Goal: Task Accomplishment & Management: Complete application form

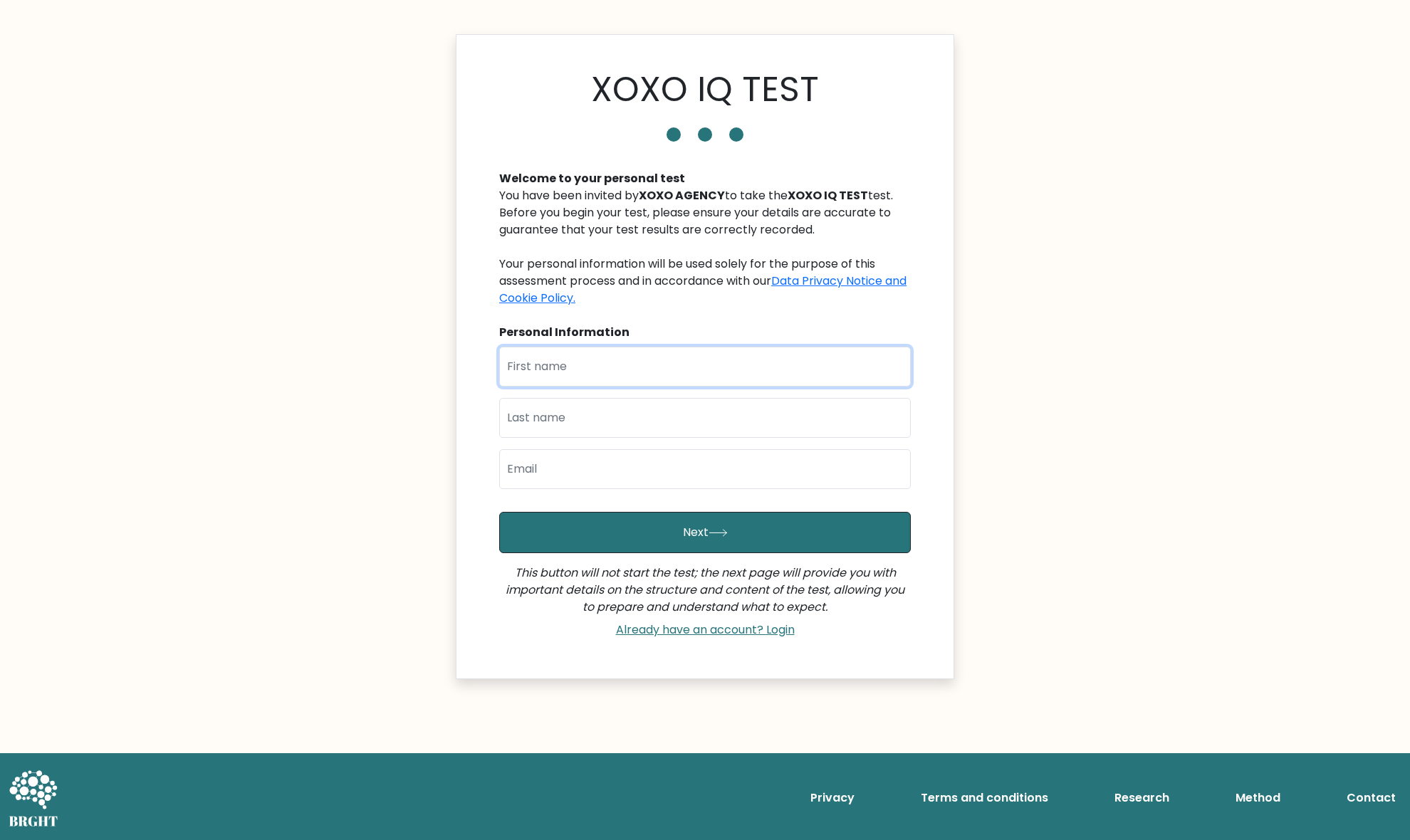
click at [631, 360] on input "text" at bounding box center [704, 366] width 411 height 40
click at [662, 361] on input "text" at bounding box center [704, 366] width 411 height 40
type input "Graciella"
type input "Bihis"
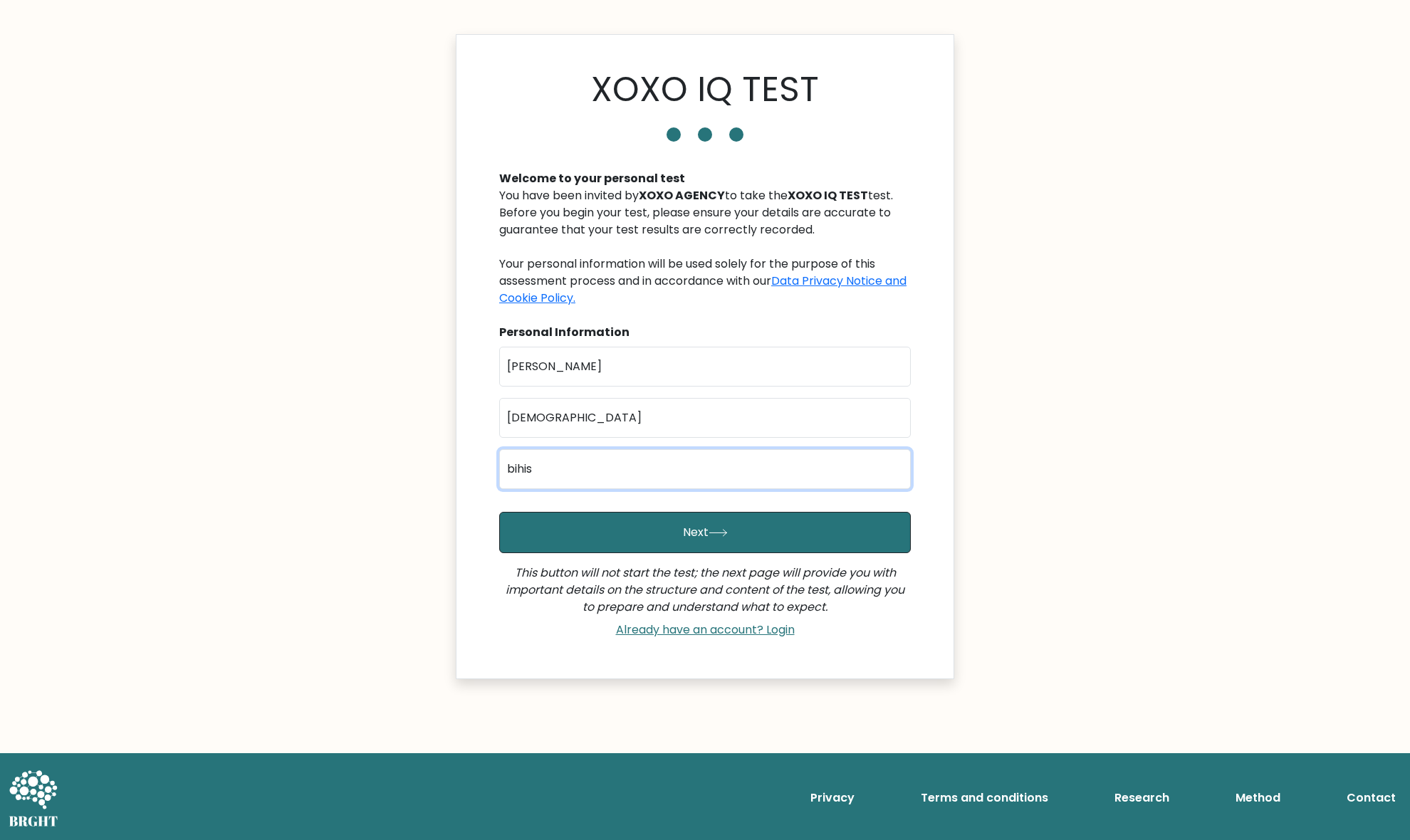
type input "bihisgraciella13@gmail.com"
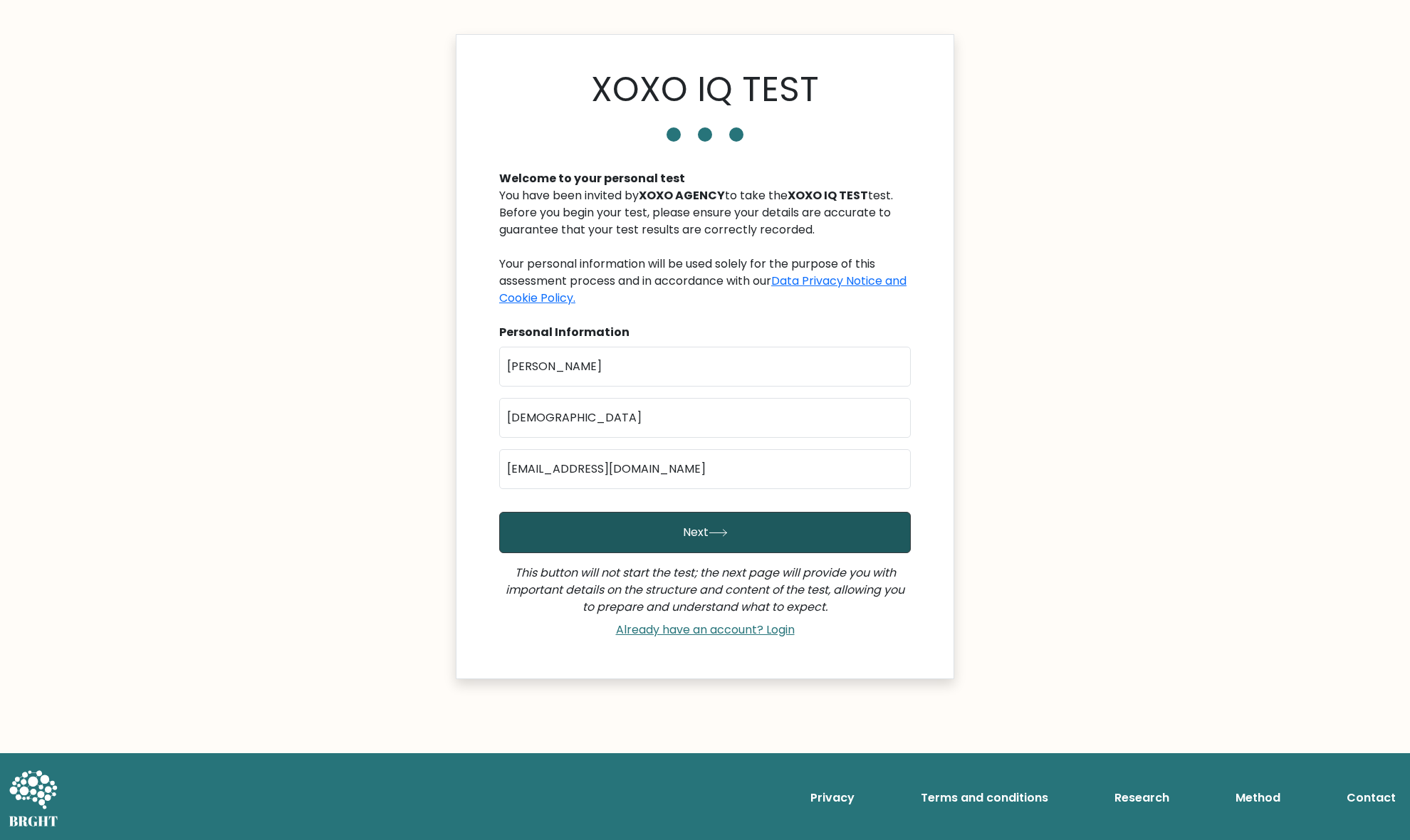
click at [751, 530] on button "Next" at bounding box center [704, 532] width 411 height 42
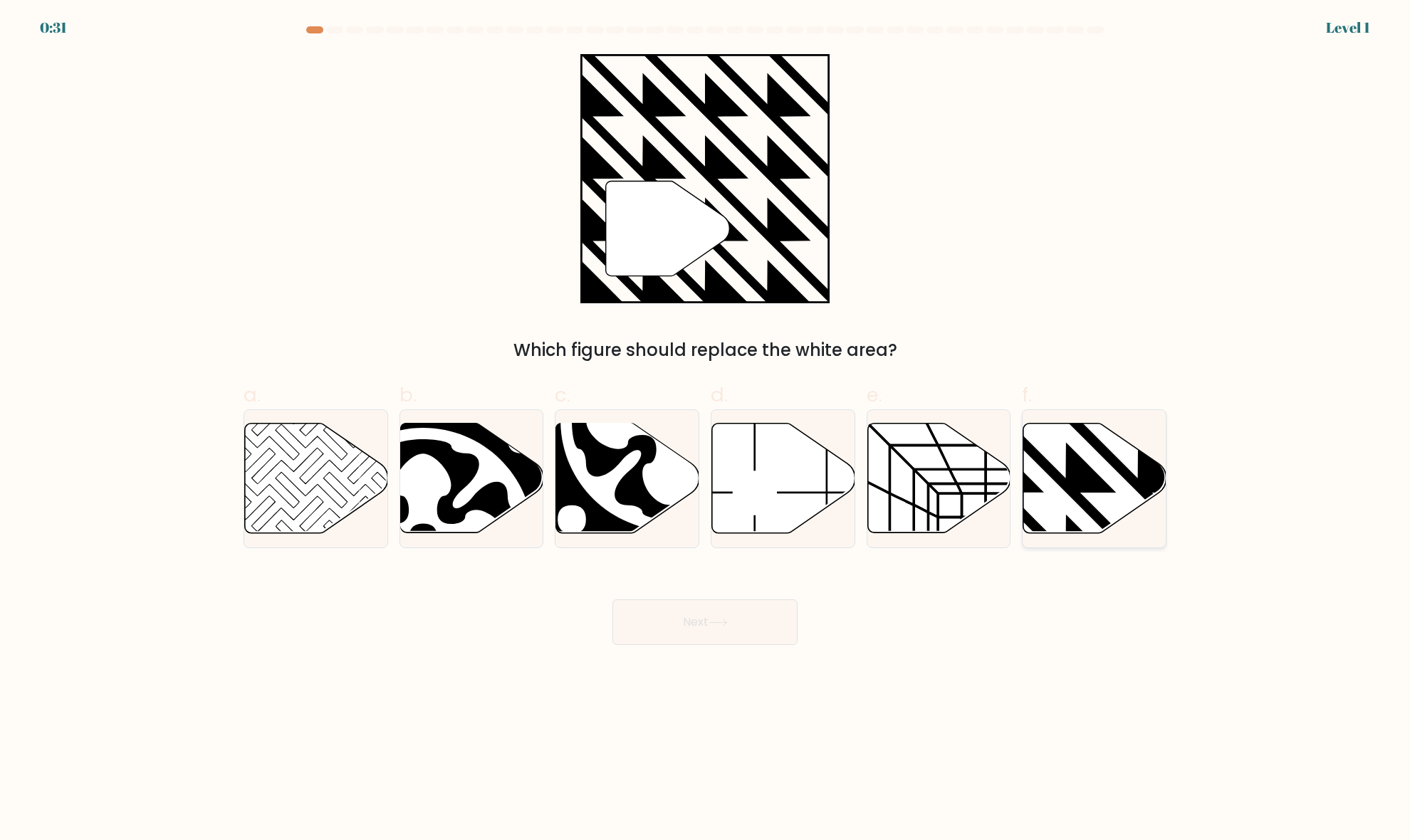
click at [1124, 489] on icon at bounding box center [1095, 478] width 143 height 109
click at [706, 429] on input "f." at bounding box center [705, 424] width 1 height 9
radio input "true"
click at [724, 618] on button "Next" at bounding box center [704, 621] width 185 height 45
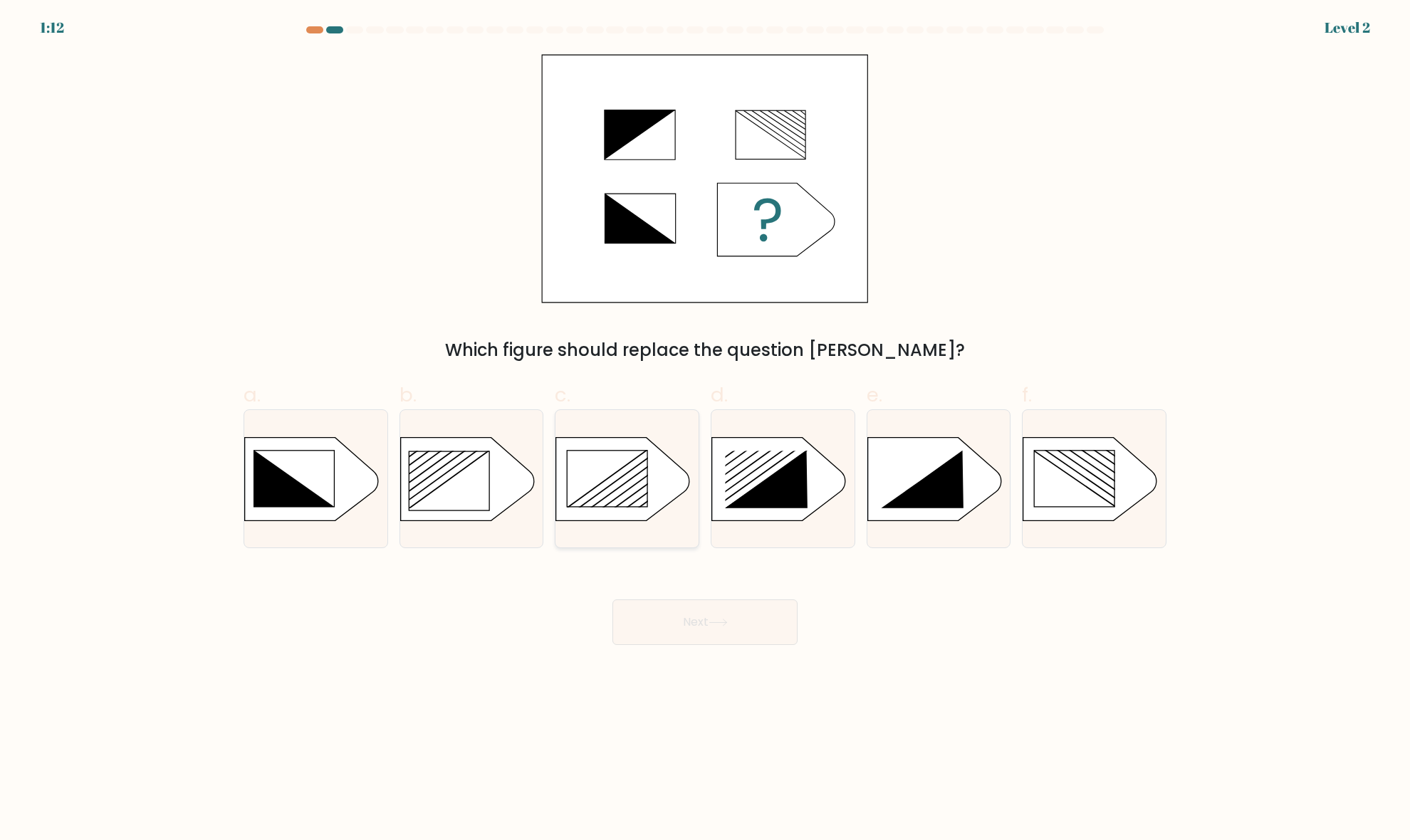
click at [632, 485] on rect at bounding box center [608, 478] width 80 height 56
click at [705, 429] on input "c." at bounding box center [705, 424] width 1 height 9
radio input "true"
click at [770, 628] on button "Next" at bounding box center [704, 621] width 185 height 45
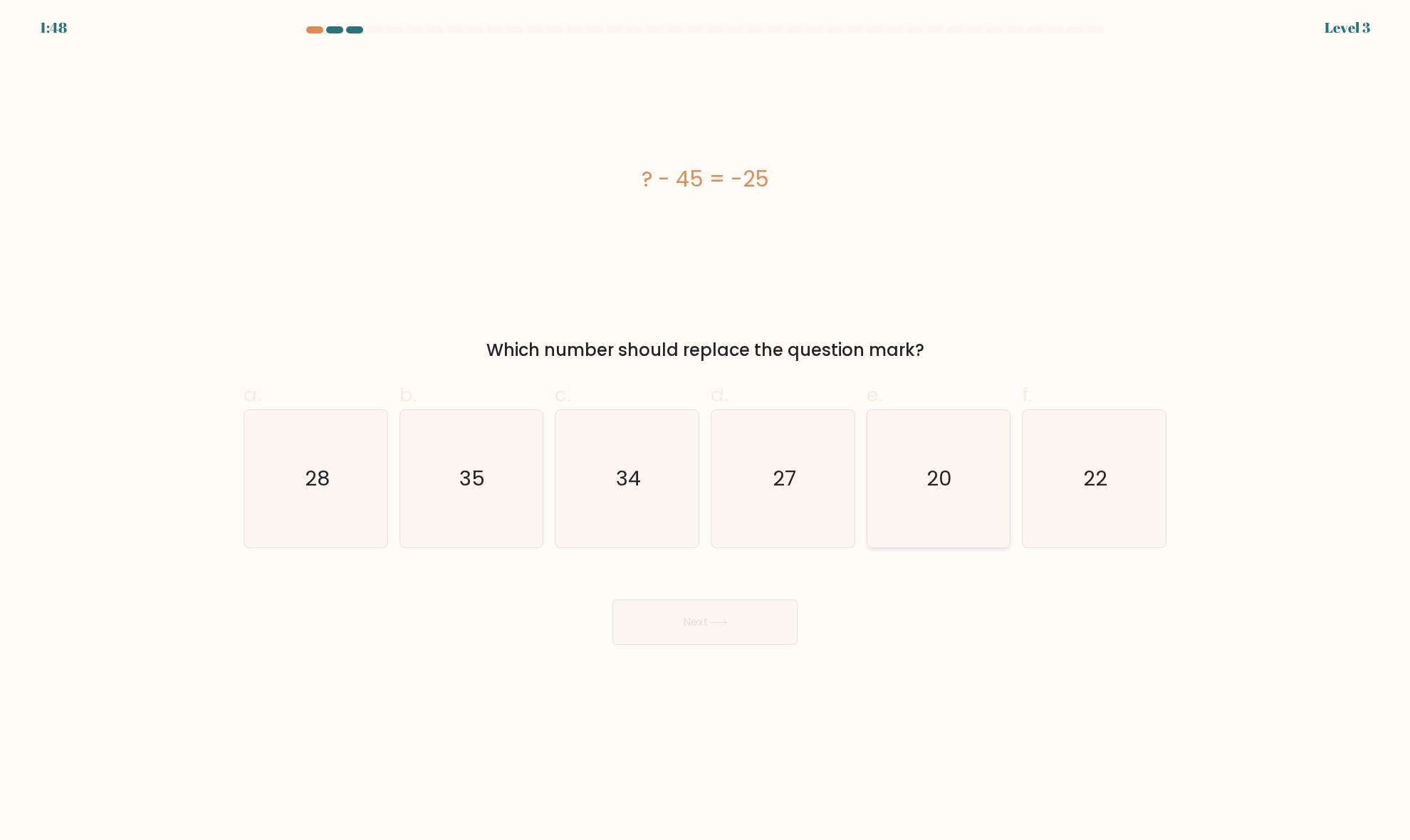
click at [920, 511] on icon "20" at bounding box center [938, 478] width 138 height 138
click at [706, 429] on input "e. 20" at bounding box center [705, 424] width 1 height 9
radio input "true"
click at [767, 616] on button "Next" at bounding box center [704, 621] width 185 height 45
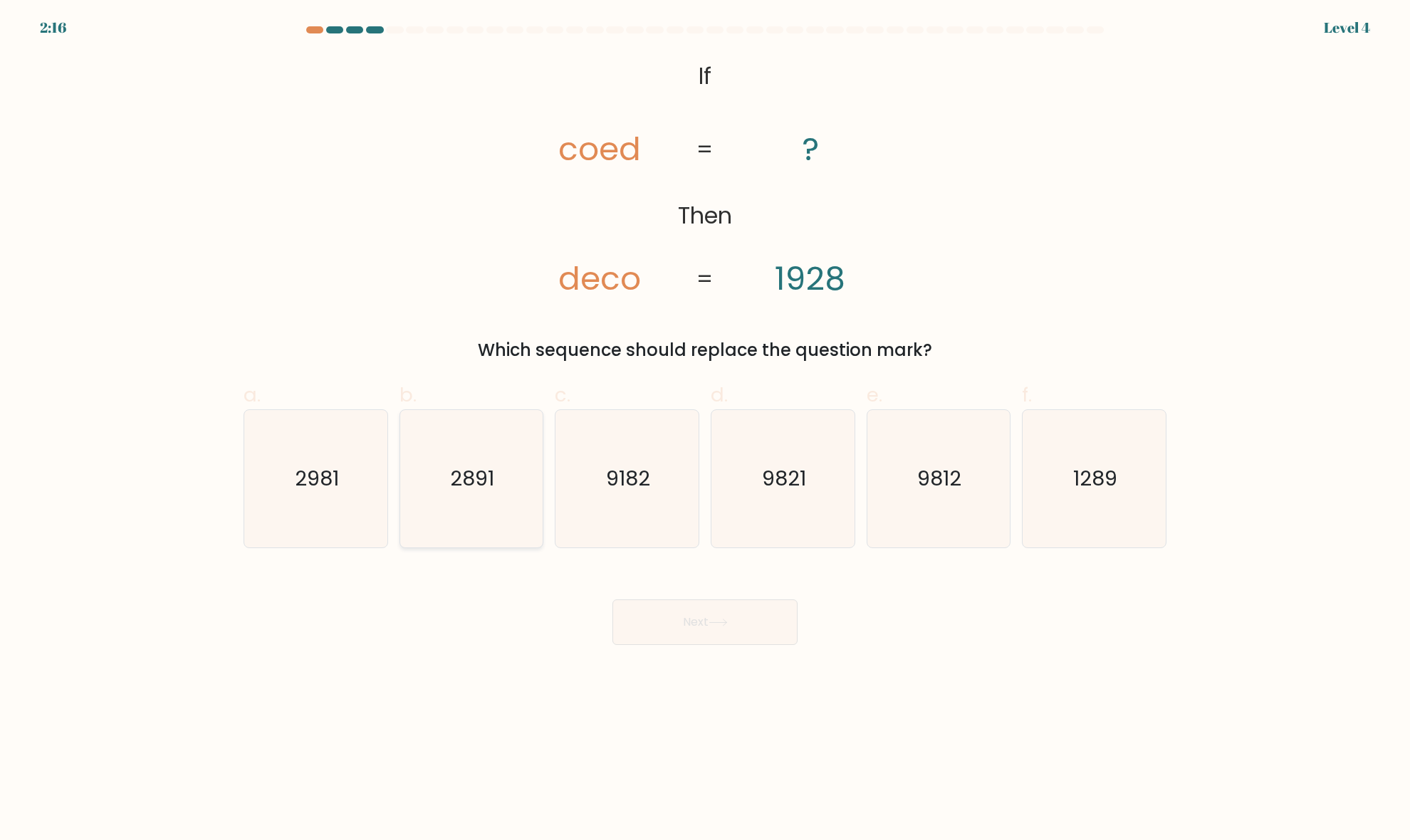
click at [503, 497] on icon "2891" at bounding box center [471, 478] width 138 height 138
click at [705, 429] on input "b. 2891" at bounding box center [705, 424] width 1 height 9
radio input "true"
click at [721, 625] on icon at bounding box center [718, 622] width 19 height 8
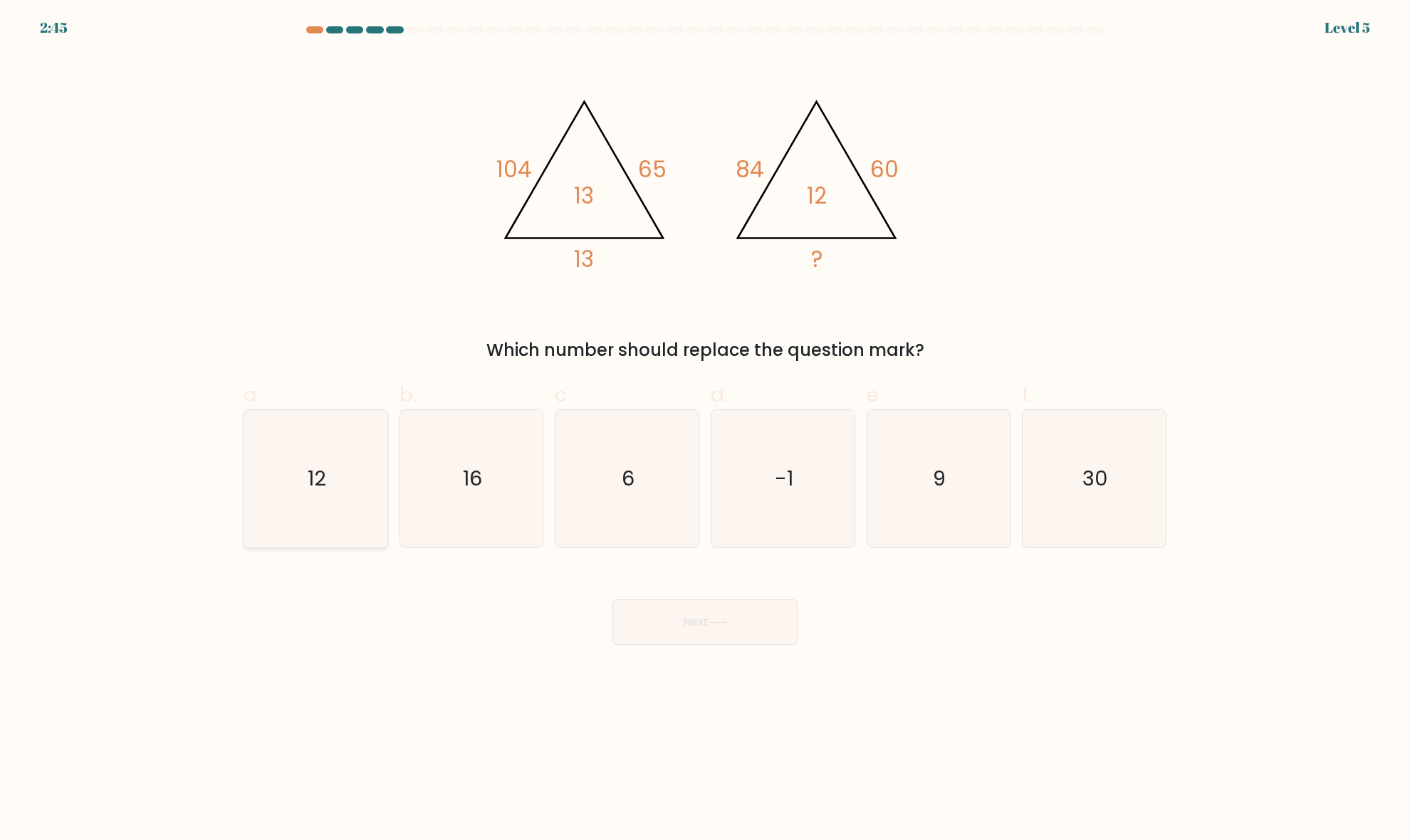
click at [356, 484] on icon "12" at bounding box center [315, 478] width 138 height 138
click at [705, 429] on input "a. 12" at bounding box center [705, 424] width 1 height 9
radio input "true"
click at [678, 612] on button "Next" at bounding box center [704, 621] width 185 height 45
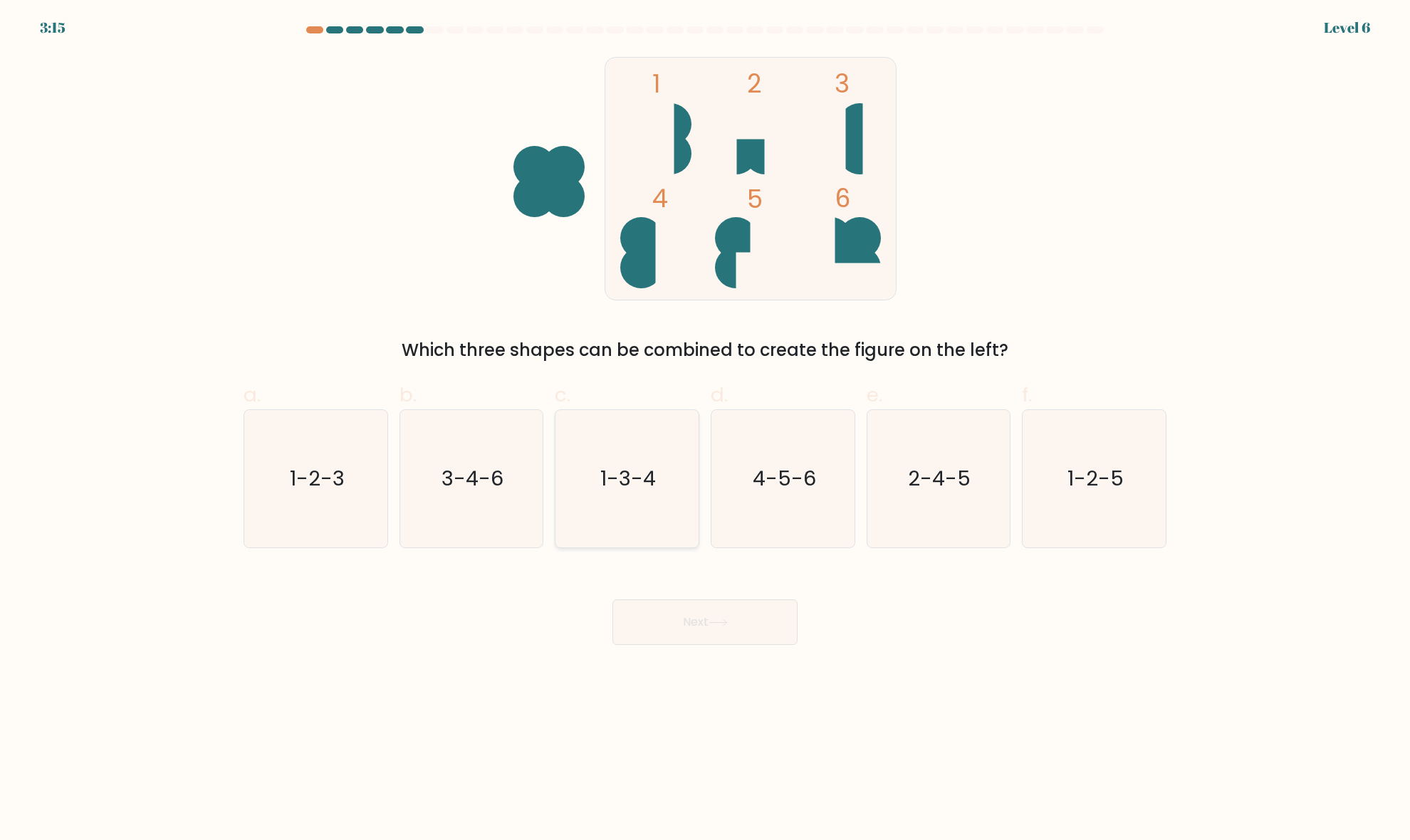
click at [653, 485] on text "1-3-4" at bounding box center [628, 479] width 56 height 28
click at [705, 429] on input "c. 1-3-4" at bounding box center [705, 424] width 1 height 9
radio input "true"
click at [1091, 506] on icon "1-2-5" at bounding box center [1094, 478] width 138 height 138
click at [706, 429] on input "f. 1-2-5" at bounding box center [705, 424] width 1 height 9
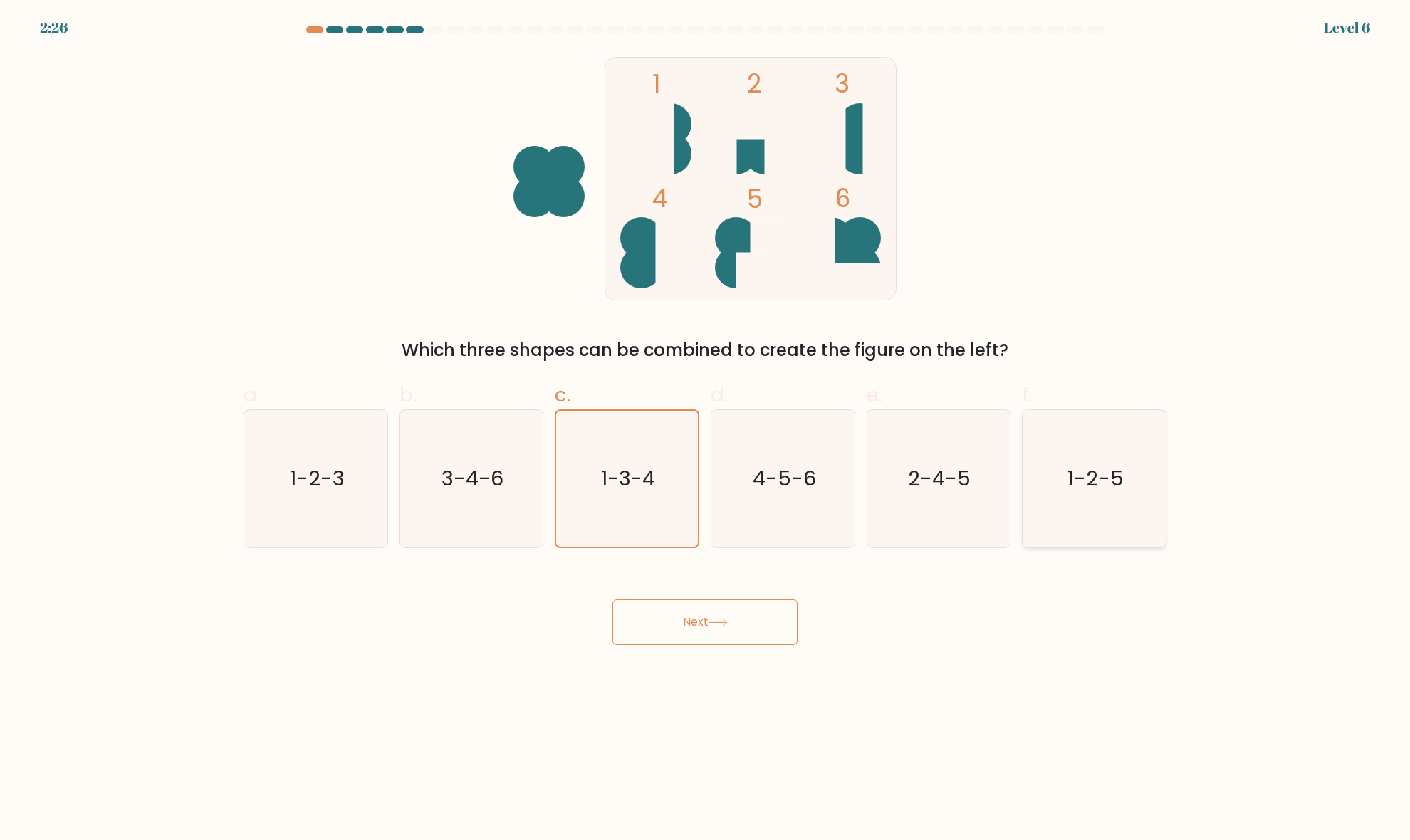
radio input "true"
click at [743, 616] on button "Next" at bounding box center [704, 621] width 185 height 45
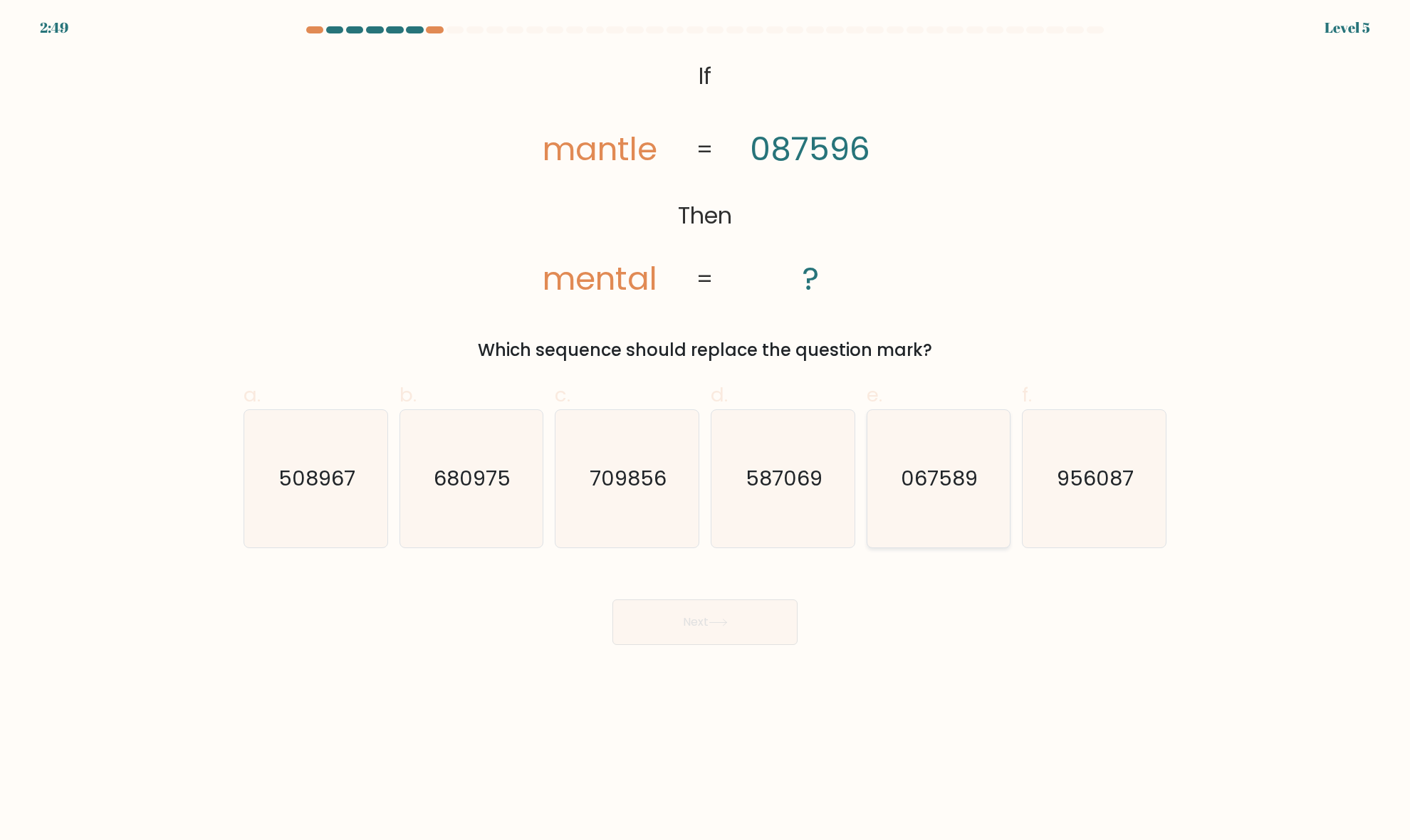
click at [915, 458] on icon "067589" at bounding box center [938, 478] width 138 height 138
click at [706, 429] on input "e. 067589" at bounding box center [705, 424] width 1 height 9
radio input "true"
click at [728, 630] on button "Next" at bounding box center [704, 621] width 185 height 45
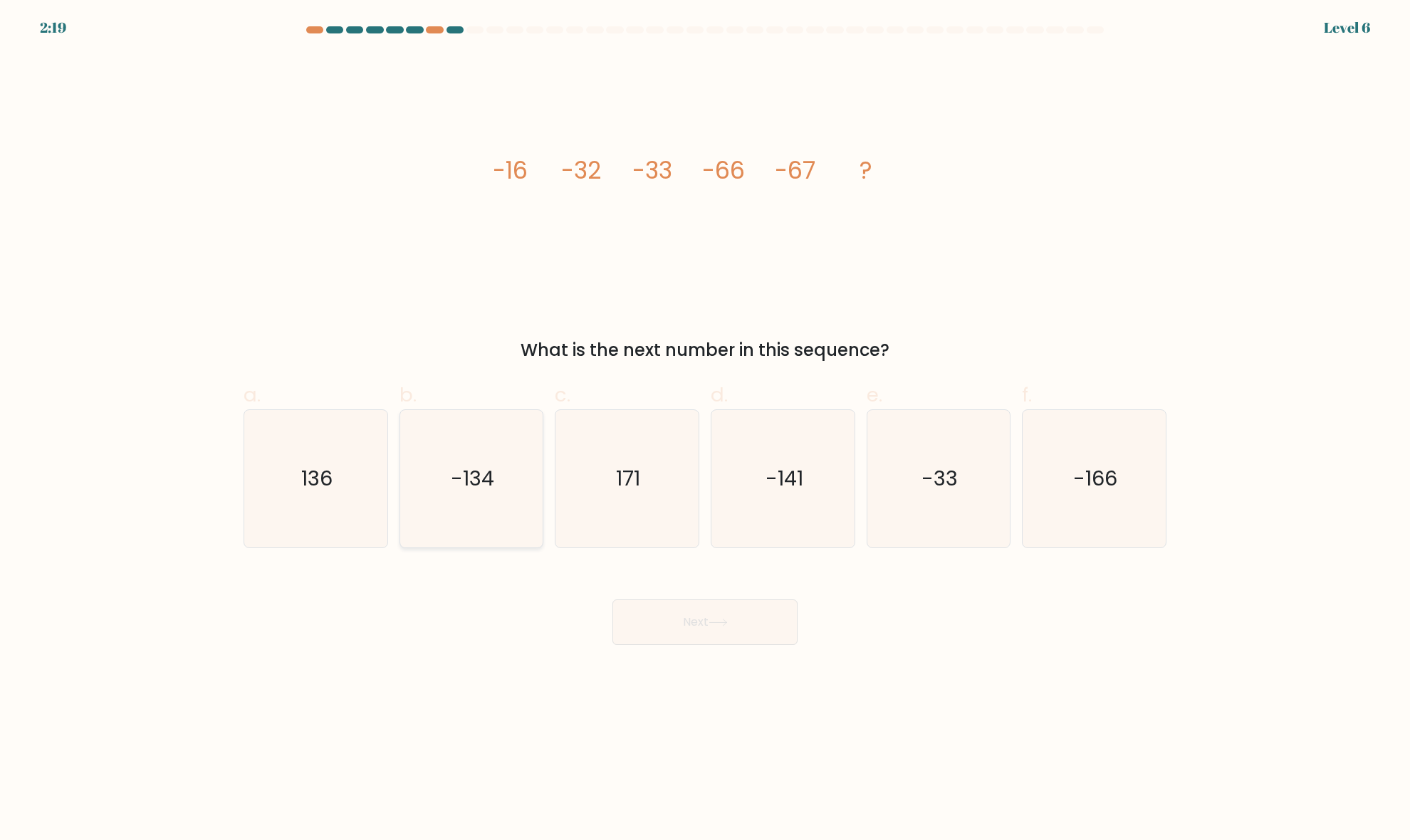
click at [503, 494] on icon "-134" at bounding box center [471, 478] width 138 height 138
click at [705, 429] on input "b. -134" at bounding box center [705, 424] width 1 height 9
radio input "true"
click at [730, 602] on button "Next" at bounding box center [704, 621] width 185 height 45
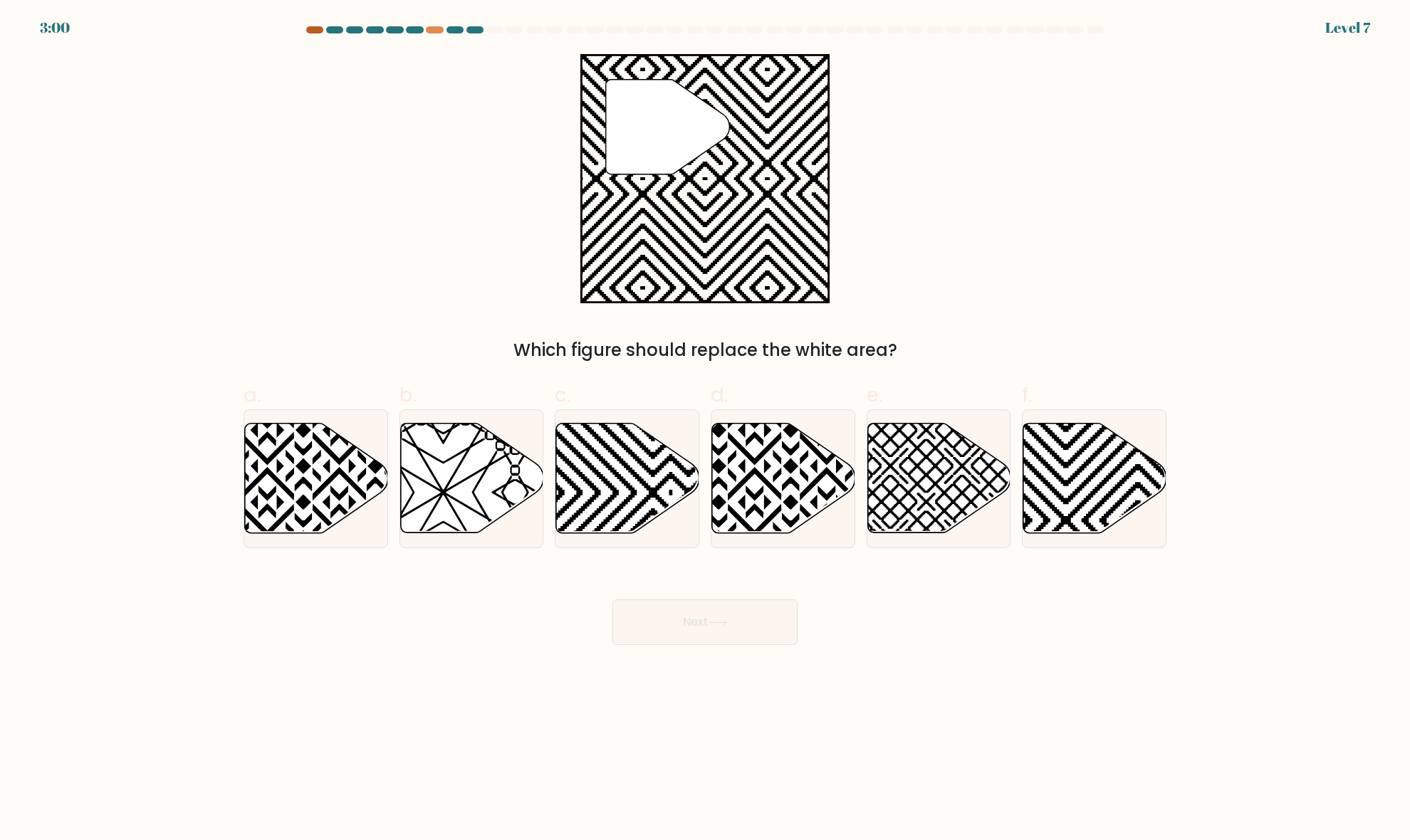
click at [311, 30] on div at bounding box center [315, 30] width 17 height 7
click at [300, 488] on icon at bounding box center [316, 478] width 143 height 109
click at [705, 429] on input "a." at bounding box center [705, 424] width 1 height 9
radio input "true"
drag, startPoint x: 577, startPoint y: 504, endPoint x: 704, endPoint y: 509, distance: 127.1
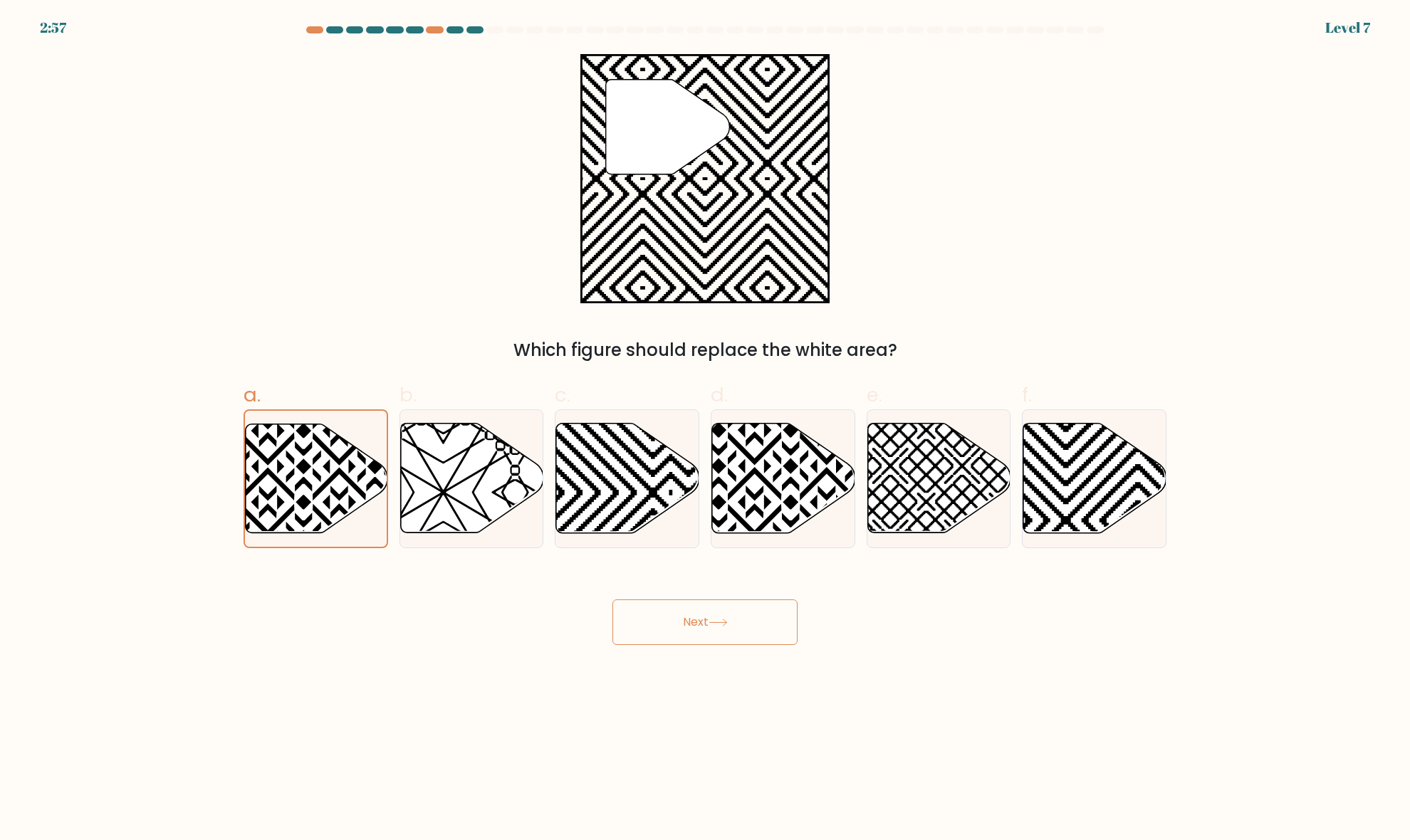
click at [578, 504] on icon at bounding box center [628, 478] width 143 height 109
click at [705, 429] on input "c." at bounding box center [705, 424] width 1 height 9
radio input "true"
click at [696, 624] on button "Next" at bounding box center [704, 621] width 185 height 45
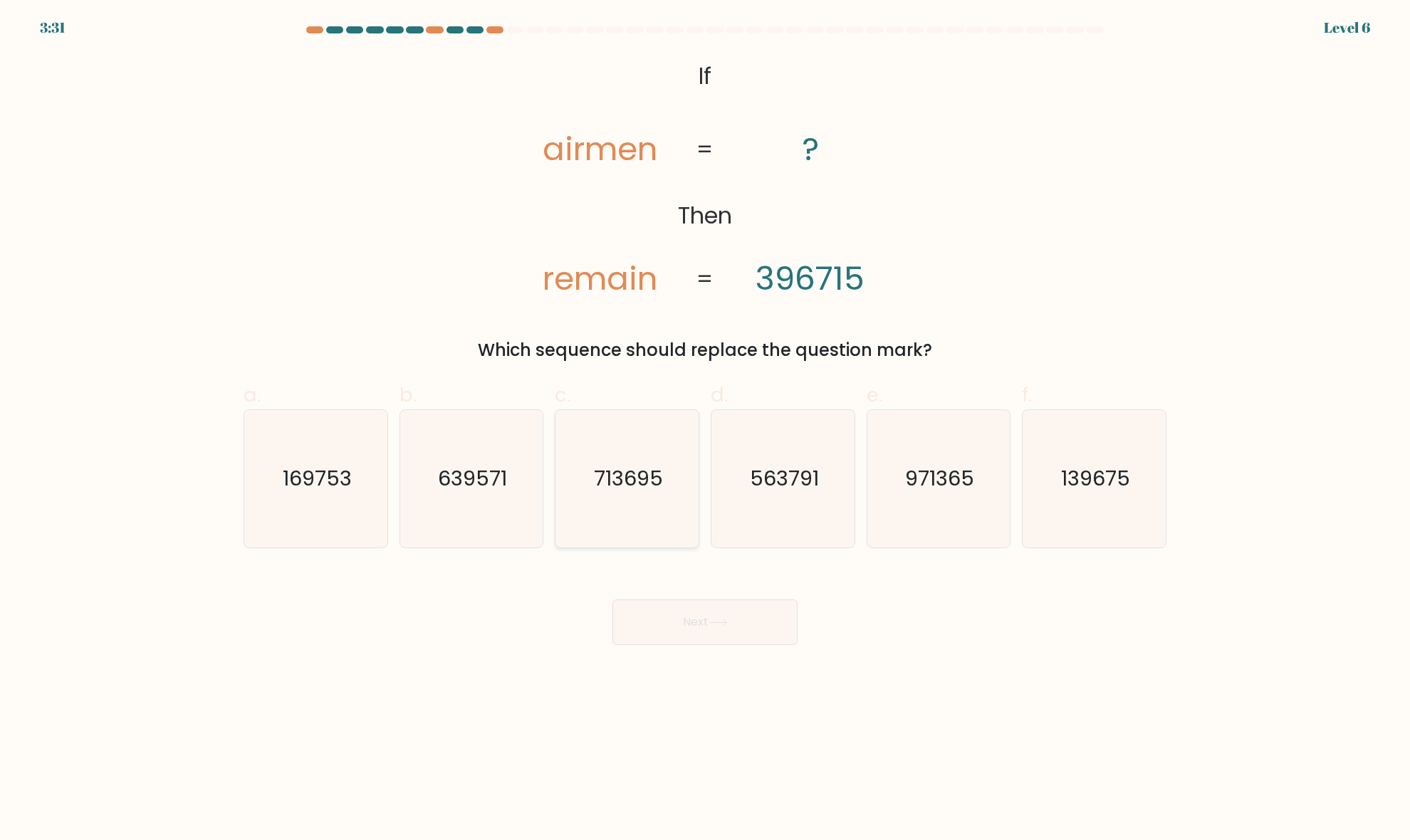
click at [634, 482] on text "713695" at bounding box center [628, 479] width 69 height 28
click at [705, 429] on input "c. 713695" at bounding box center [705, 424] width 1 height 9
radio input "true"
click at [699, 651] on body "3:31 Level 6 If" at bounding box center [705, 420] width 1410 height 840
click at [710, 639] on button "Next" at bounding box center [704, 621] width 185 height 45
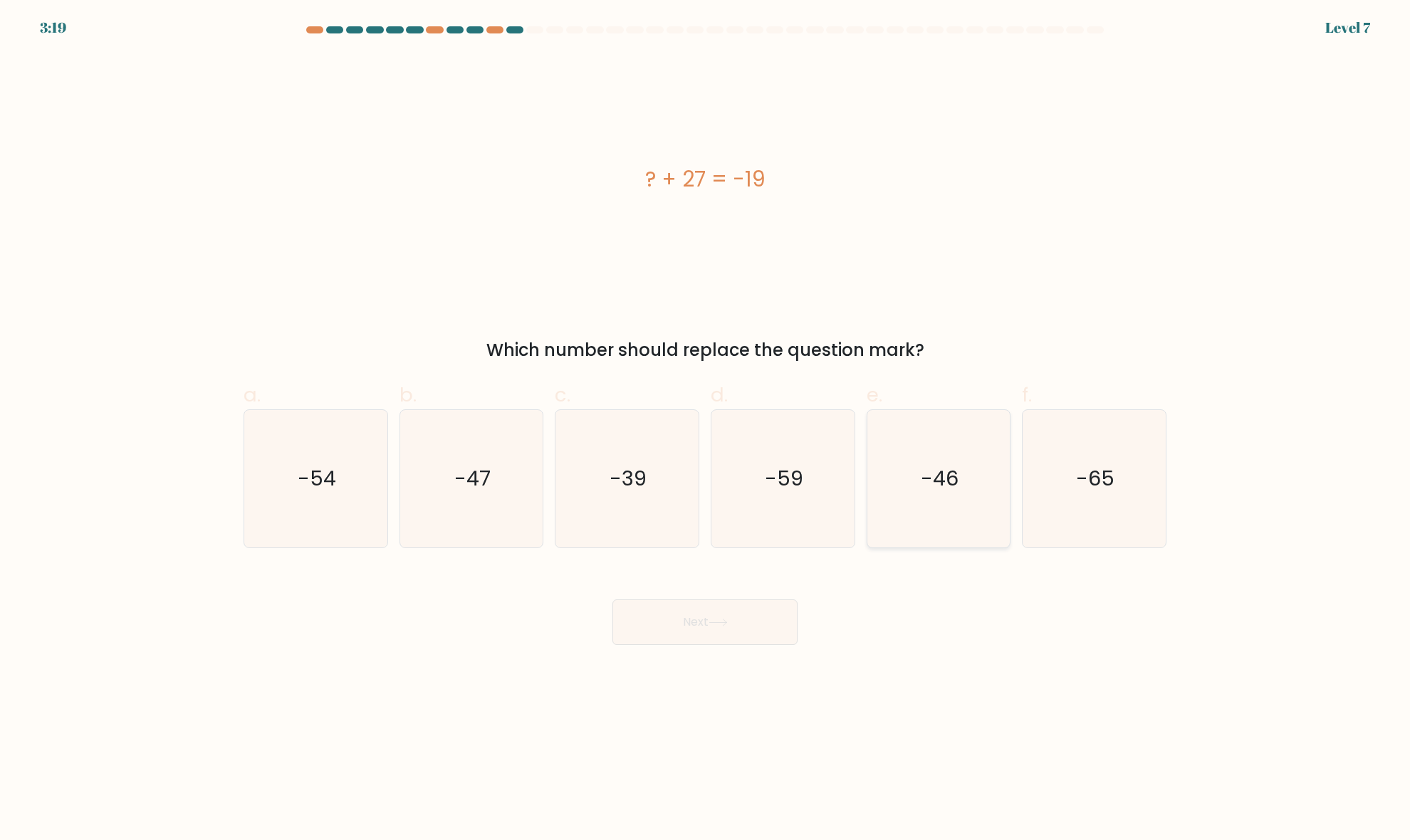
click at [904, 485] on icon "-46" at bounding box center [938, 478] width 138 height 138
click at [706, 429] on input "e. -46" at bounding box center [705, 424] width 1 height 9
radio input "true"
click at [756, 617] on button "Next" at bounding box center [704, 621] width 185 height 45
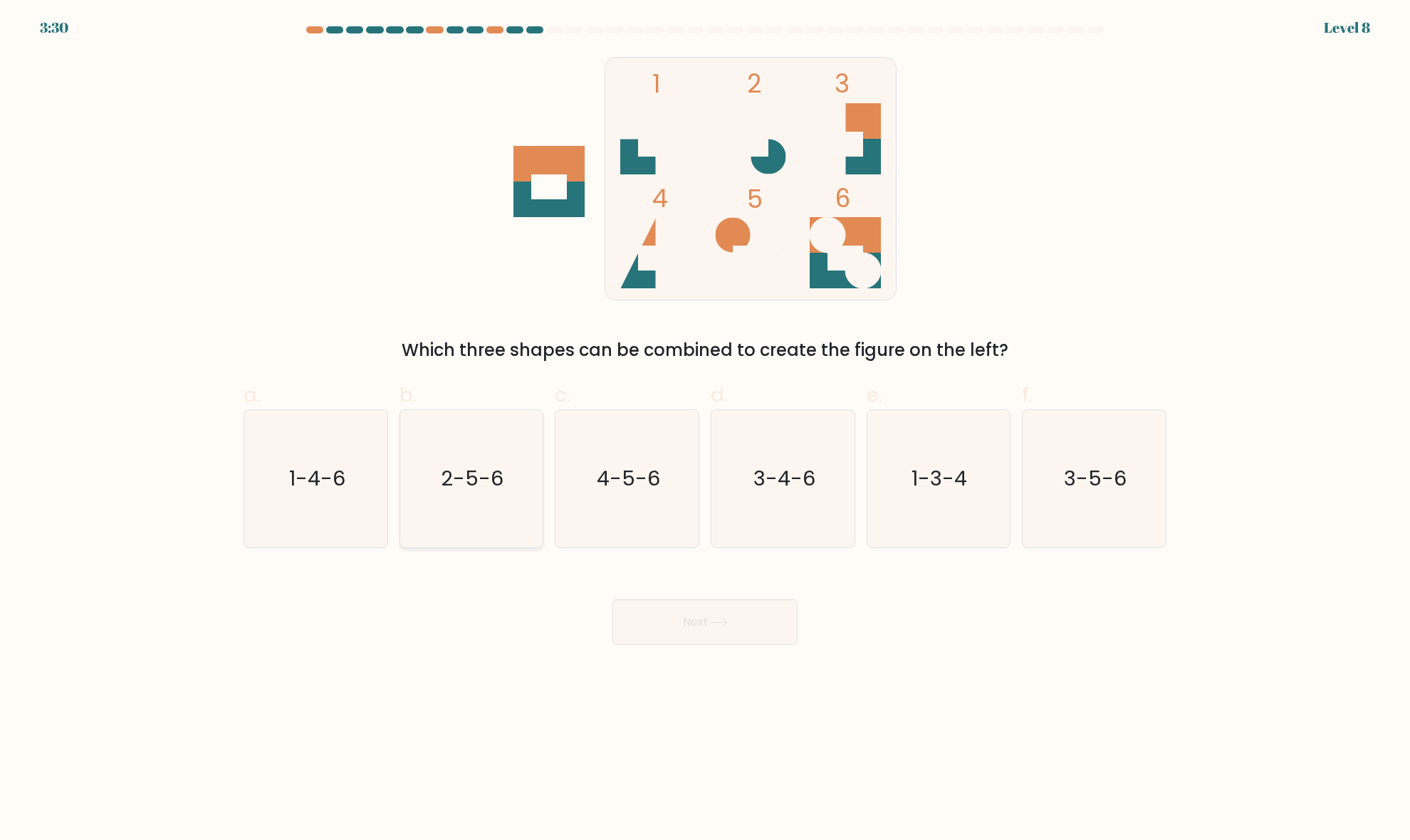
click at [477, 489] on text "2-5-6" at bounding box center [473, 479] width 62 height 28
click at [705, 429] on input "b. 2-5-6" at bounding box center [705, 424] width 1 height 9
radio input "true"
click at [738, 616] on button "Next" at bounding box center [704, 621] width 185 height 45
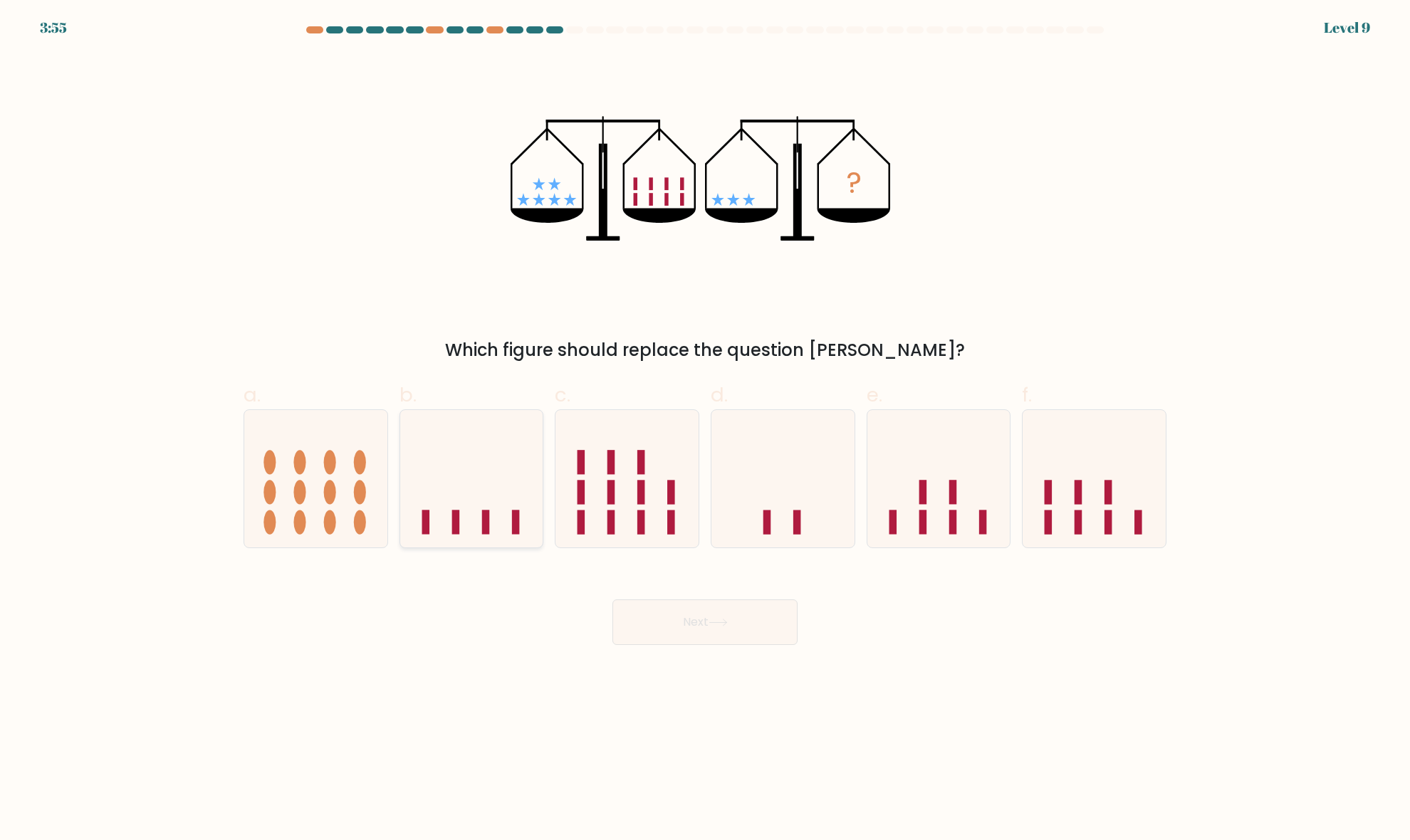
click at [492, 500] on icon at bounding box center [471, 479] width 143 height 118
click at [705, 429] on input "b." at bounding box center [705, 424] width 1 height 9
radio input "true"
click at [744, 631] on button "Next" at bounding box center [704, 621] width 185 height 45
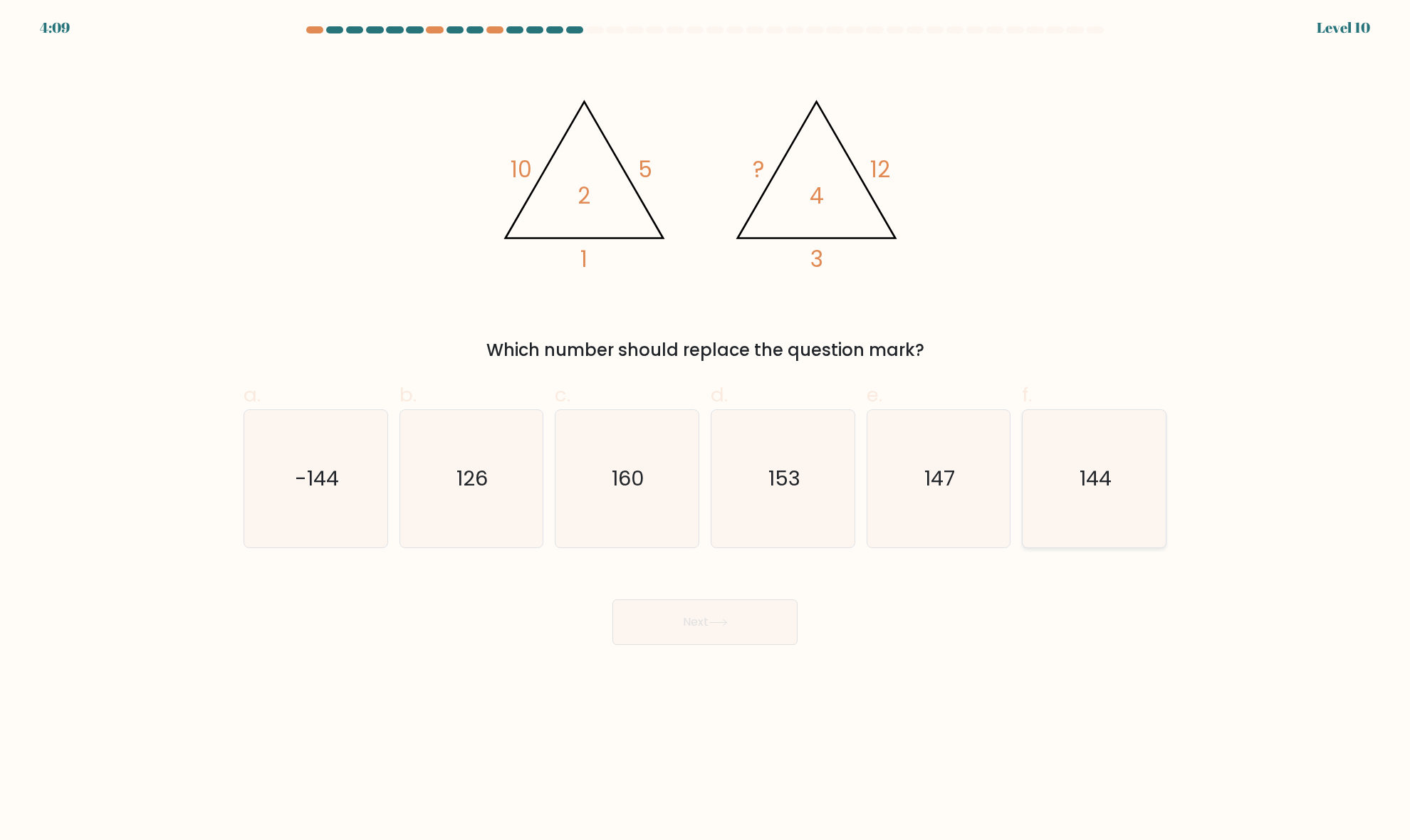
click at [1056, 495] on icon "144" at bounding box center [1094, 478] width 138 height 138
click at [706, 429] on input "f. 144" at bounding box center [705, 424] width 1 height 9
radio input "true"
click at [727, 621] on icon at bounding box center [718, 622] width 17 height 7
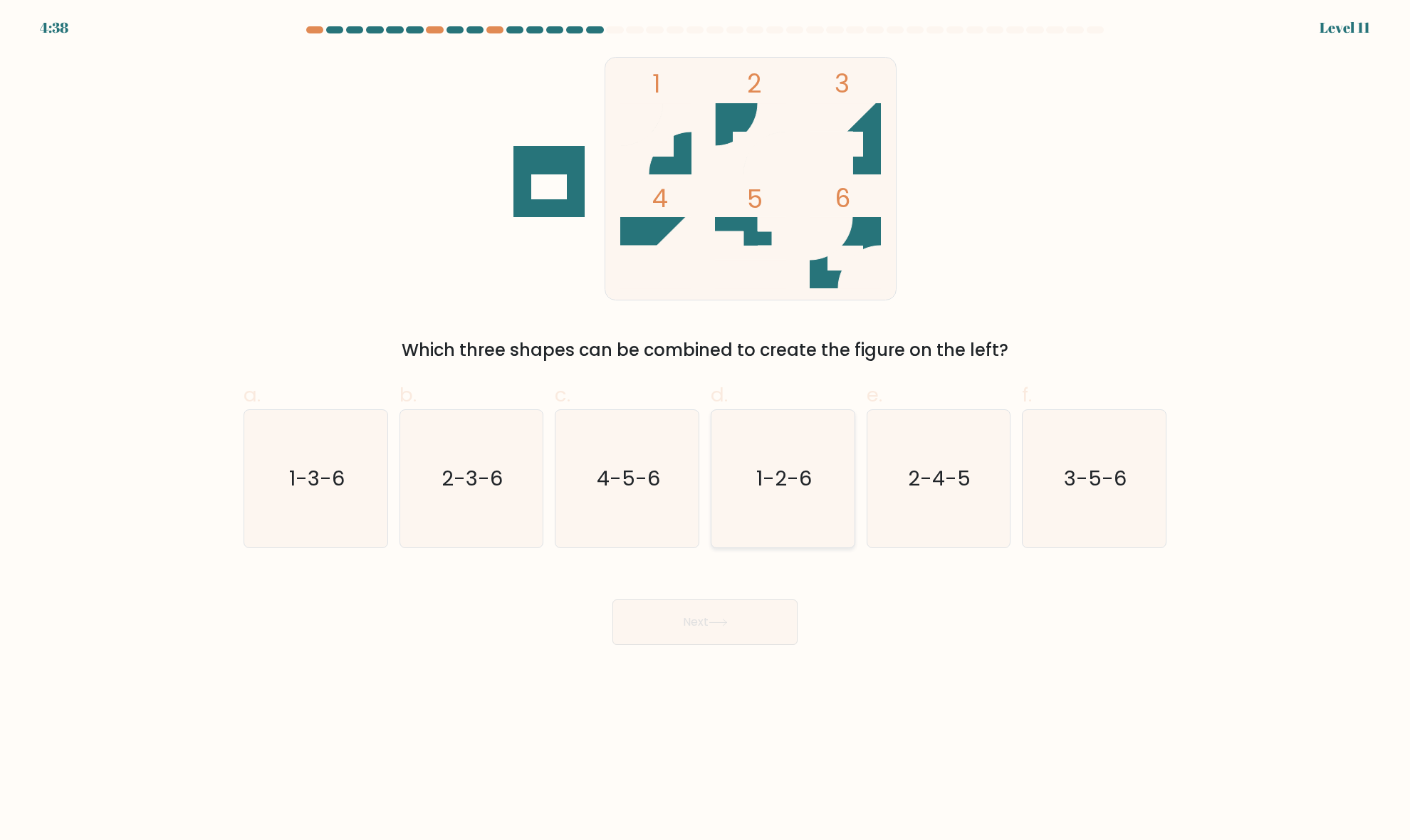
click at [789, 446] on icon "1-2-6" at bounding box center [782, 478] width 138 height 138
click at [706, 429] on input "d. 1-2-6" at bounding box center [705, 424] width 1 height 9
radio input "true"
click at [744, 621] on button "Next" at bounding box center [704, 621] width 185 height 45
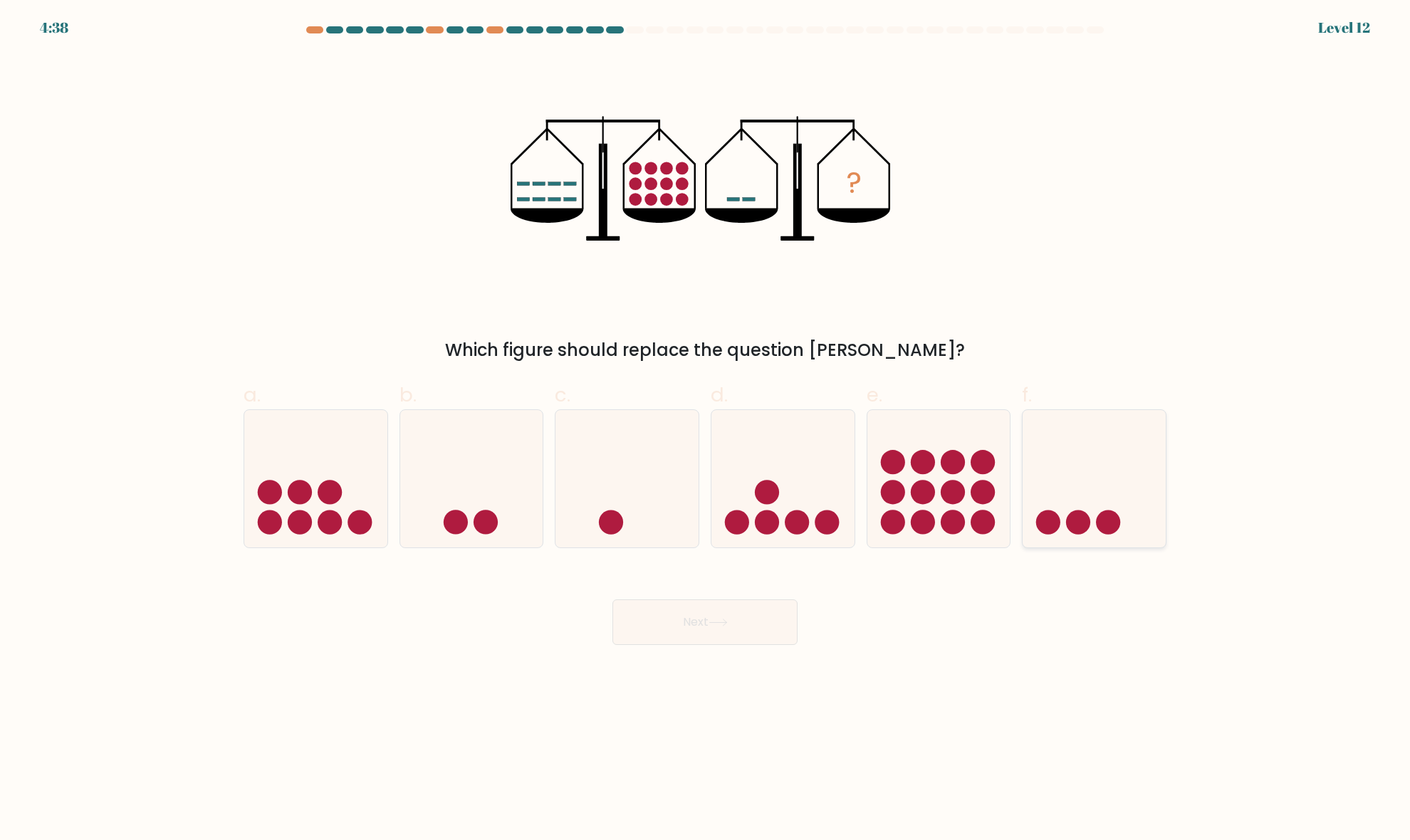
click at [1068, 517] on circle at bounding box center [1078, 522] width 25 height 25
click at [706, 429] on input "f." at bounding box center [705, 424] width 1 height 9
radio input "true"
click at [769, 636] on button "Next" at bounding box center [704, 621] width 185 height 45
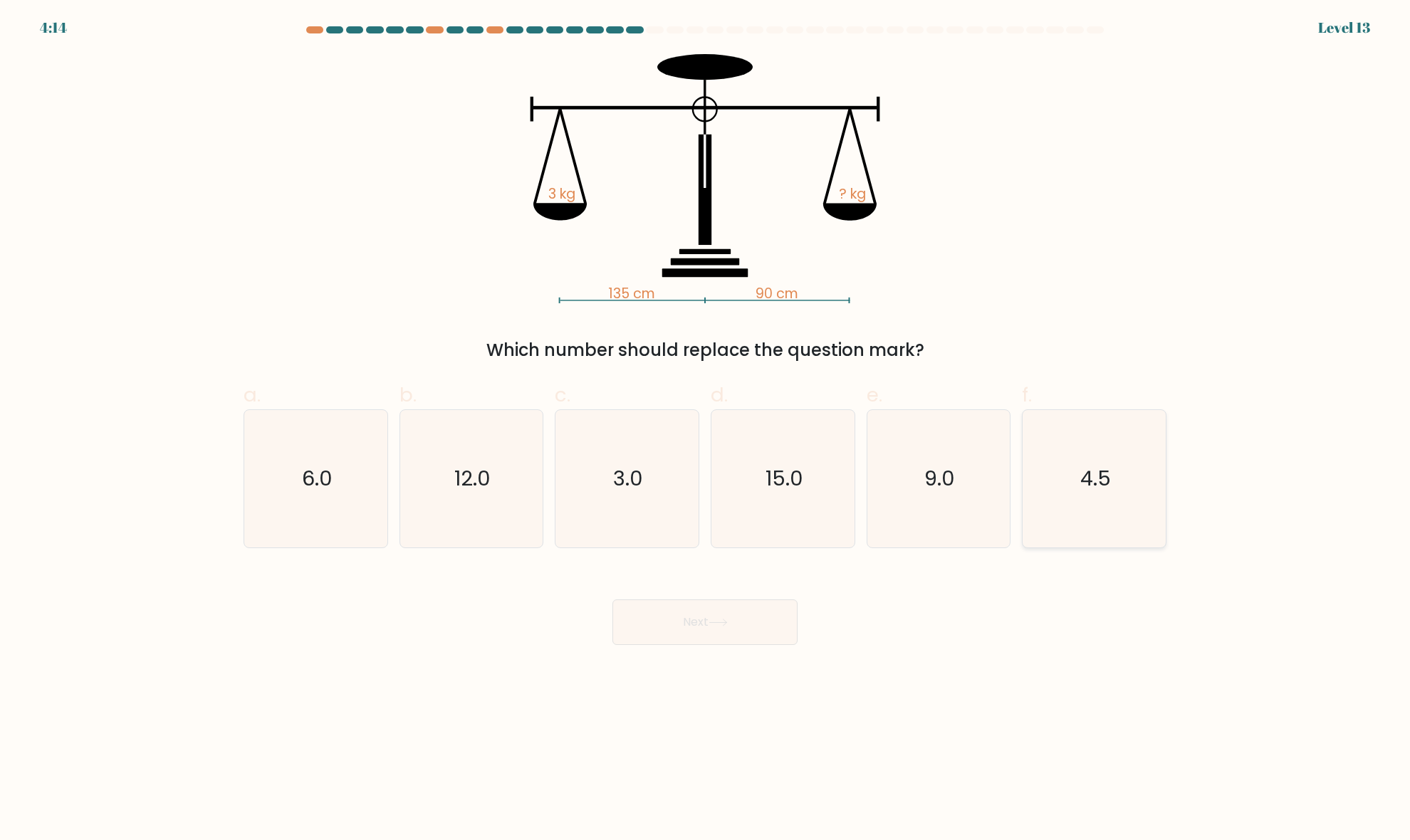
click at [1091, 465] on text "4.5" at bounding box center [1095, 479] width 30 height 28
click at [706, 429] on input "f. 4.5" at bounding box center [705, 424] width 1 height 9
radio input "true"
click at [720, 592] on div "Next" at bounding box center [705, 604] width 940 height 80
click at [719, 607] on button "Next" at bounding box center [704, 621] width 185 height 45
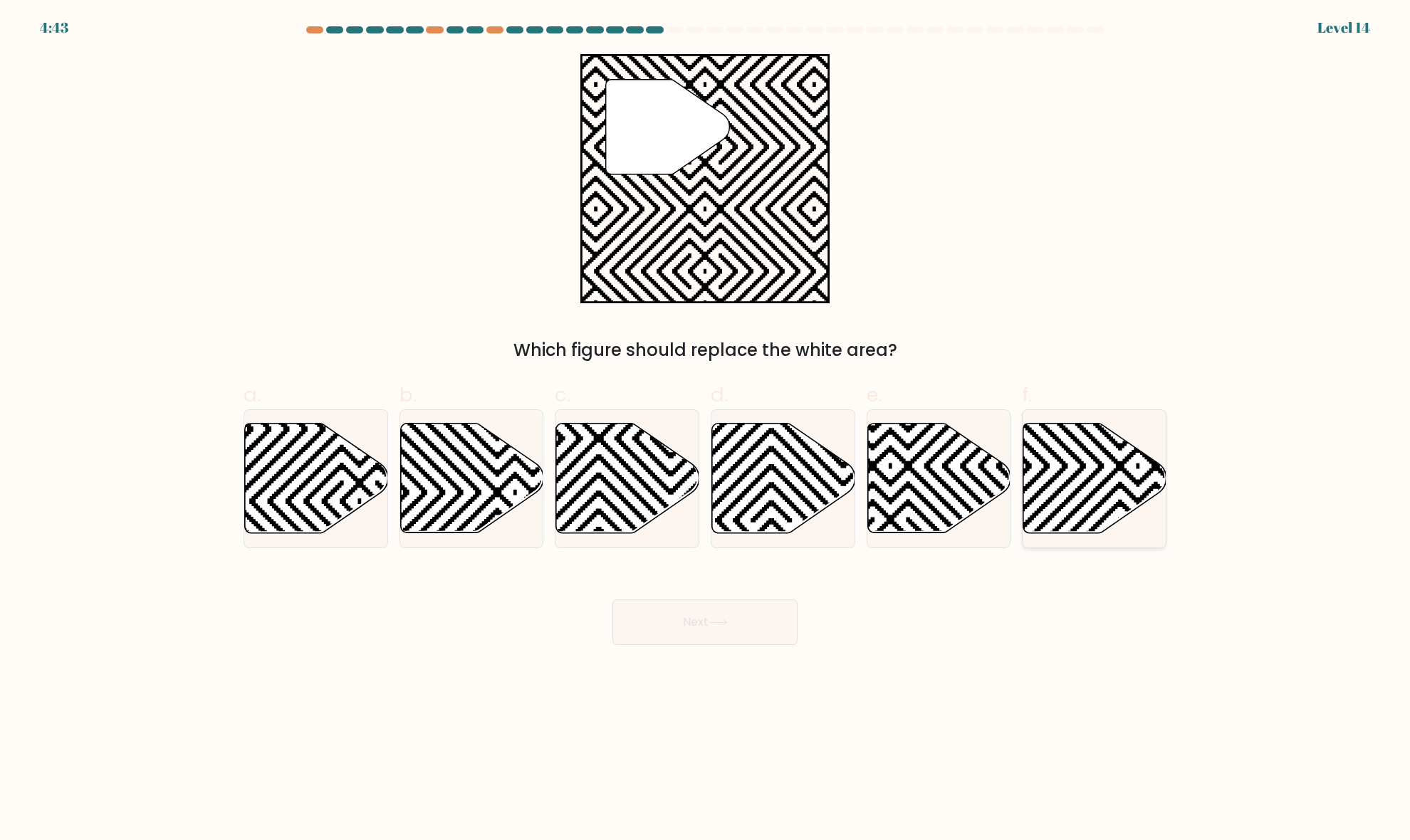
click at [1102, 476] on icon at bounding box center [1095, 478] width 143 height 109
click at [706, 429] on input "f." at bounding box center [705, 424] width 1 height 9
radio input "true"
click at [730, 627] on button "Next" at bounding box center [704, 621] width 185 height 45
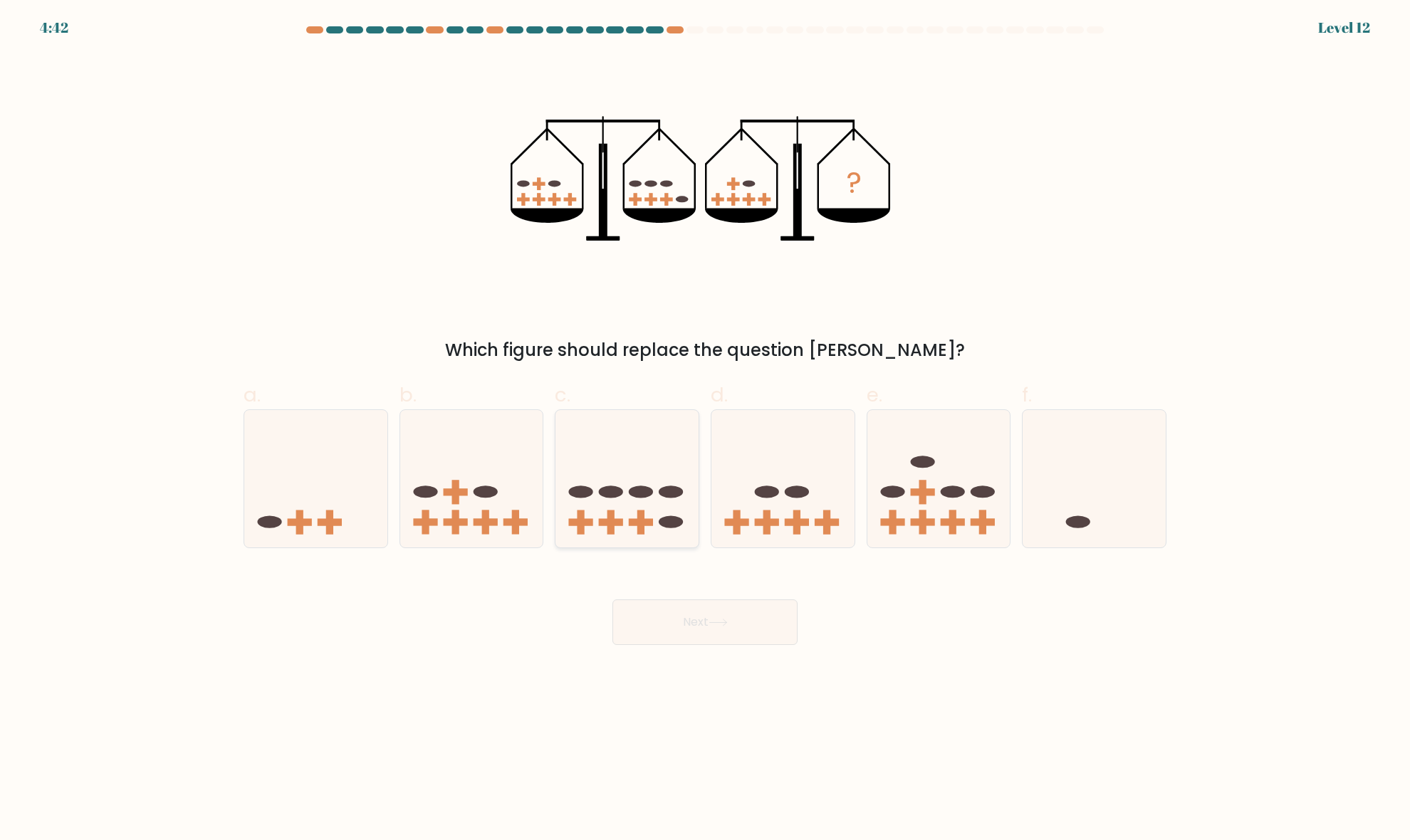
click at [666, 520] on ellipse at bounding box center [672, 521] width 25 height 12
click at [705, 429] on input "c." at bounding box center [705, 424] width 1 height 9
radio input "true"
click at [728, 620] on icon at bounding box center [718, 622] width 19 height 8
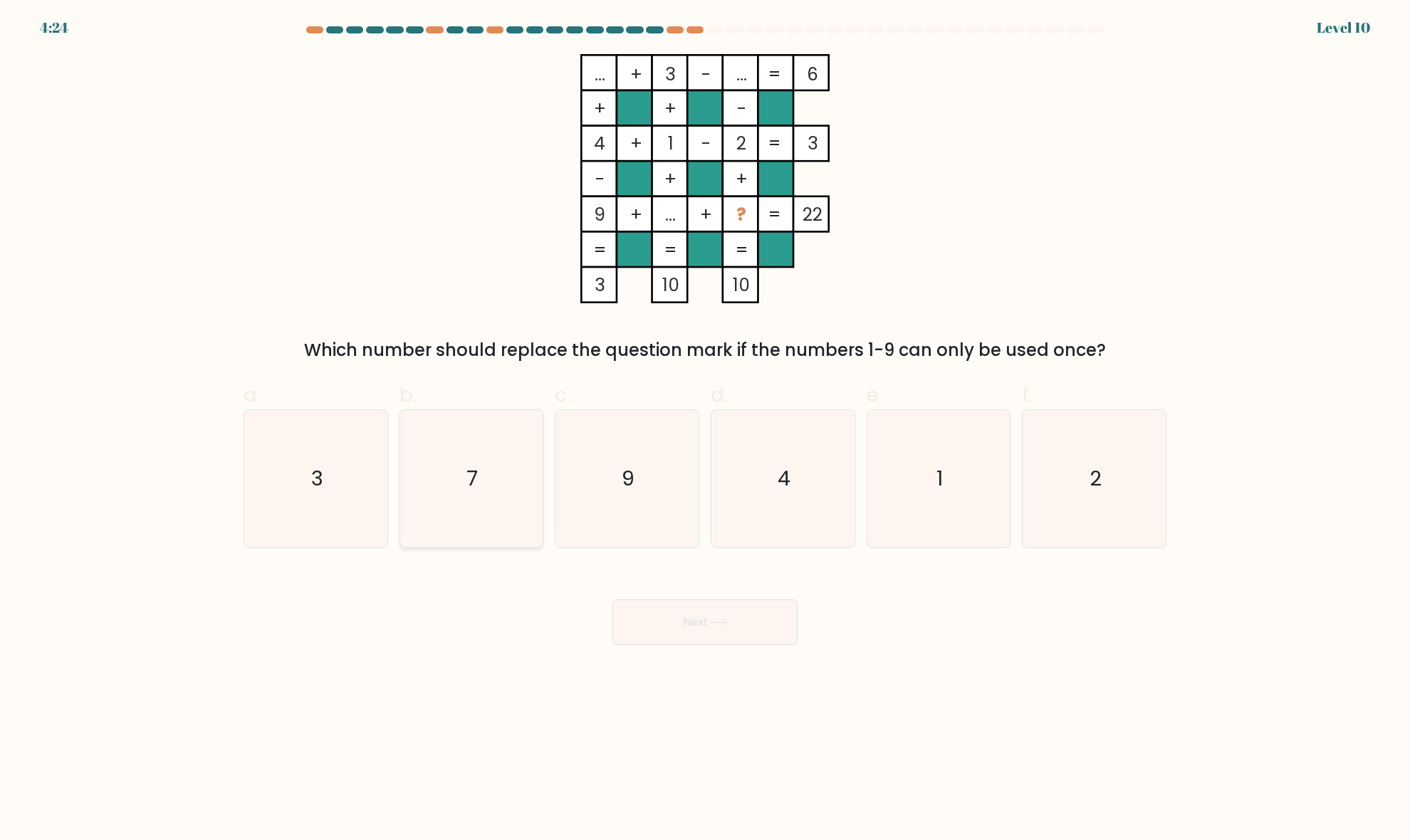
click at [477, 523] on icon "7" at bounding box center [471, 478] width 138 height 138
click at [705, 429] on input "b. 7" at bounding box center [705, 424] width 1 height 9
radio input "true"
click at [706, 624] on button "Next" at bounding box center [704, 621] width 185 height 45
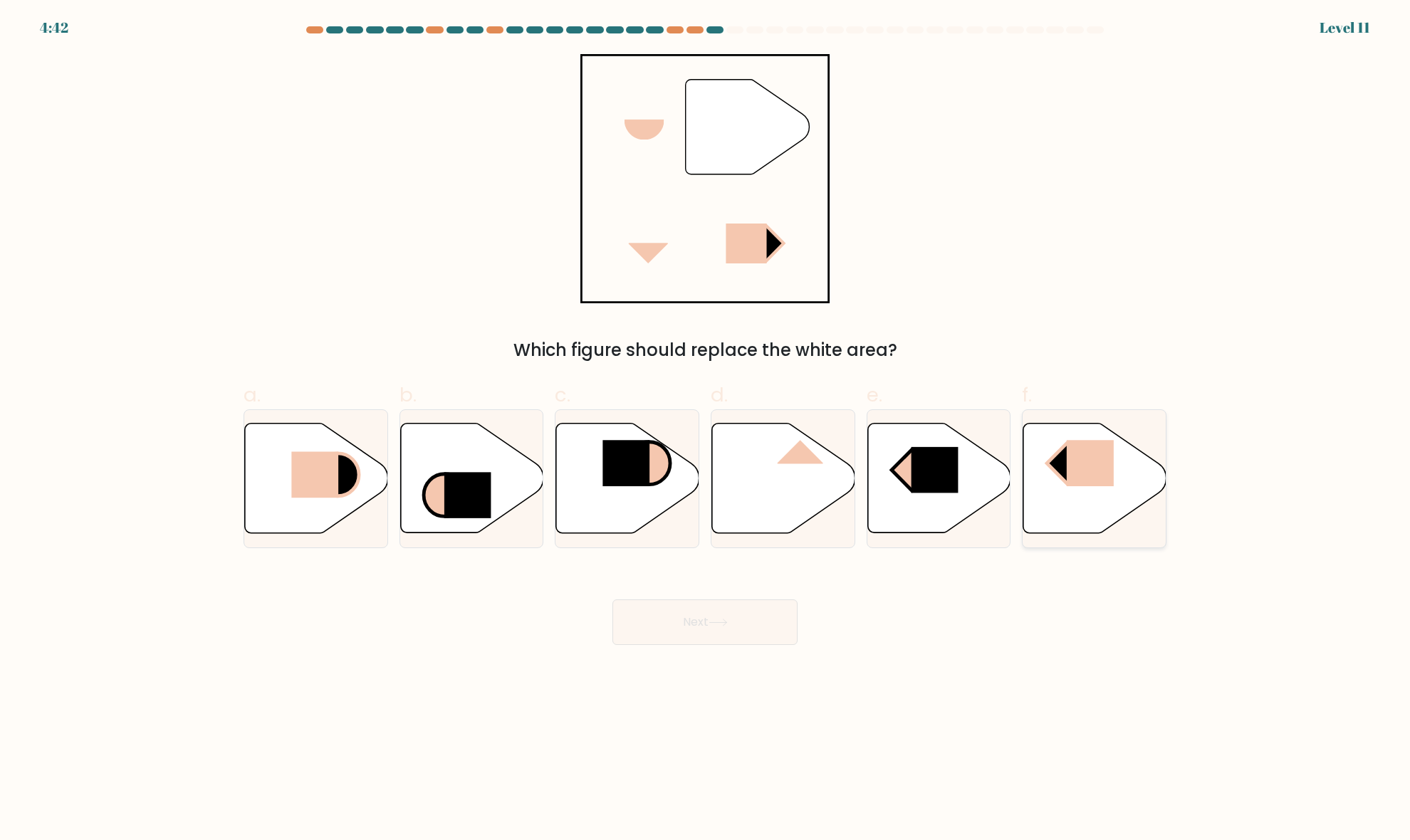
click at [1086, 458] on rect at bounding box center [1089, 464] width 47 height 46
click at [706, 429] on input "f." at bounding box center [705, 424] width 1 height 9
radio input "true"
click at [765, 621] on button "Next" at bounding box center [704, 621] width 185 height 45
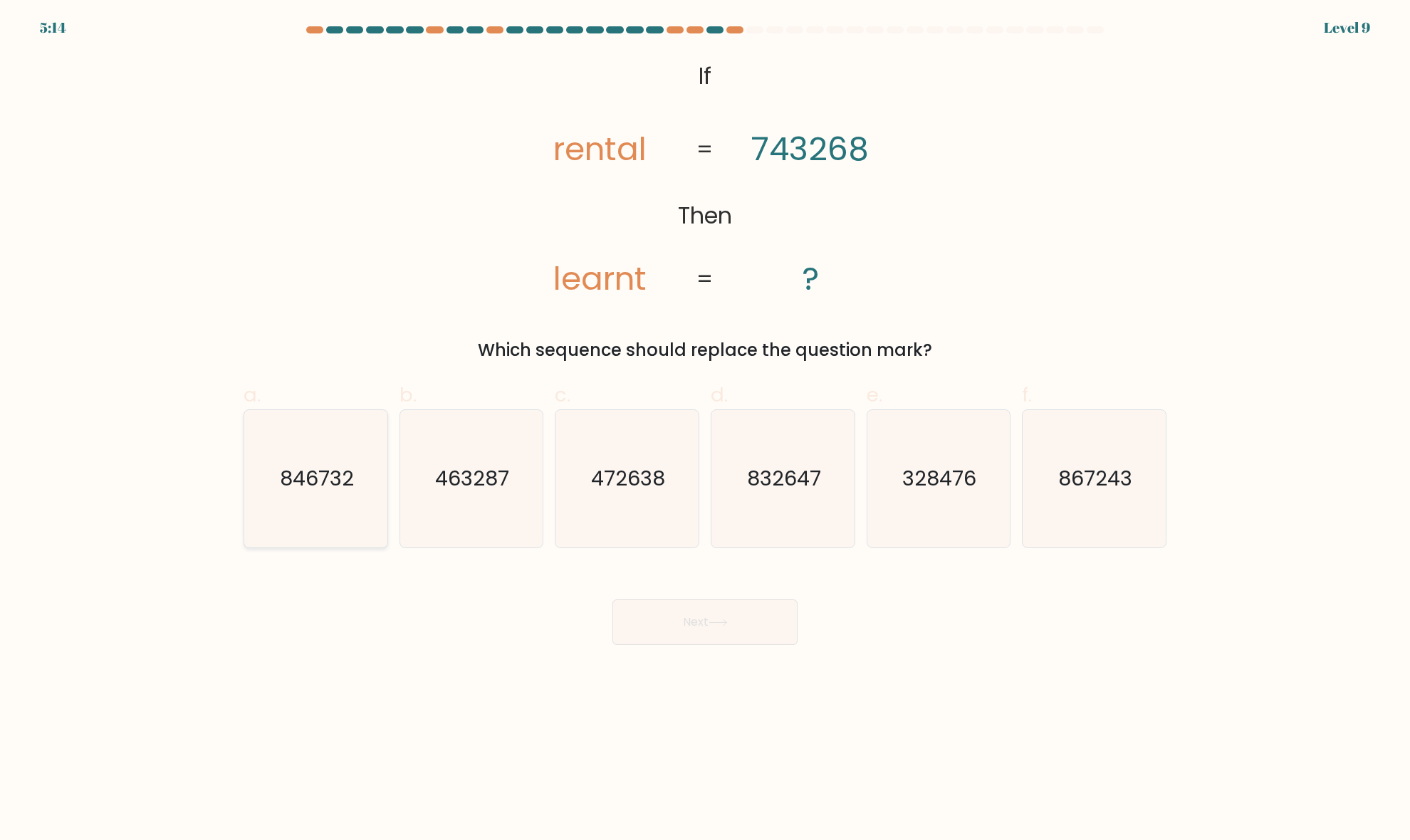
click at [325, 508] on icon "846732" at bounding box center [315, 478] width 138 height 138
click at [705, 429] on input "a. 846732" at bounding box center [705, 424] width 1 height 9
radio input "true"
click at [664, 613] on button "Next" at bounding box center [704, 621] width 185 height 45
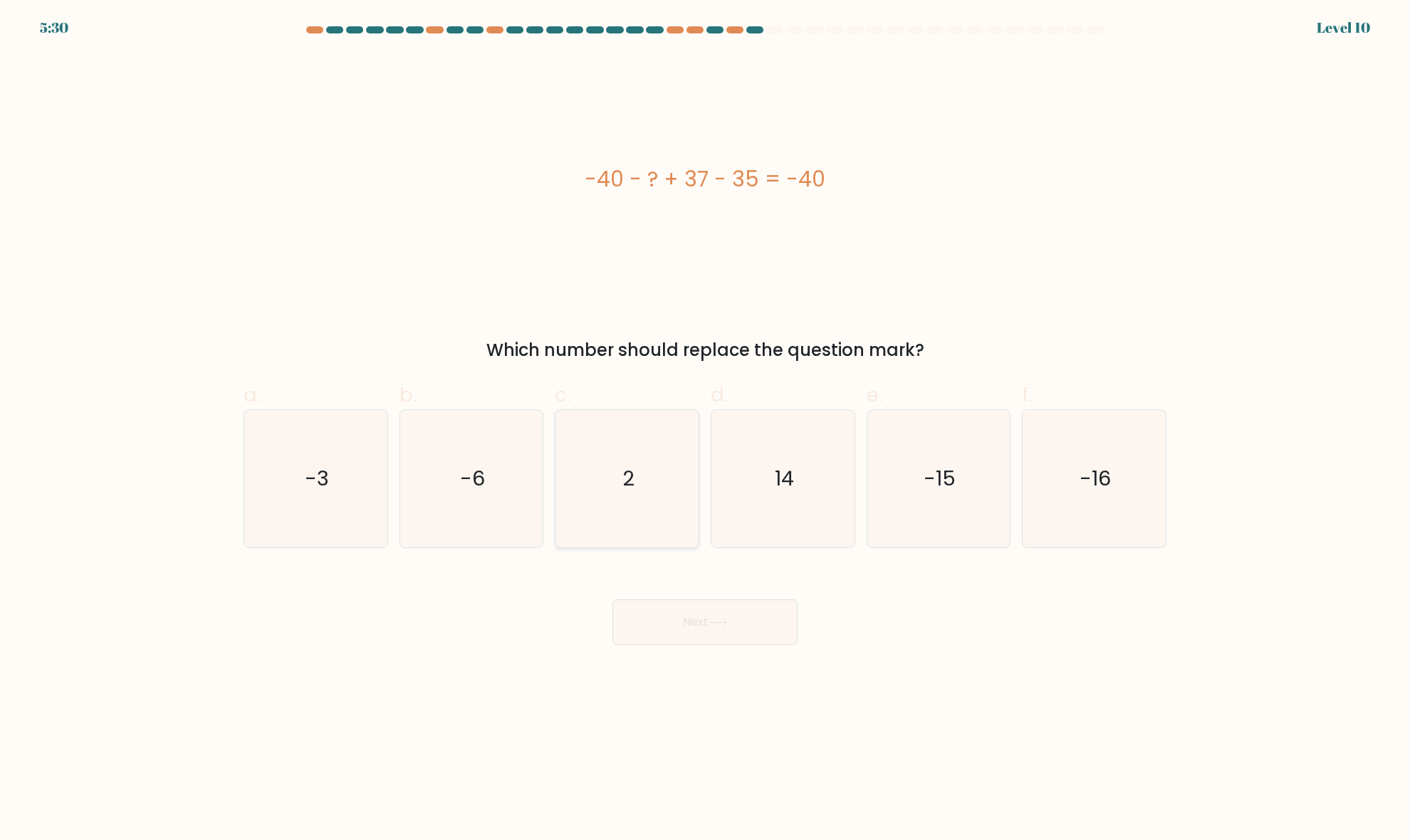
click at [639, 464] on icon "2" at bounding box center [627, 478] width 138 height 138
click at [705, 429] on input "c. 2" at bounding box center [705, 424] width 1 height 9
radio input "true"
click at [719, 630] on button "Next" at bounding box center [704, 621] width 185 height 45
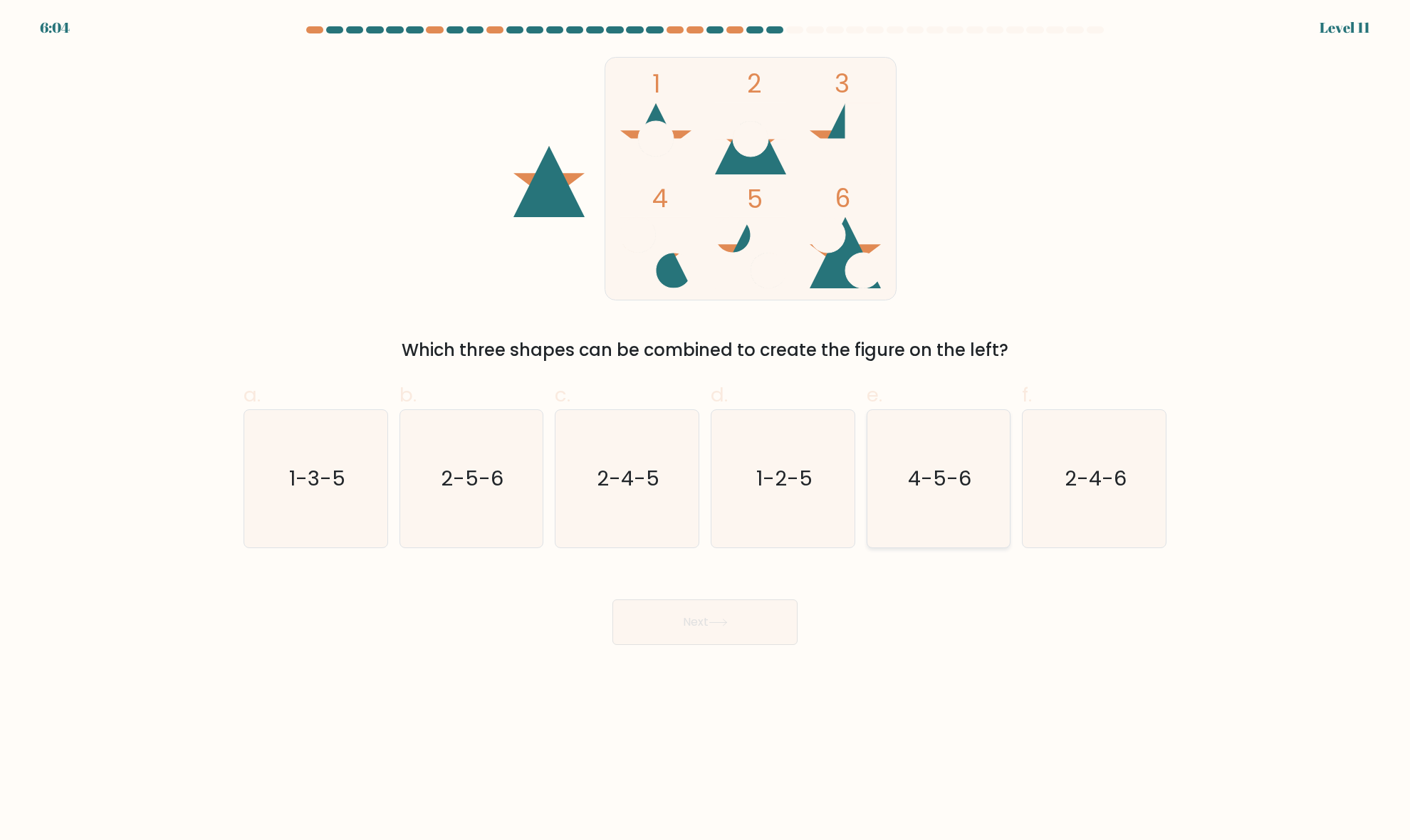
click at [963, 481] on text "4-5-6" at bounding box center [939, 479] width 63 height 28
click at [706, 429] on input "e. 4-5-6" at bounding box center [705, 424] width 1 height 9
radio input "true"
click at [689, 642] on button "Next" at bounding box center [704, 621] width 185 height 45
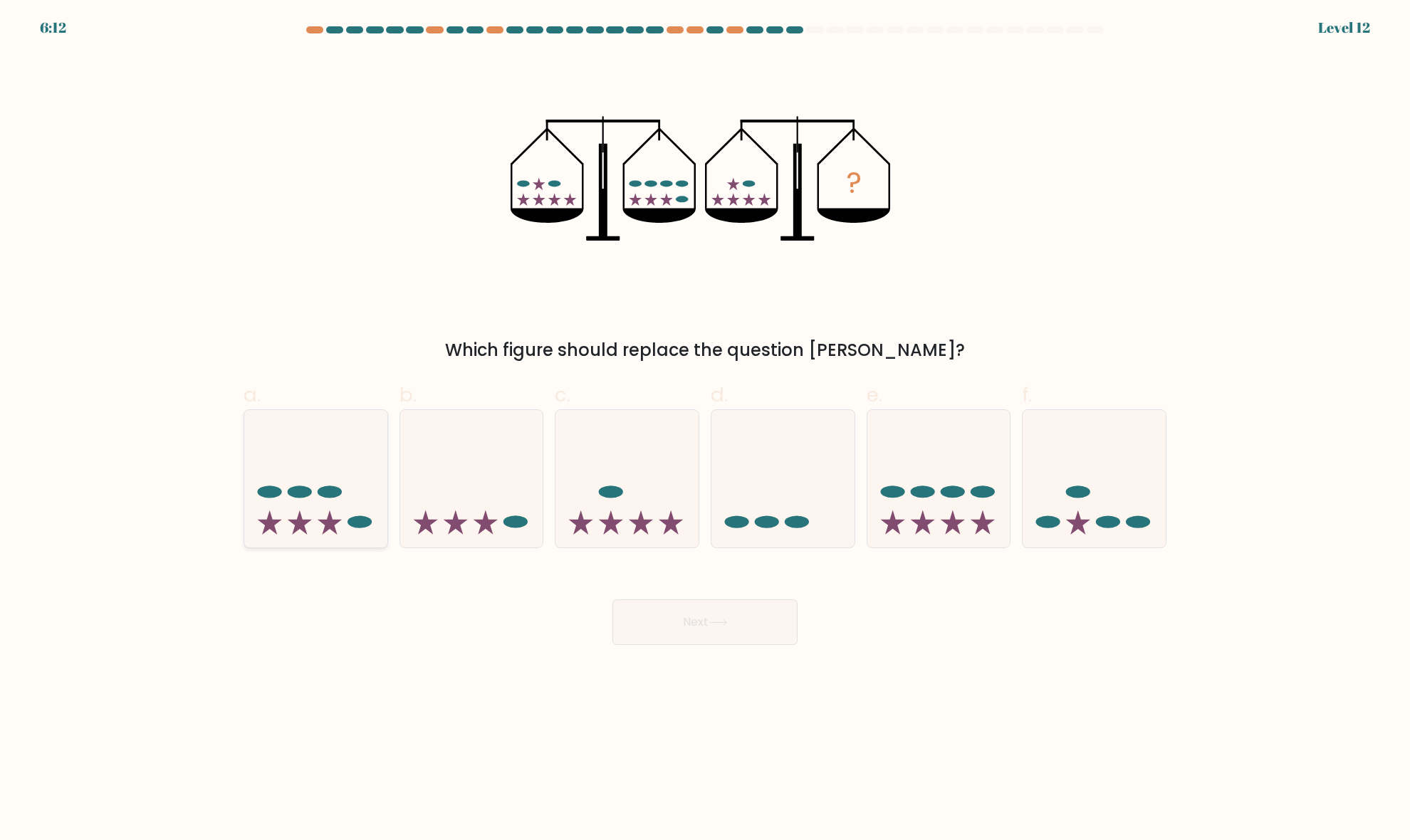
click at [336, 516] on icon at bounding box center [315, 479] width 143 height 118
click at [705, 429] on input "a." at bounding box center [705, 424] width 1 height 9
radio input "true"
click at [677, 630] on button "Next" at bounding box center [704, 621] width 185 height 45
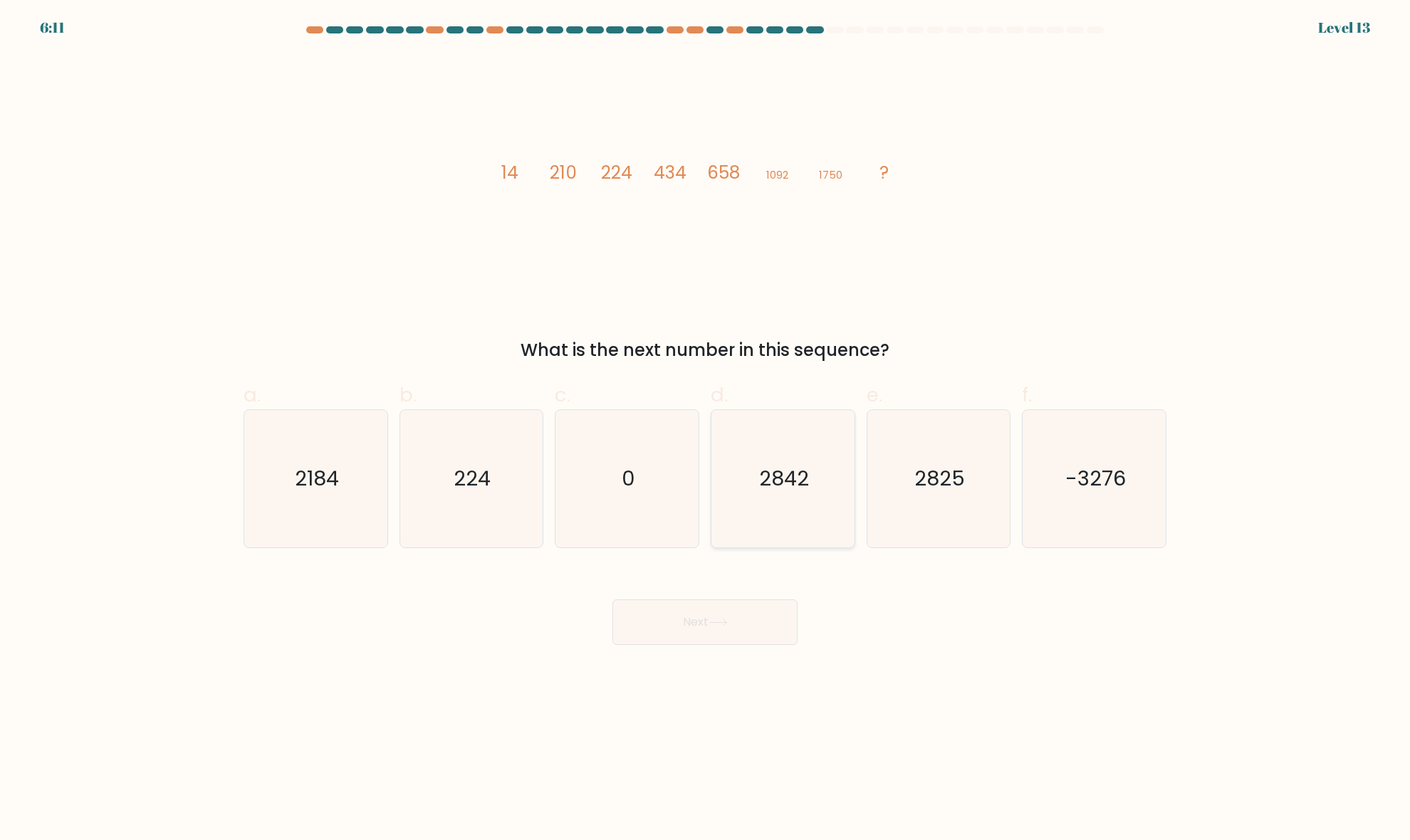
click at [795, 499] on icon "2842" at bounding box center [782, 478] width 138 height 138
click at [706, 429] on input "d. 2842" at bounding box center [705, 424] width 1 height 9
radio input "true"
click at [727, 632] on button "Next" at bounding box center [704, 621] width 185 height 45
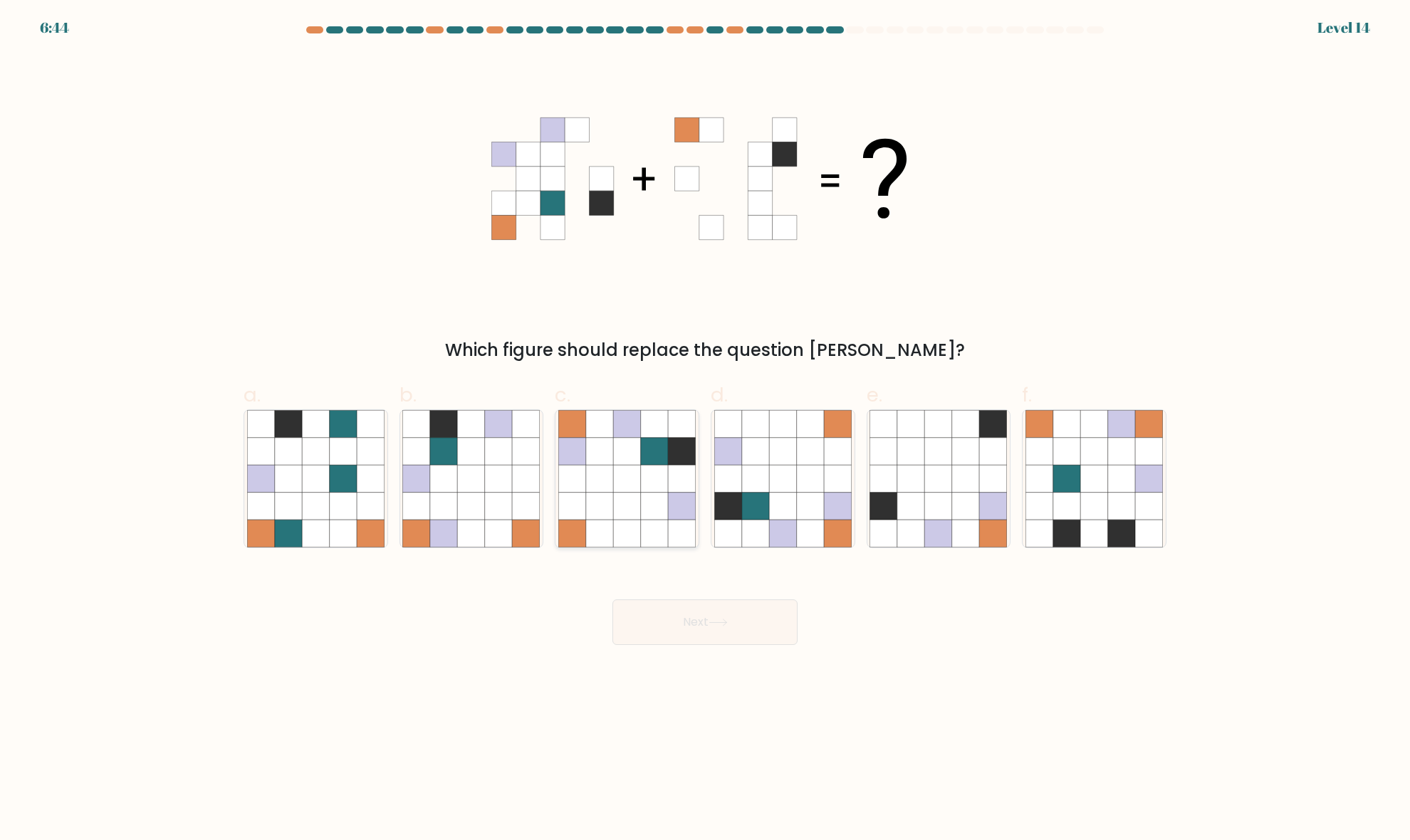
click at [628, 442] on icon at bounding box center [626, 451] width 27 height 27
click at [705, 429] on input "c." at bounding box center [705, 424] width 1 height 9
radio input "true"
click at [695, 637] on button "Next" at bounding box center [704, 621] width 185 height 45
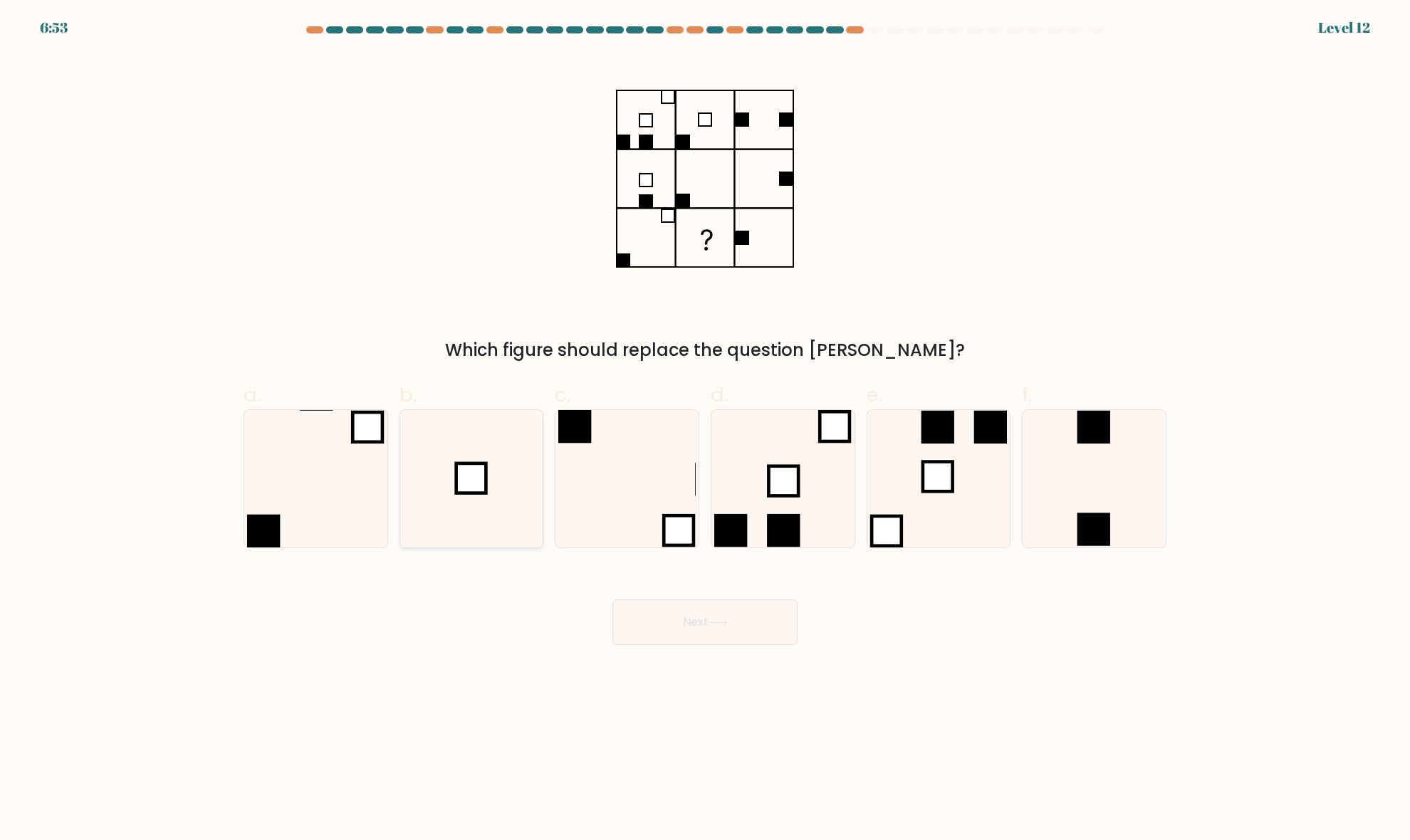
click at [463, 511] on icon at bounding box center [471, 478] width 138 height 138
click at [705, 429] on input "b." at bounding box center [705, 424] width 1 height 9
radio input "true"
click at [735, 624] on button "Next" at bounding box center [704, 621] width 185 height 45
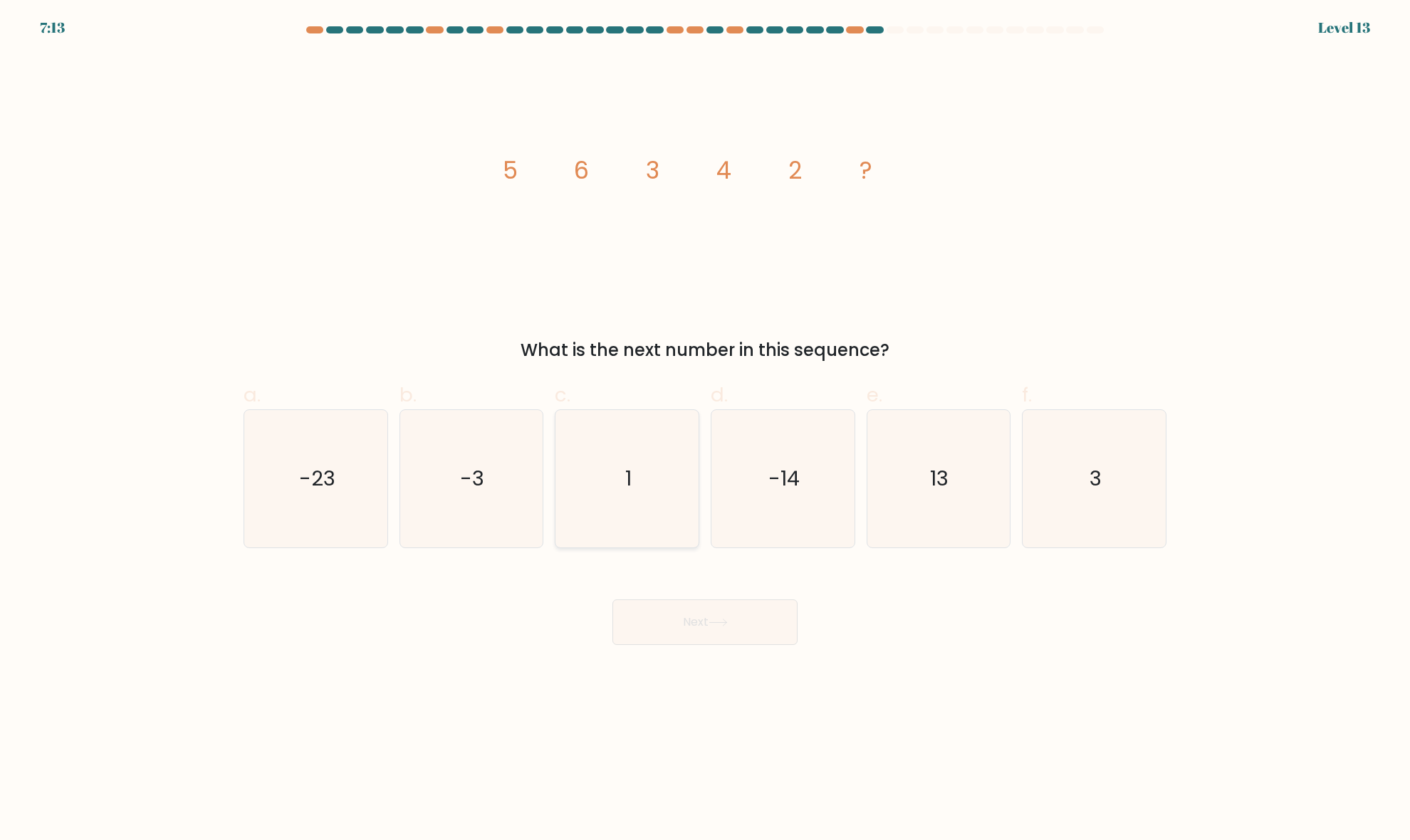
click at [645, 527] on icon "1" at bounding box center [627, 478] width 138 height 138
click at [705, 429] on input "c. 1" at bounding box center [705, 424] width 1 height 9
radio input "true"
click at [692, 617] on button "Next" at bounding box center [704, 621] width 185 height 45
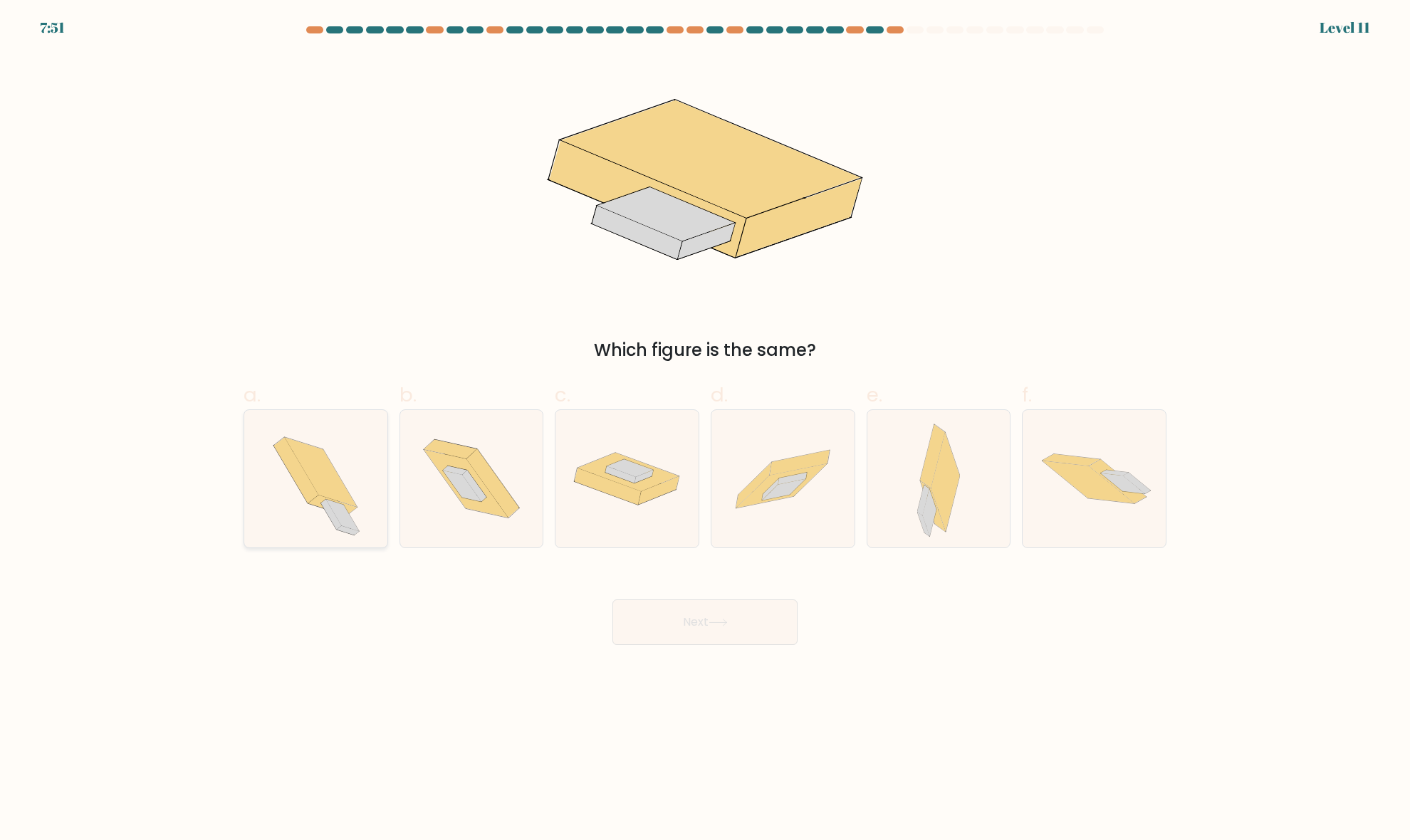
click at [343, 496] on icon at bounding box center [321, 472] width 72 height 69
click at [705, 429] on input "a." at bounding box center [705, 424] width 1 height 9
radio input "true"
drag, startPoint x: 918, startPoint y: 497, endPoint x: 912, endPoint y: 524, distance: 27.7
click at [919, 498] on icon at bounding box center [939, 478] width 43 height 138
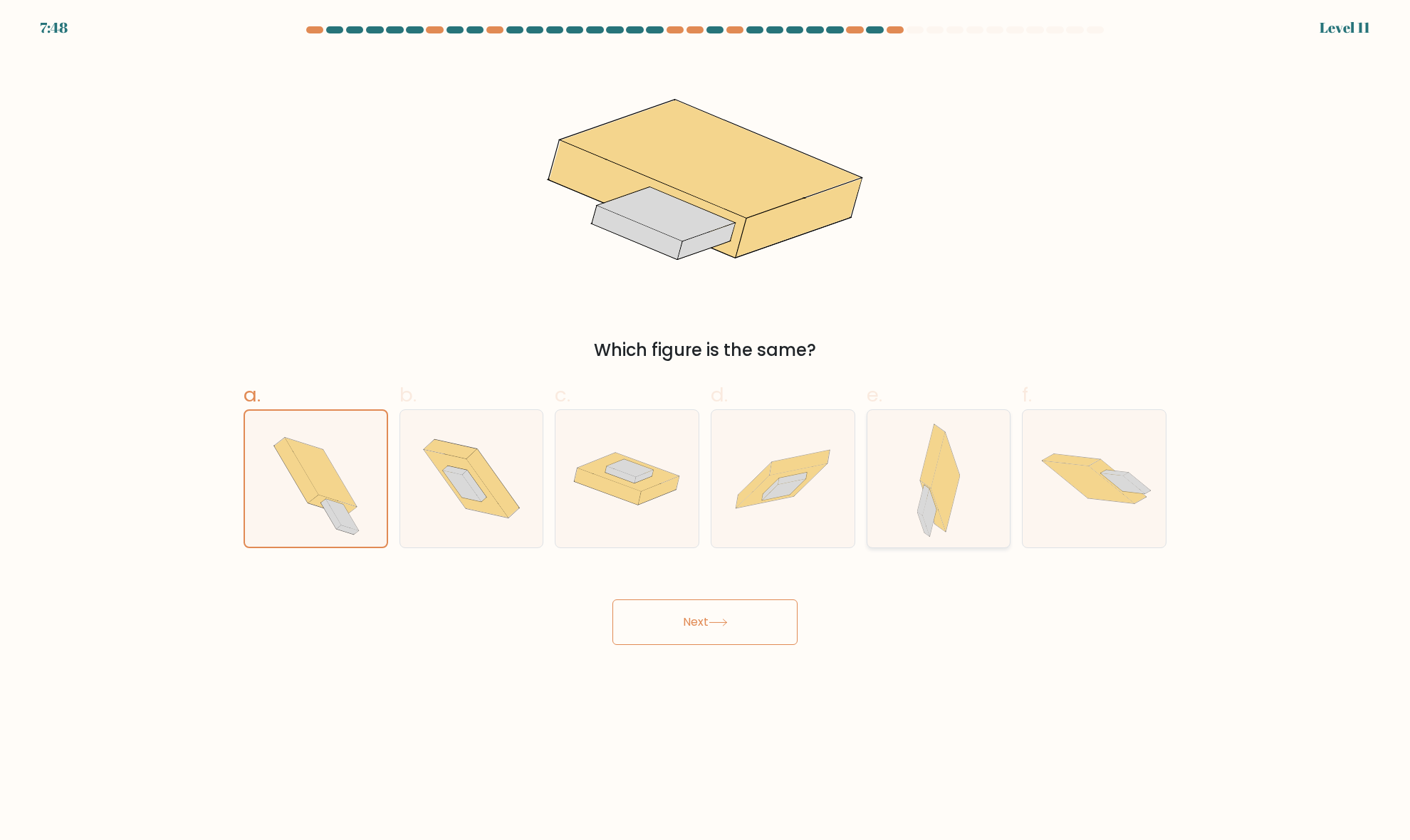
click at [706, 429] on input "e." at bounding box center [705, 424] width 1 height 9
radio input "true"
click at [748, 632] on button "Next" at bounding box center [704, 621] width 185 height 45
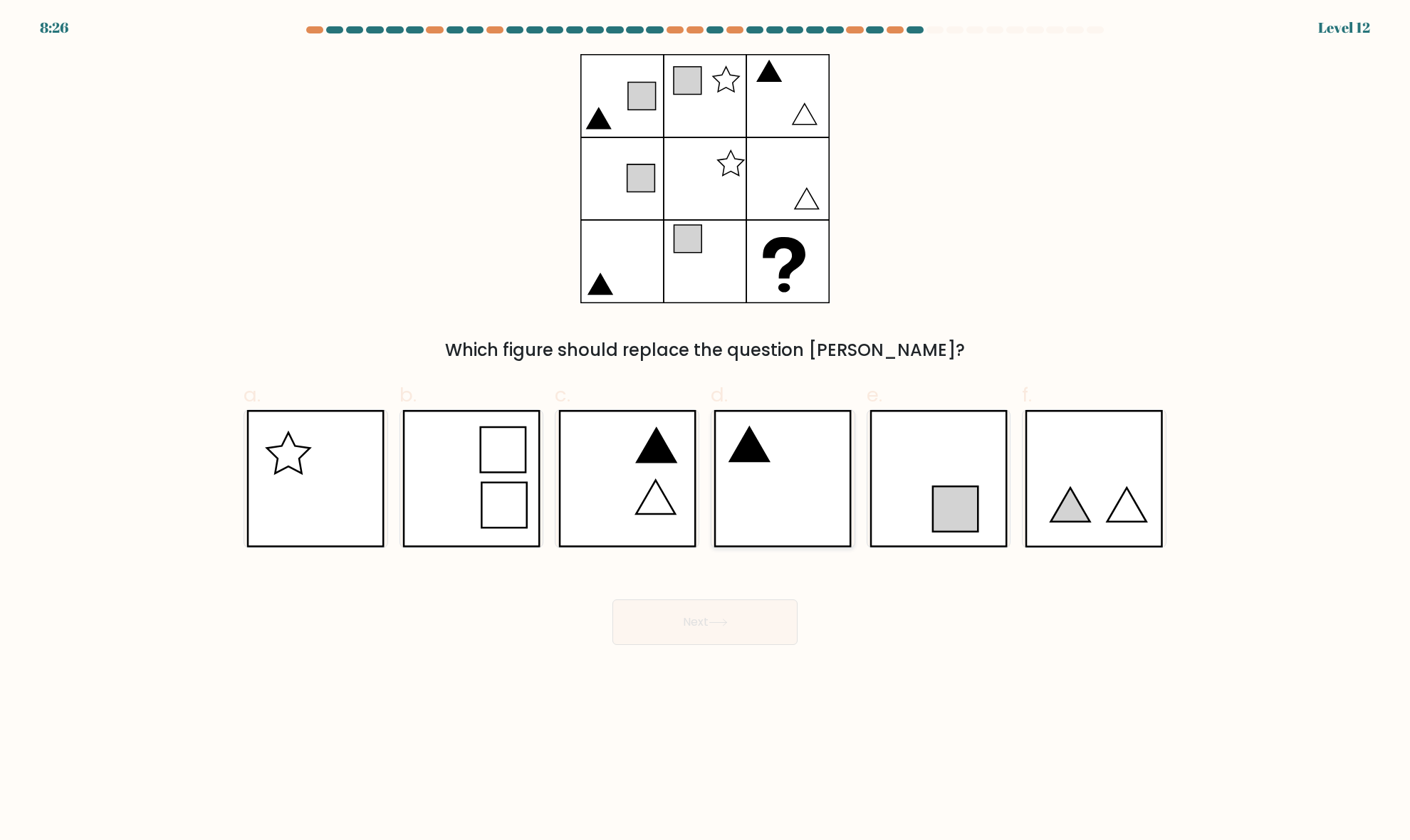
click at [765, 486] on icon at bounding box center [782, 478] width 138 height 138
click at [706, 429] on input "d." at bounding box center [705, 424] width 1 height 9
radio input "true"
click at [744, 612] on button "Next" at bounding box center [704, 621] width 185 height 45
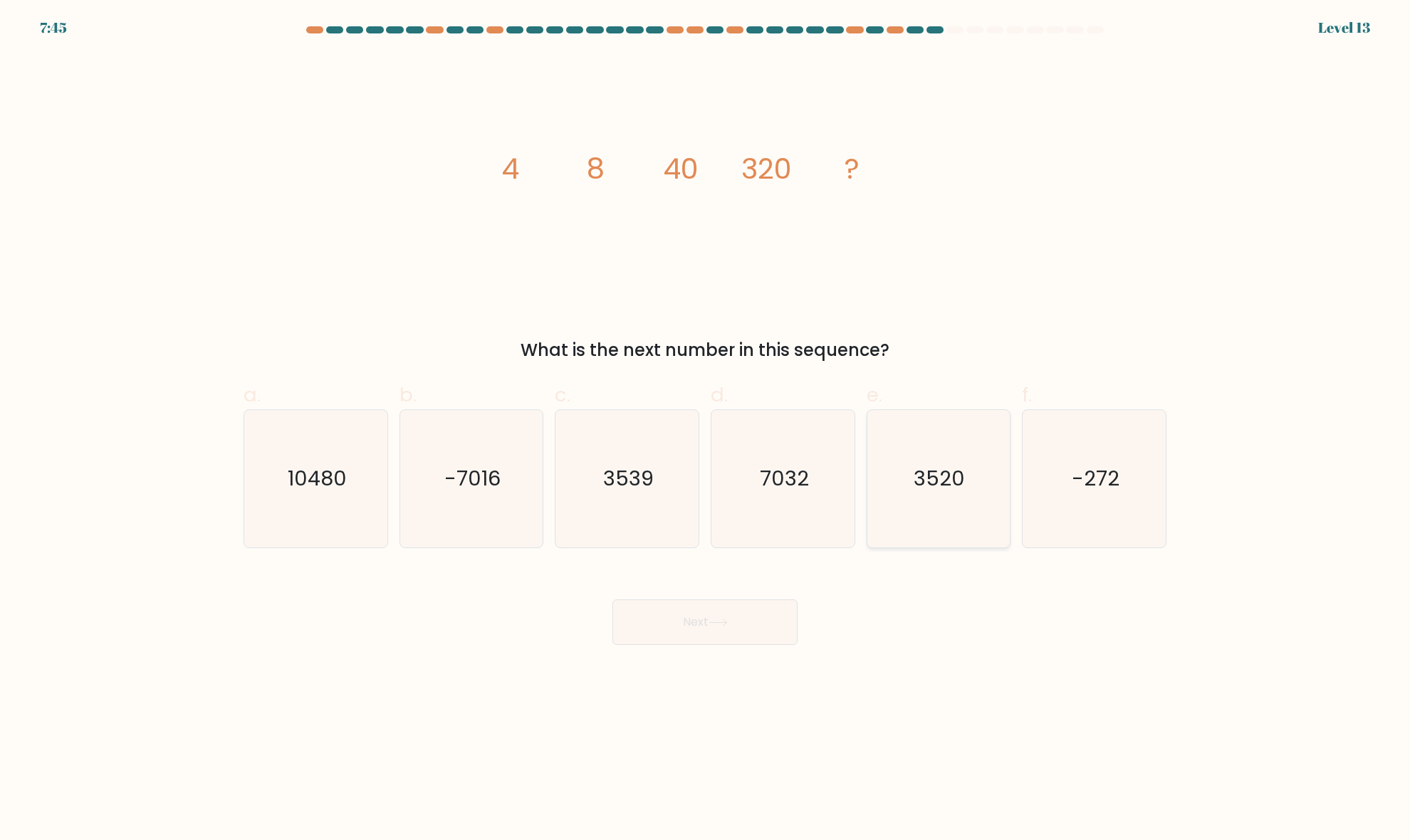
click at [944, 502] on icon "3520" at bounding box center [938, 478] width 138 height 138
click at [706, 429] on input "e. 3520" at bounding box center [705, 424] width 1 height 9
radio input "true"
click at [756, 633] on button "Next" at bounding box center [704, 621] width 185 height 45
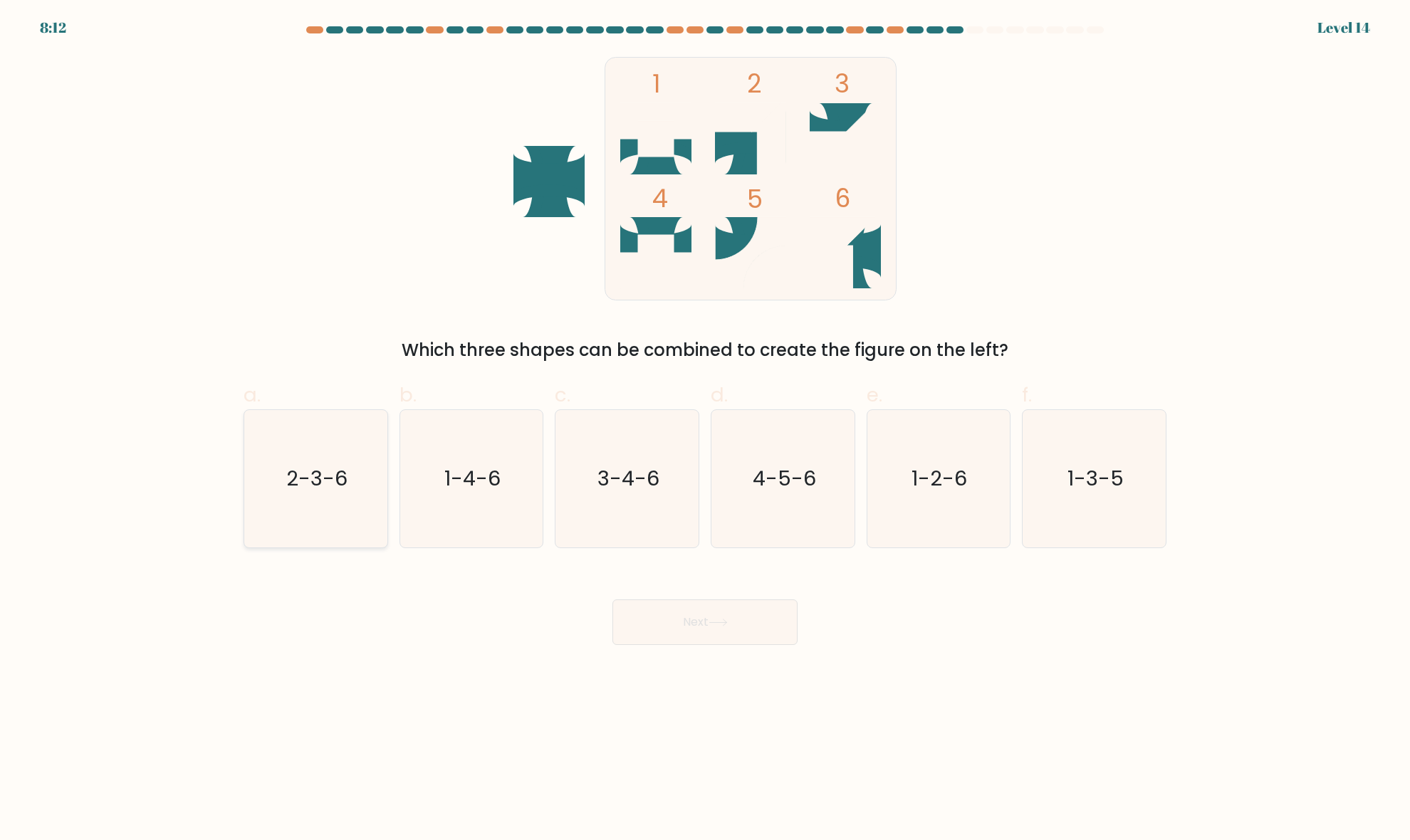
click at [285, 492] on icon "2-3-6" at bounding box center [315, 478] width 138 height 138
click at [705, 429] on input "a. 2-3-6" at bounding box center [705, 424] width 1 height 9
radio input "true"
click at [681, 627] on button "Next" at bounding box center [704, 621] width 185 height 45
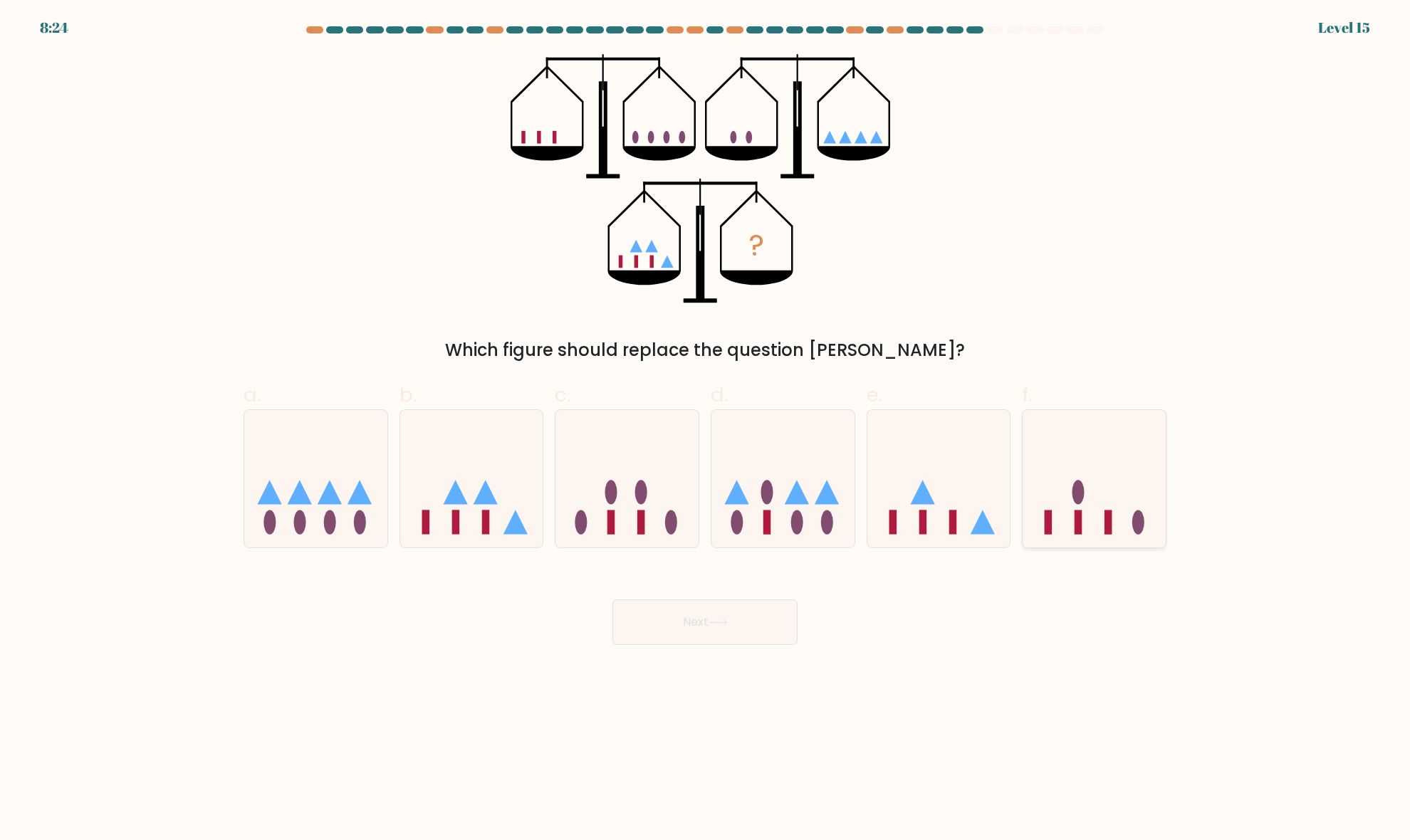
click at [1097, 513] on icon at bounding box center [1094, 479] width 143 height 118
click at [706, 429] on input "f." at bounding box center [705, 424] width 1 height 9
radio input "true"
click at [738, 610] on button "Next" at bounding box center [704, 621] width 185 height 45
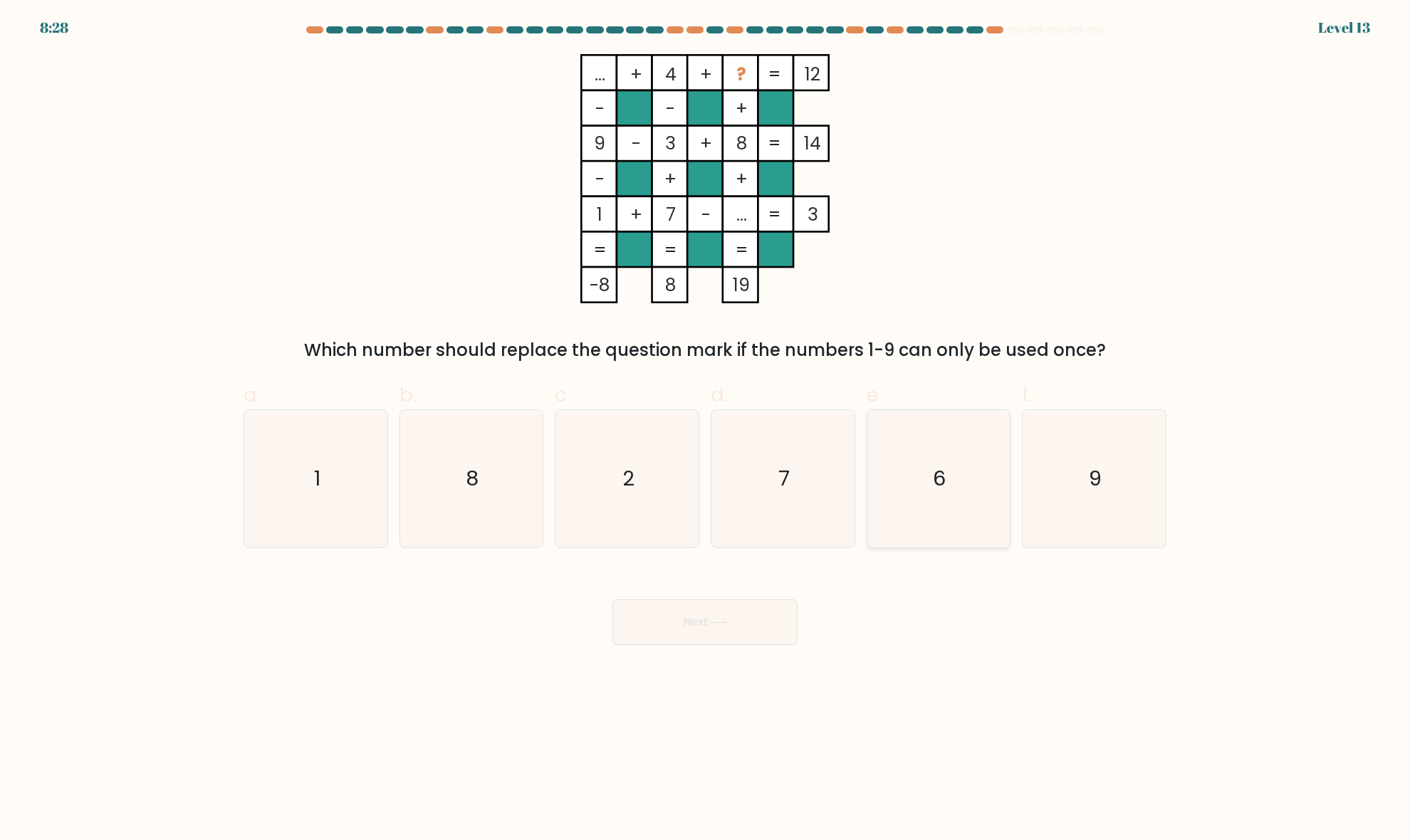
click at [912, 471] on icon "6" at bounding box center [938, 478] width 138 height 138
click at [706, 429] on input "e. 6" at bounding box center [705, 424] width 1 height 9
radio input "true"
click at [766, 624] on button "Next" at bounding box center [704, 621] width 185 height 45
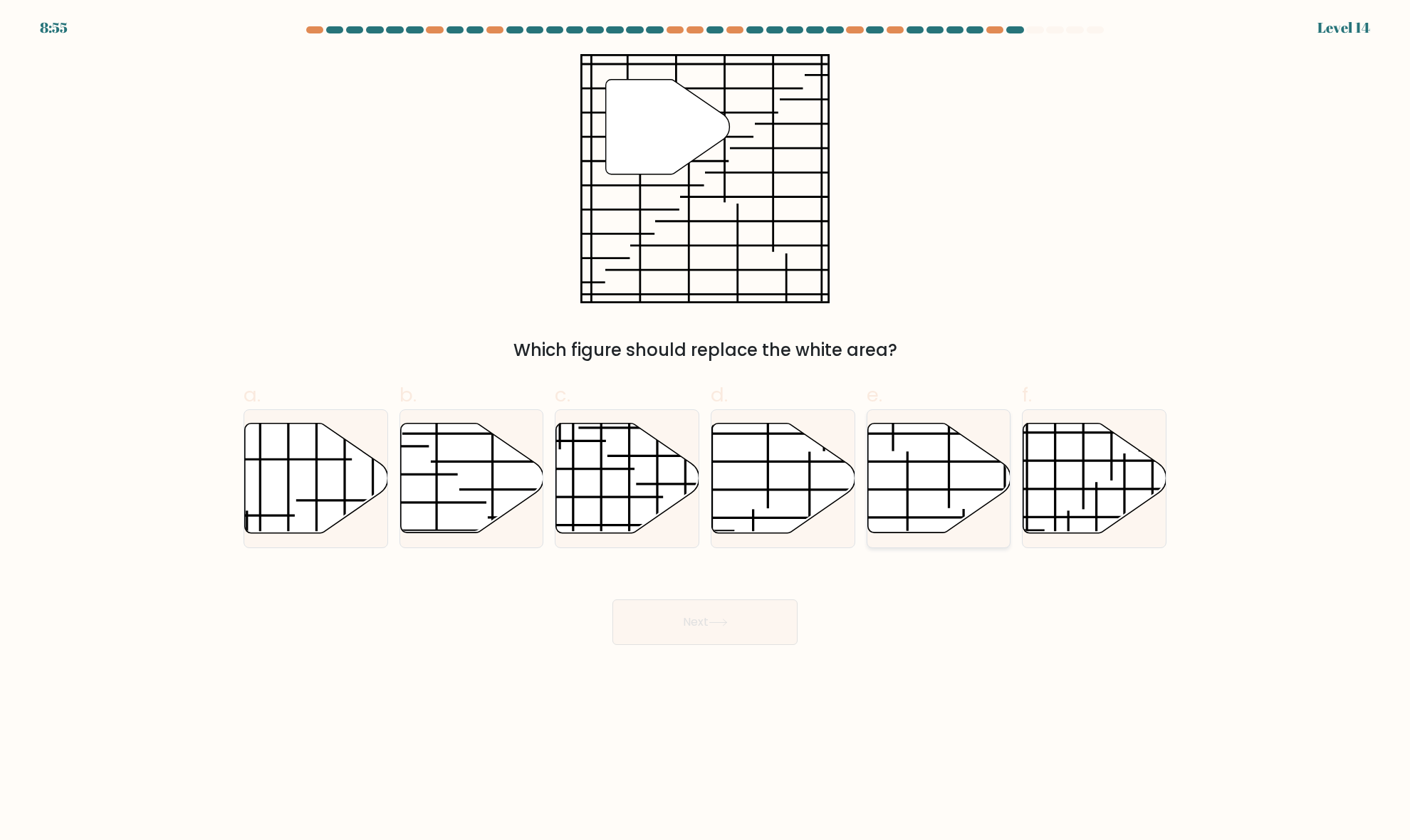
click at [933, 513] on icon at bounding box center [939, 478] width 143 height 109
click at [706, 429] on input "e." at bounding box center [705, 424] width 1 height 9
radio input "true"
click at [706, 619] on button "Next" at bounding box center [704, 621] width 185 height 45
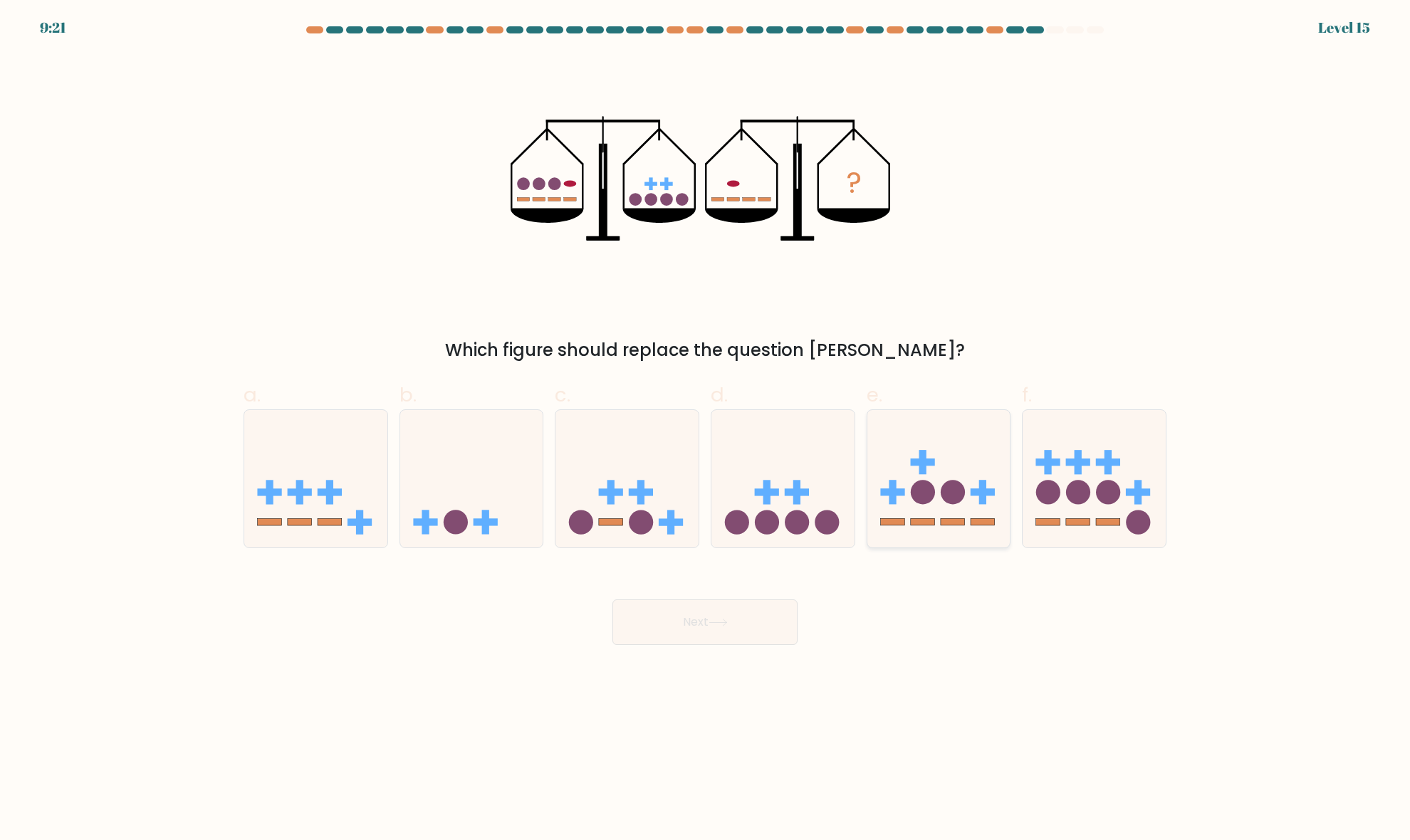
click at [902, 496] on icon at bounding box center [939, 479] width 143 height 118
click at [706, 429] on input "e." at bounding box center [705, 424] width 1 height 9
radio input "true"
click at [707, 630] on button "Next" at bounding box center [704, 621] width 185 height 45
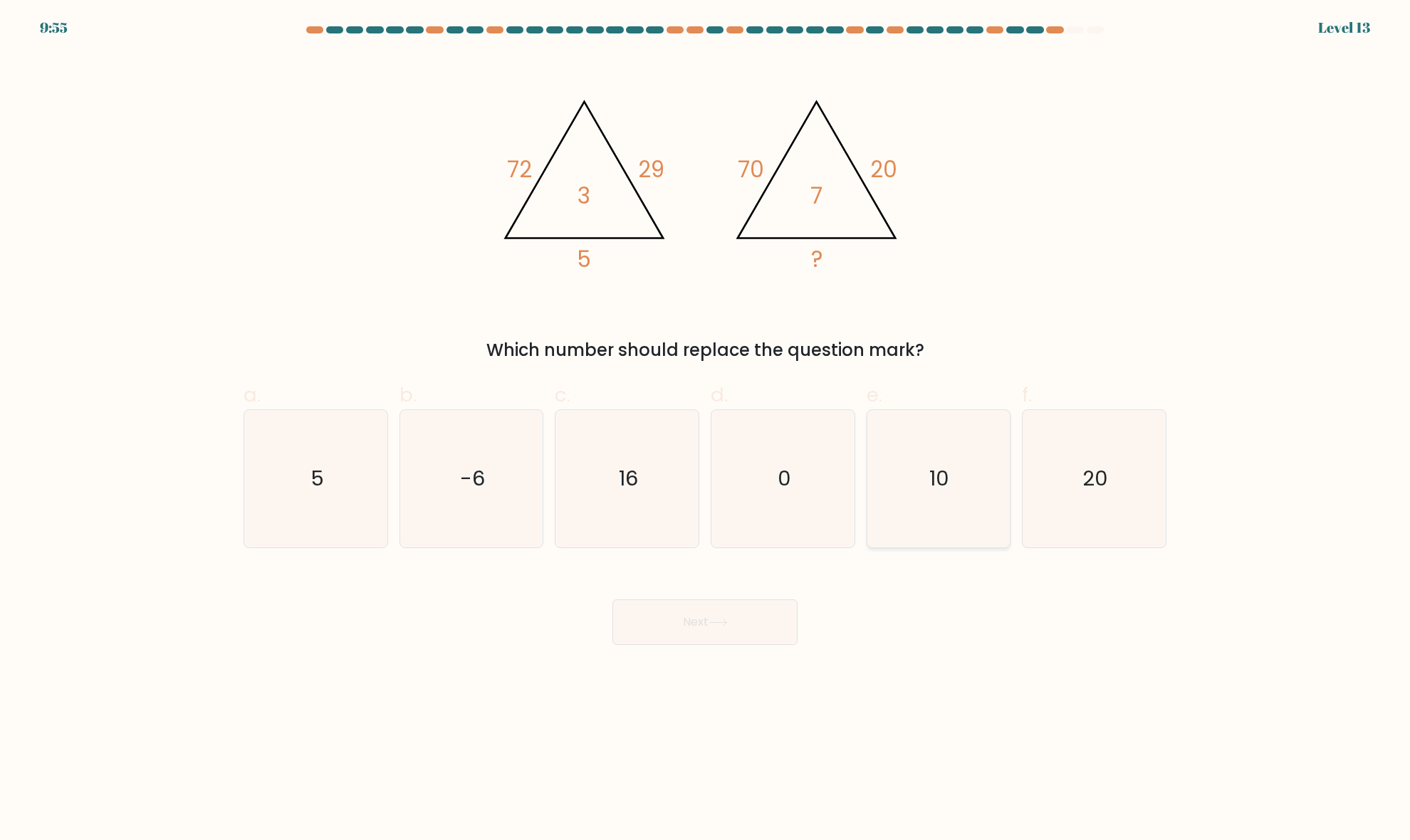
click at [952, 489] on icon "10" at bounding box center [938, 478] width 138 height 138
click at [706, 429] on input "e. 10" at bounding box center [705, 424] width 1 height 9
radio input "true"
click at [765, 624] on button "Next" at bounding box center [704, 621] width 185 height 45
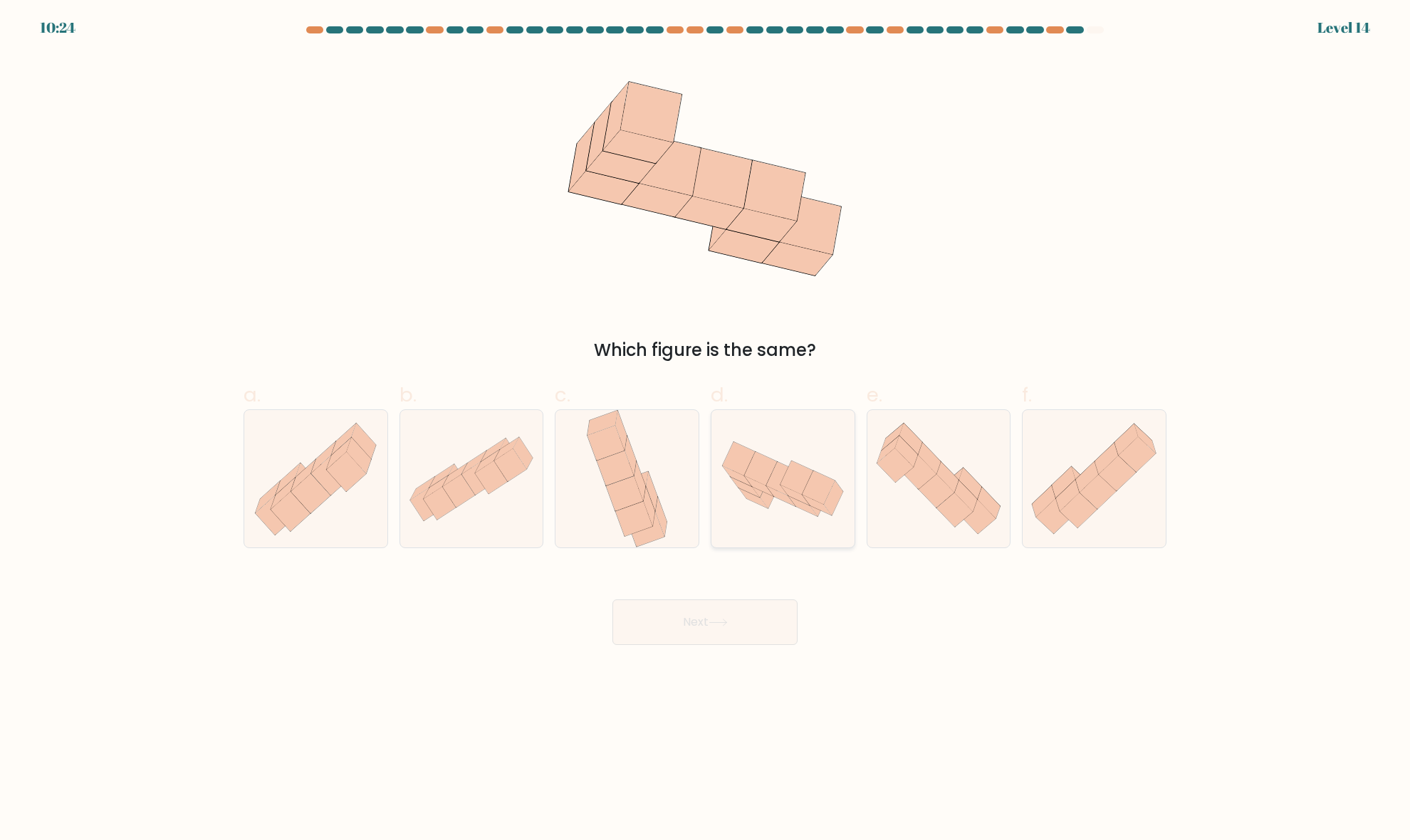
click at [799, 486] on icon at bounding box center [796, 476] width 33 height 33
click at [706, 429] on input "d." at bounding box center [705, 424] width 1 height 9
radio input "true"
click at [727, 624] on icon at bounding box center [718, 622] width 19 height 8
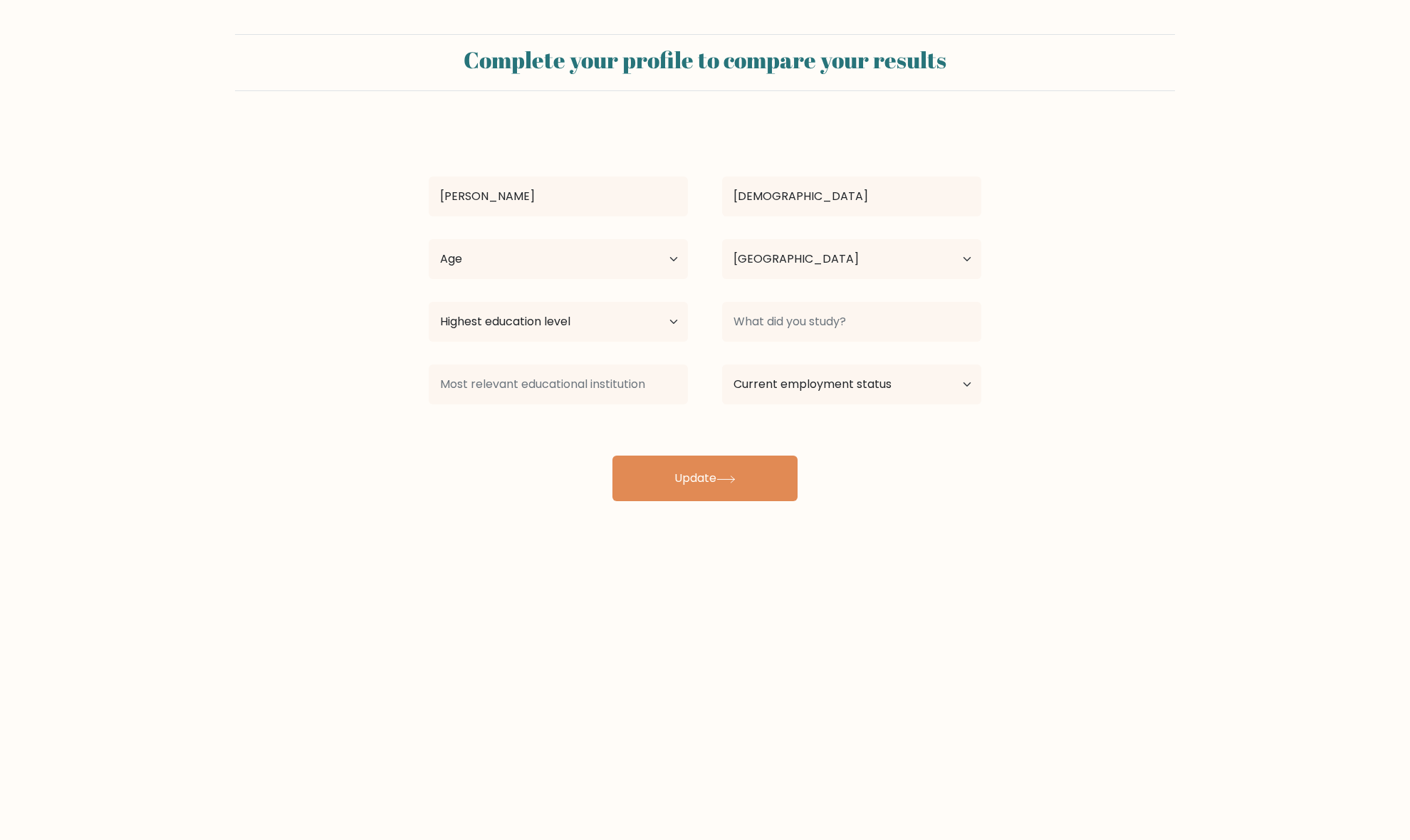
select select "PH"
click at [643, 265] on select "Age Under [DEMOGRAPHIC_DATA] [DEMOGRAPHIC_DATA] [DEMOGRAPHIC_DATA] [DEMOGRAPHIC…" at bounding box center [558, 259] width 260 height 40
select select "25_34"
click at [428, 239] on select "Age Under 18 years old 18-24 years old 25-34 years old 35-44 years old 45-54 ye…" at bounding box center [558, 259] width 260 height 40
click at [651, 324] on select "Highest education level No schooling Primary Lower Secondary Upper Secondary Oc…" at bounding box center [558, 322] width 260 height 40
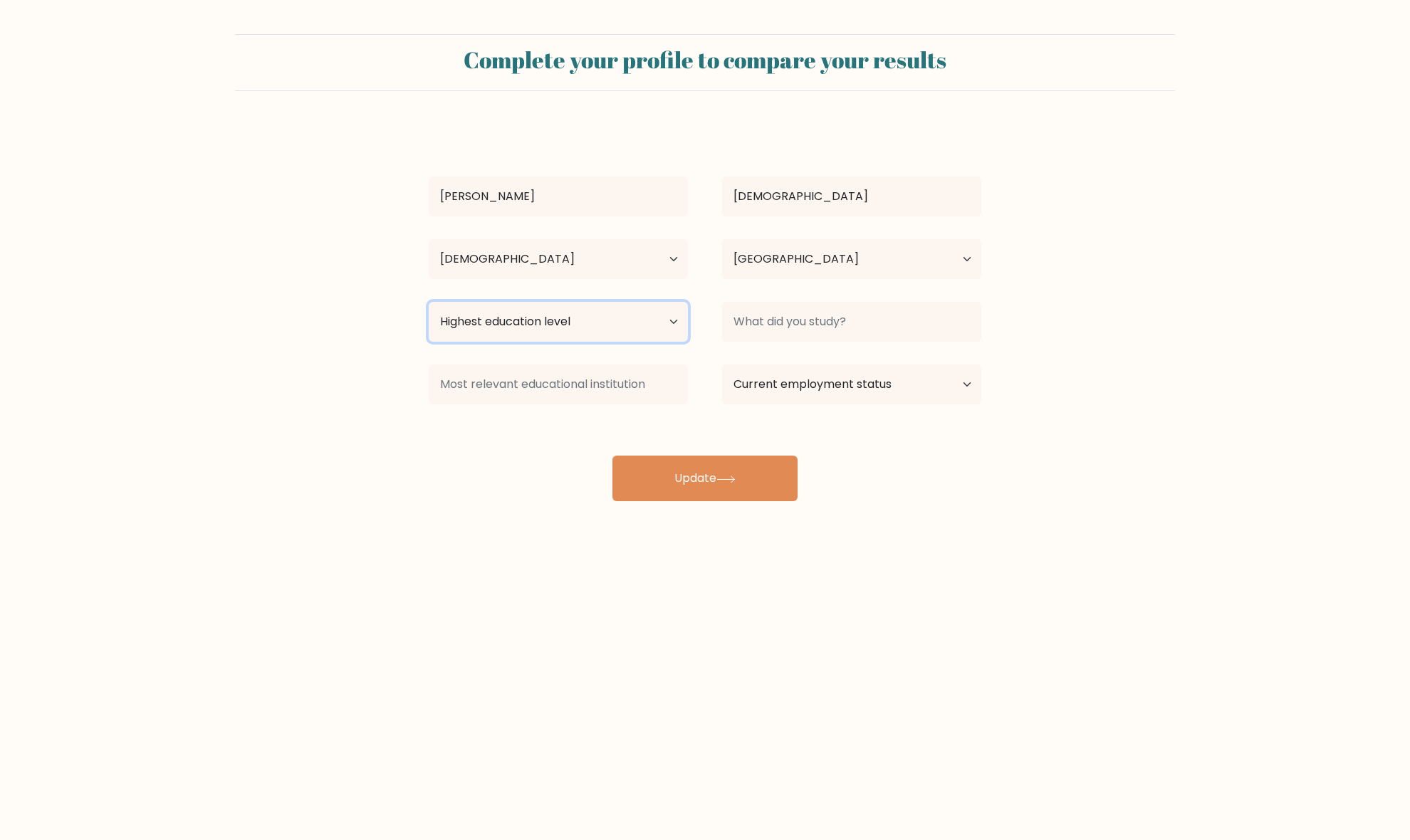
select select "upper_secondary"
click at [428, 302] on select "Highest education level No schooling Primary Lower Secondary Upper Secondary Oc…" at bounding box center [558, 322] width 260 height 40
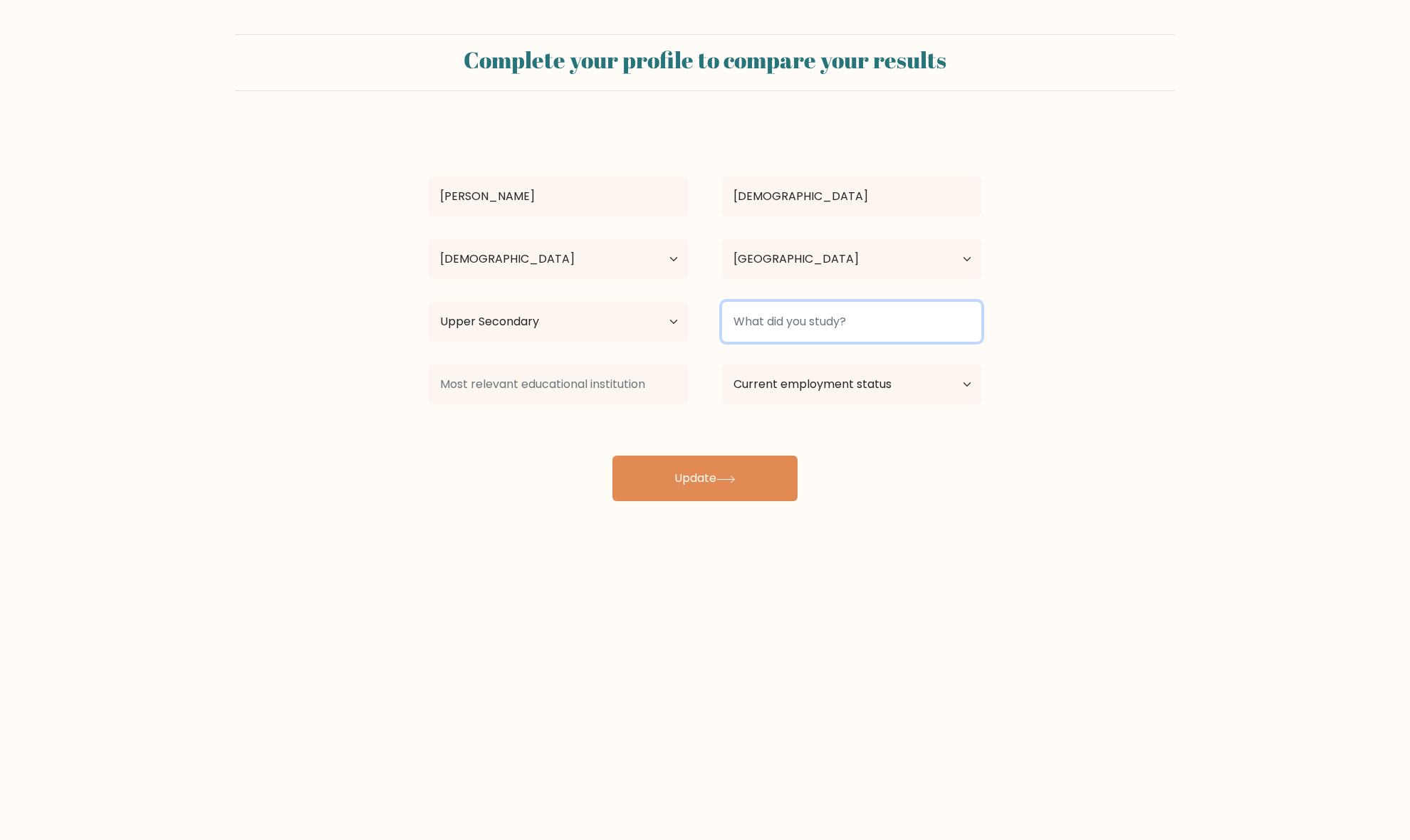
click at [797, 321] on input at bounding box center [852, 322] width 260 height 40
click at [854, 494] on div "Graciella Bihis Age Under 18 years old 18-24 years old 25-34 years old 35-44 ye…" at bounding box center [705, 314] width 570 height 376
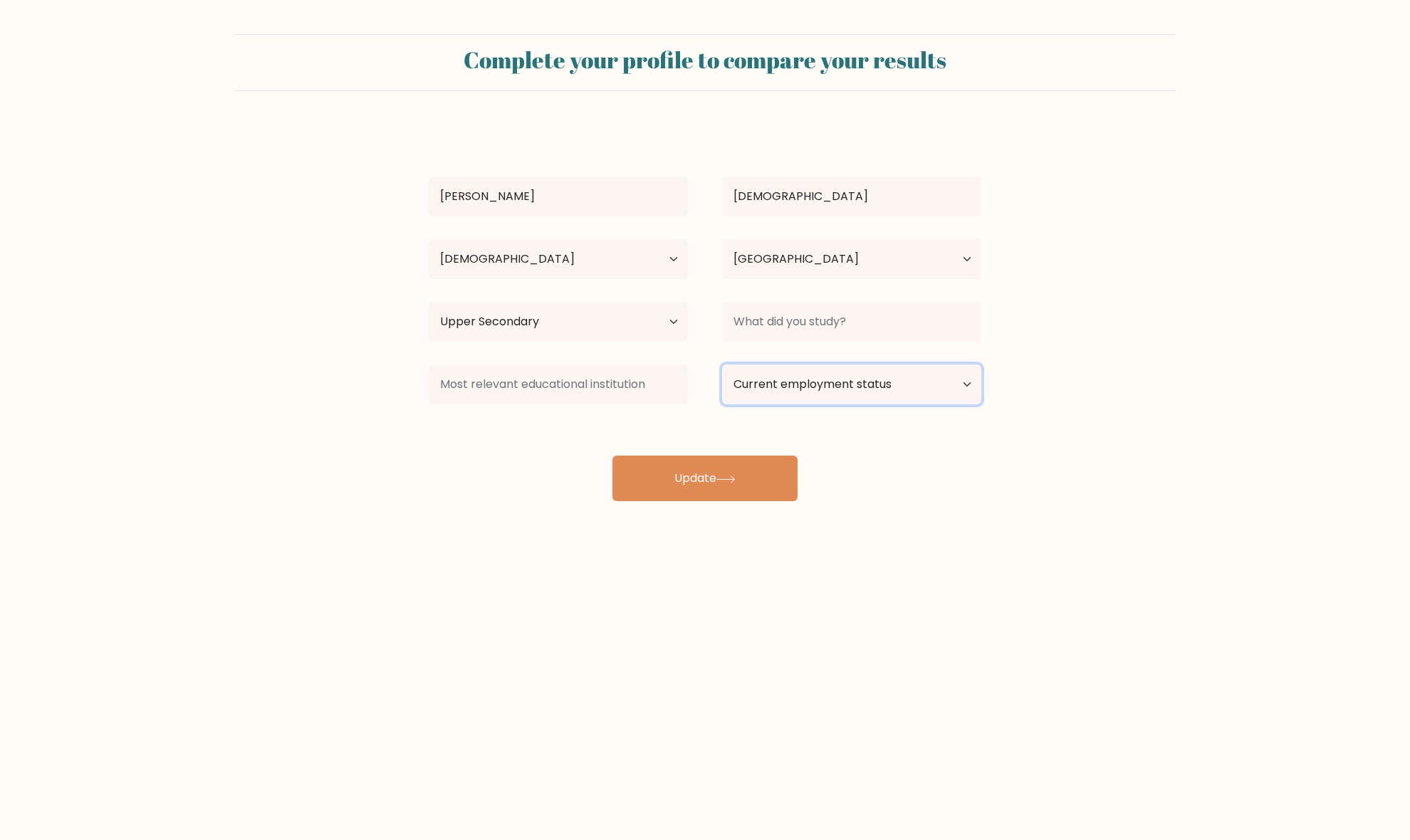
click at [867, 389] on select "Current employment status Employed Student Retired Other / prefer not to answer" at bounding box center [852, 384] width 260 height 40
click at [1129, 534] on div "Complete your profile to compare your results Graciella Bihis Age Under 18 year…" at bounding box center [705, 270] width 1410 height 540
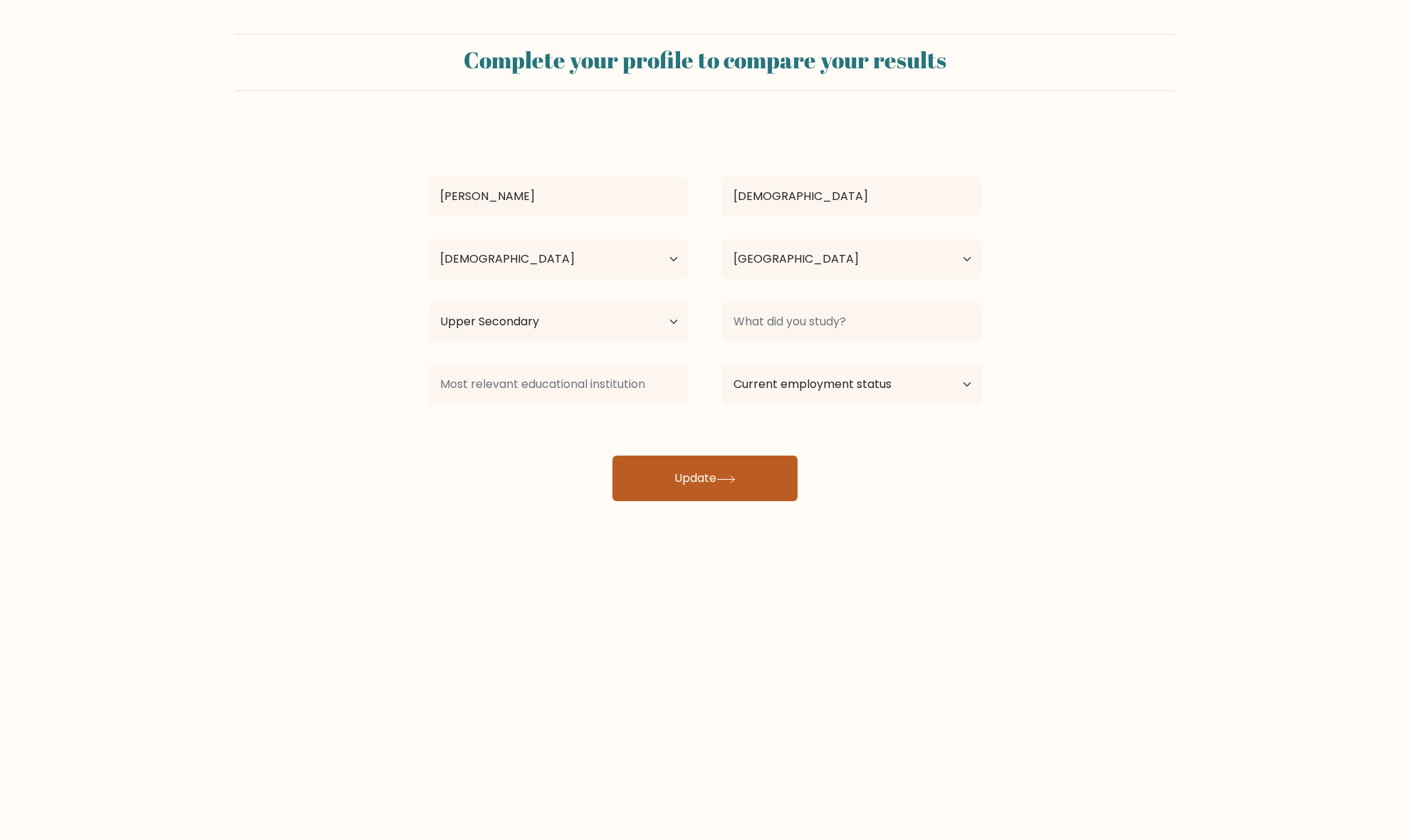
click at [691, 479] on button "Update" at bounding box center [704, 478] width 185 height 45
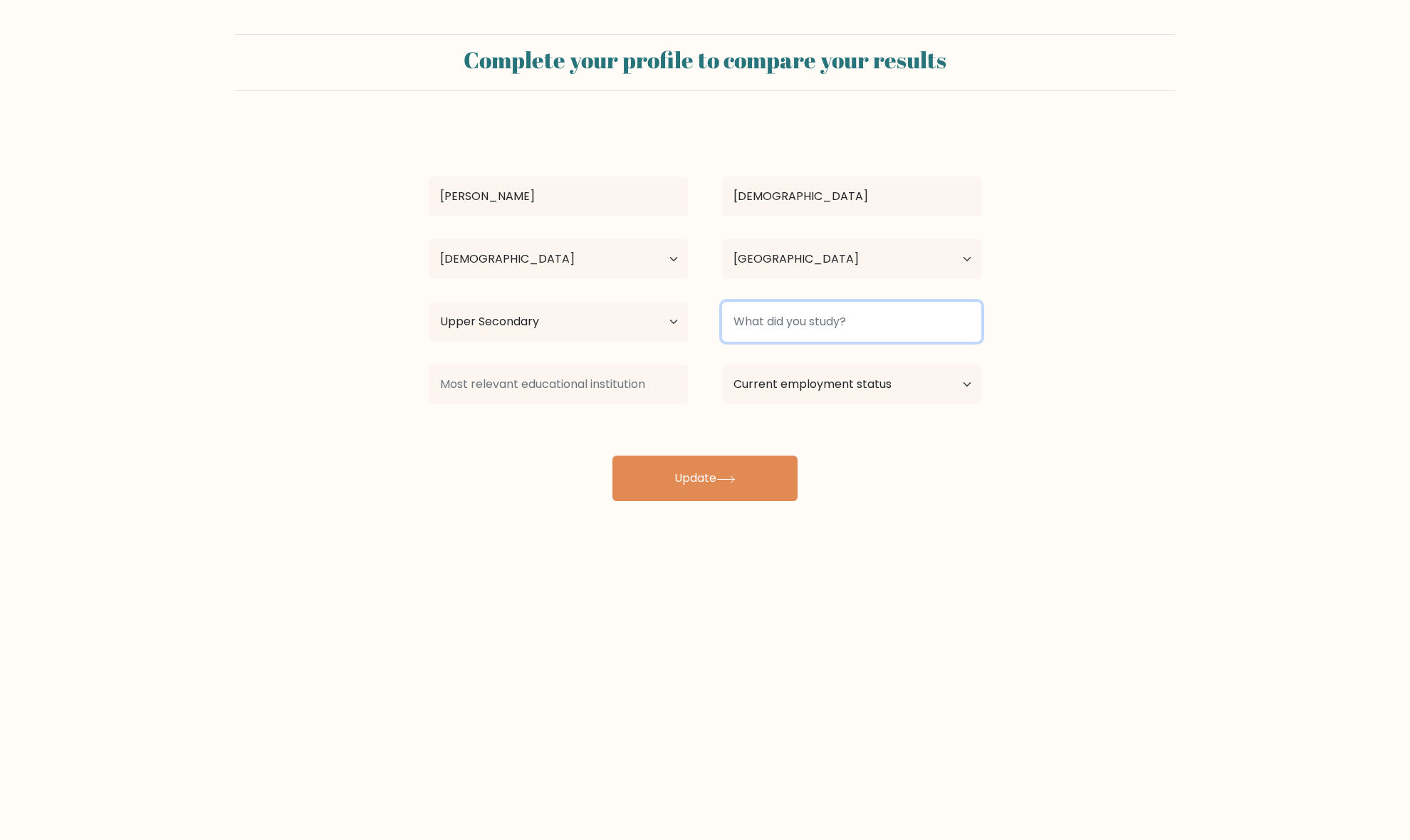
click at [813, 326] on input at bounding box center [852, 322] width 260 height 40
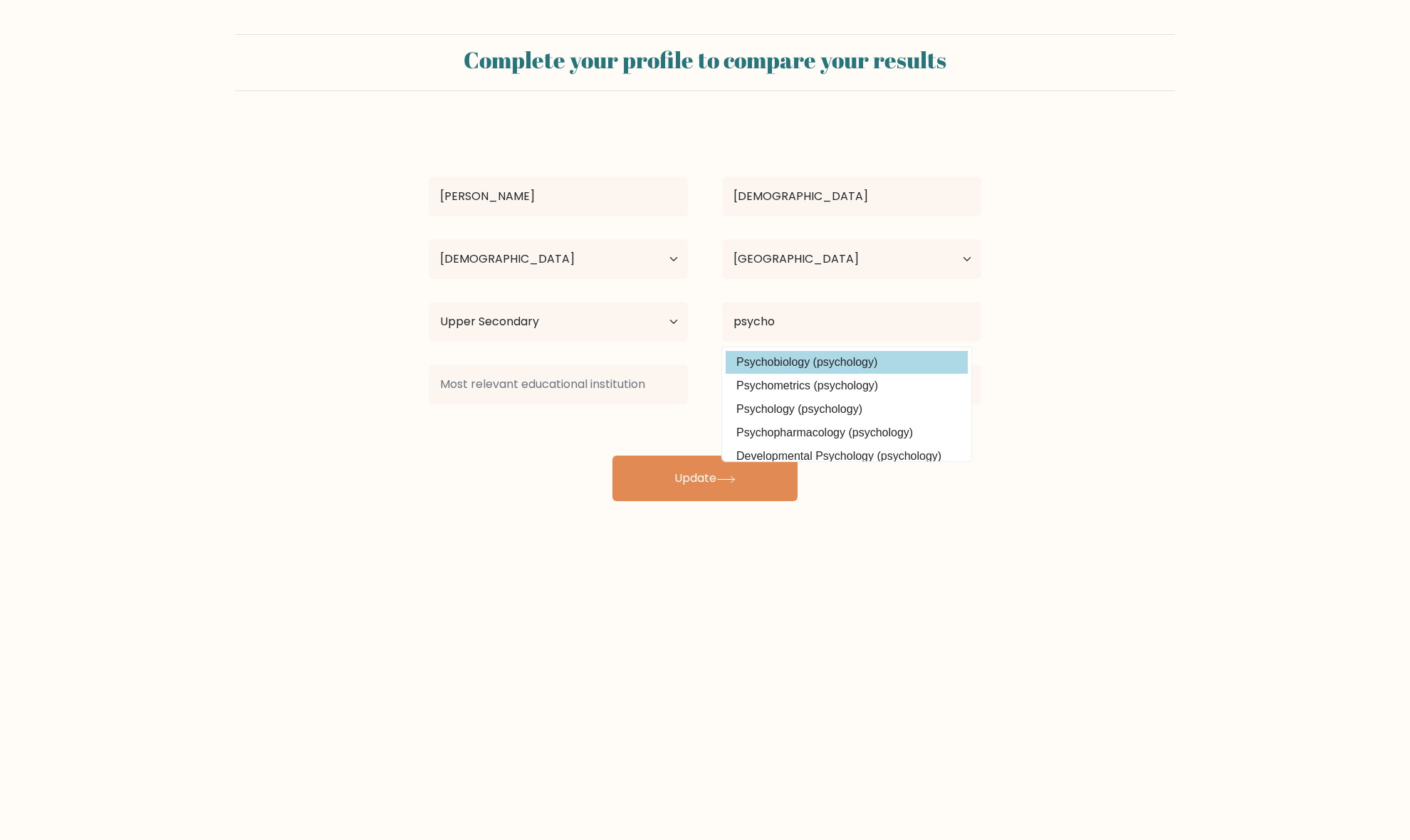
click at [881, 360] on option "Psychobiology (psychology)" at bounding box center [847, 362] width 242 height 23
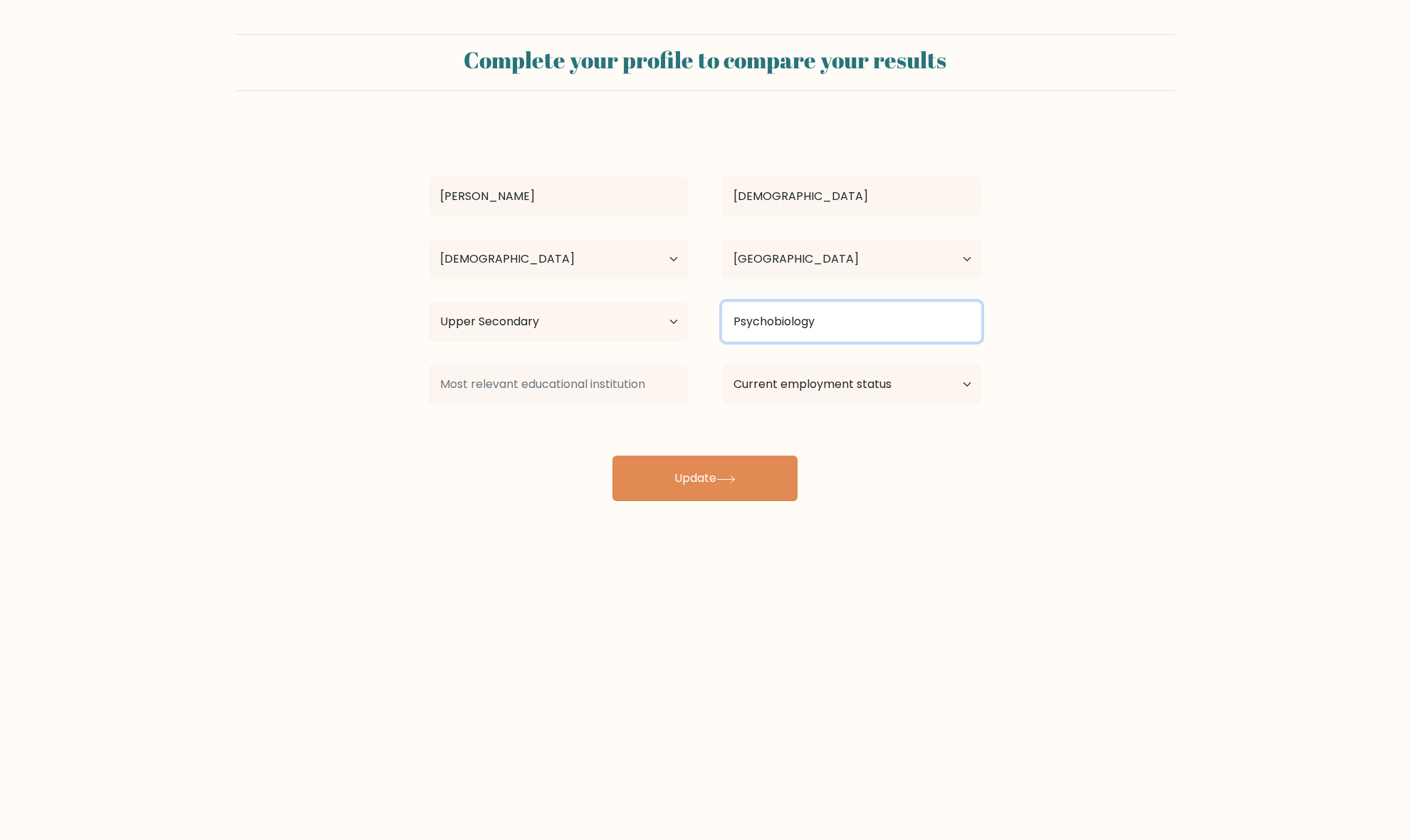
click at [877, 333] on input "Psychobiology" at bounding box center [852, 322] width 260 height 40
drag, startPoint x: 770, startPoint y: 319, endPoint x: 1031, endPoint y: 329, distance: 261.2
click at [1028, 335] on form "Complete your profile to compare your results Graciella Bihis Age Under 18 year…" at bounding box center [705, 268] width 1410 height 467
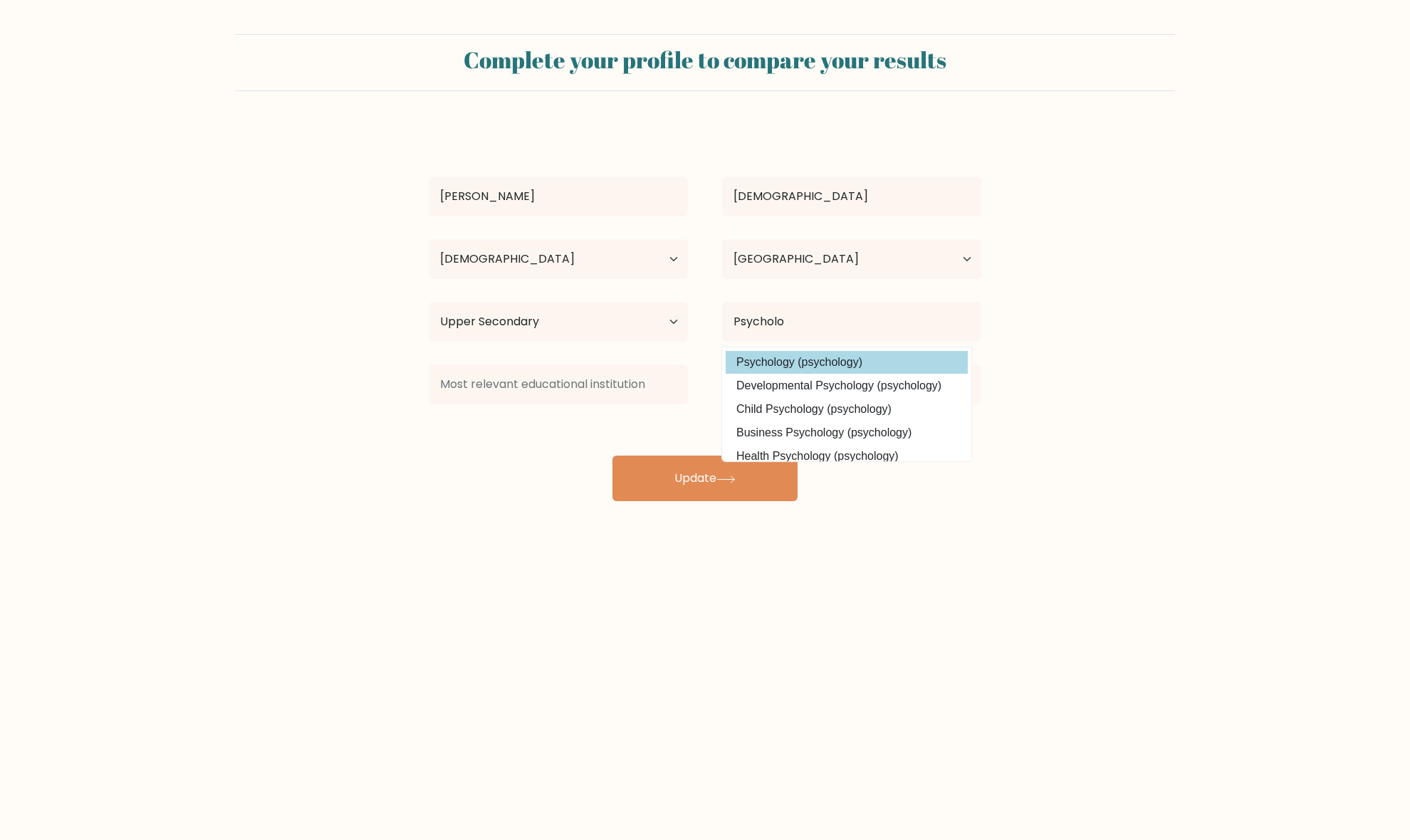
click at [806, 361] on option "Psychology (psychology)" at bounding box center [847, 362] width 242 height 23
type input "Psychology"
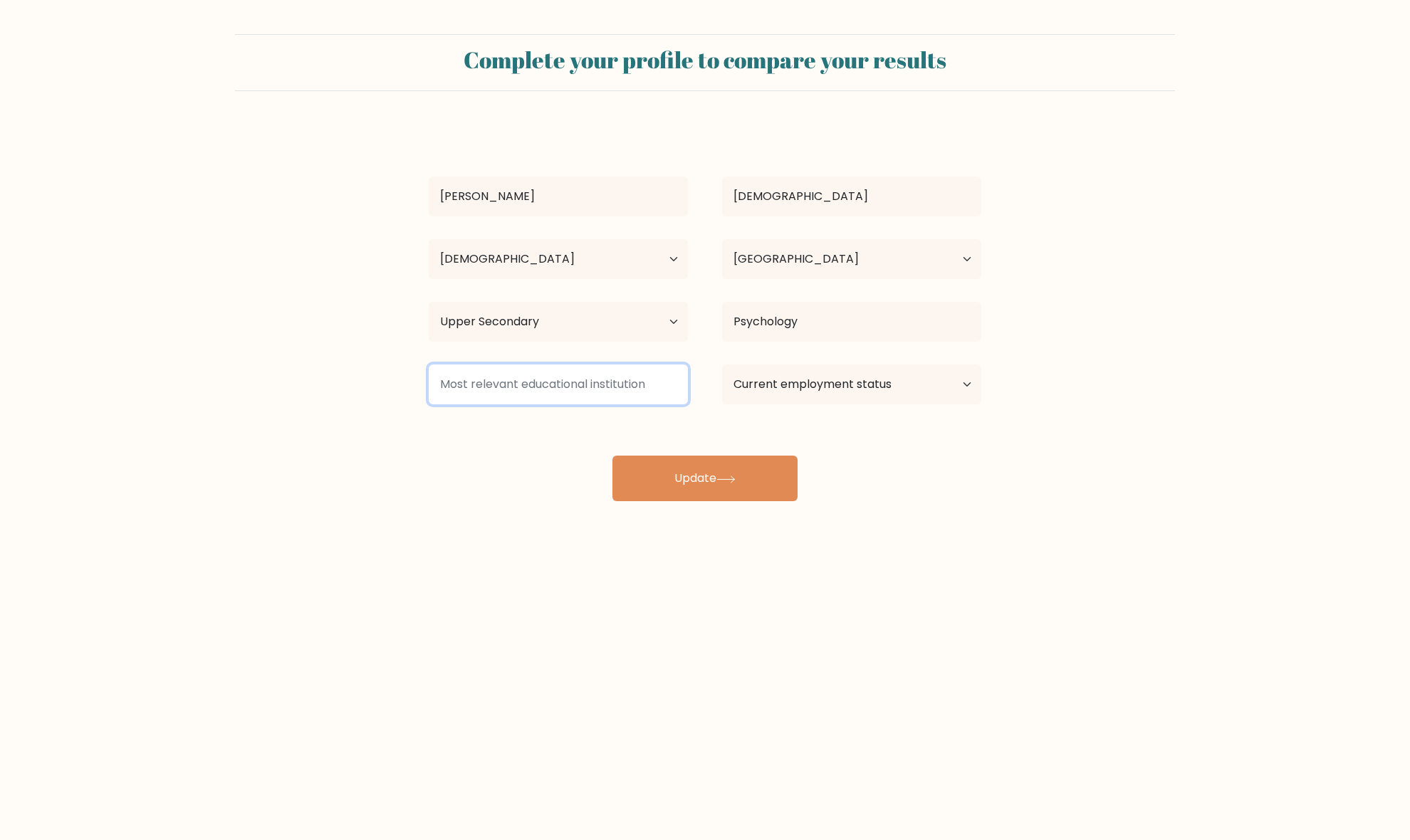
click at [581, 399] on input at bounding box center [558, 384] width 260 height 40
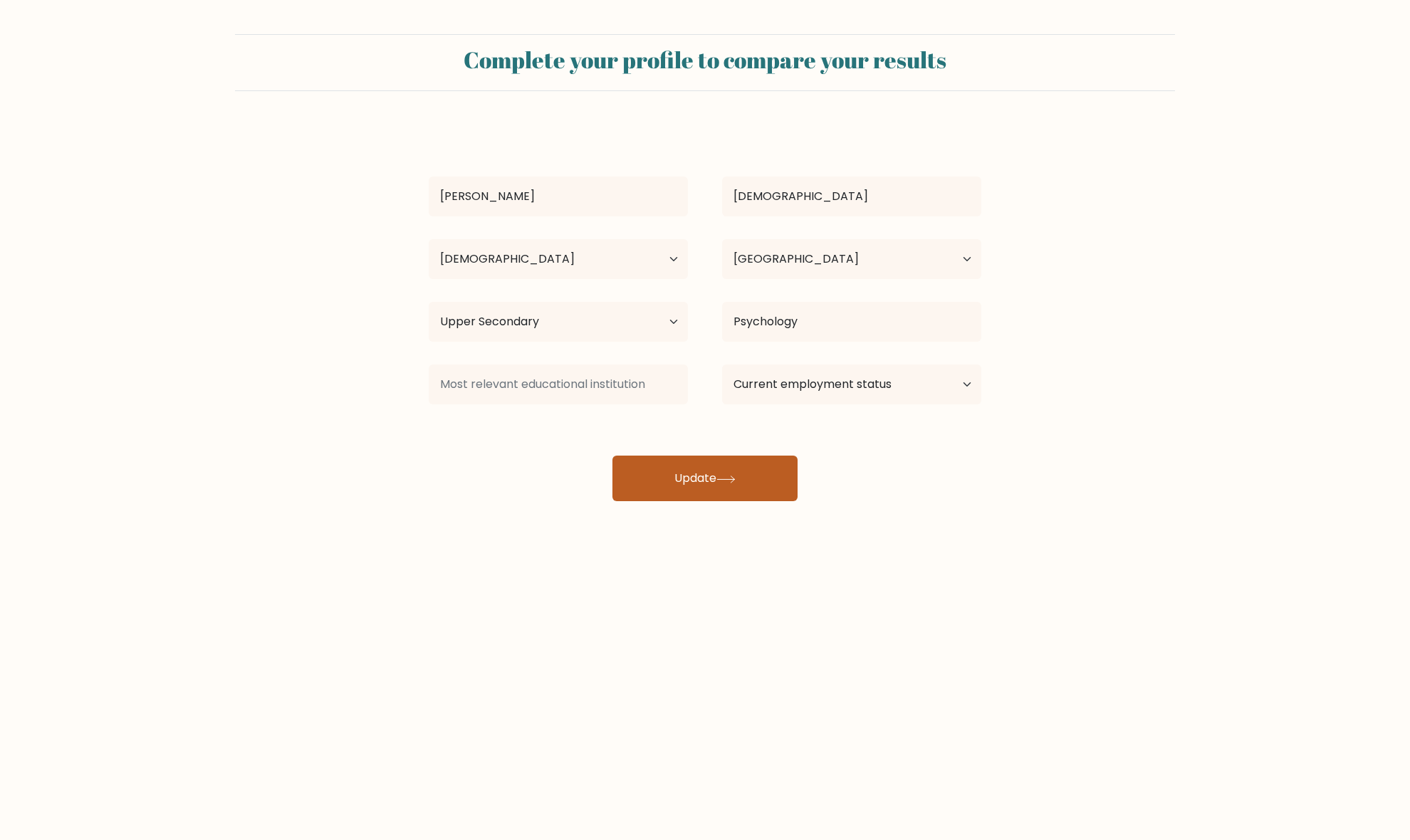
click at [664, 462] on button "Update" at bounding box center [704, 478] width 185 height 45
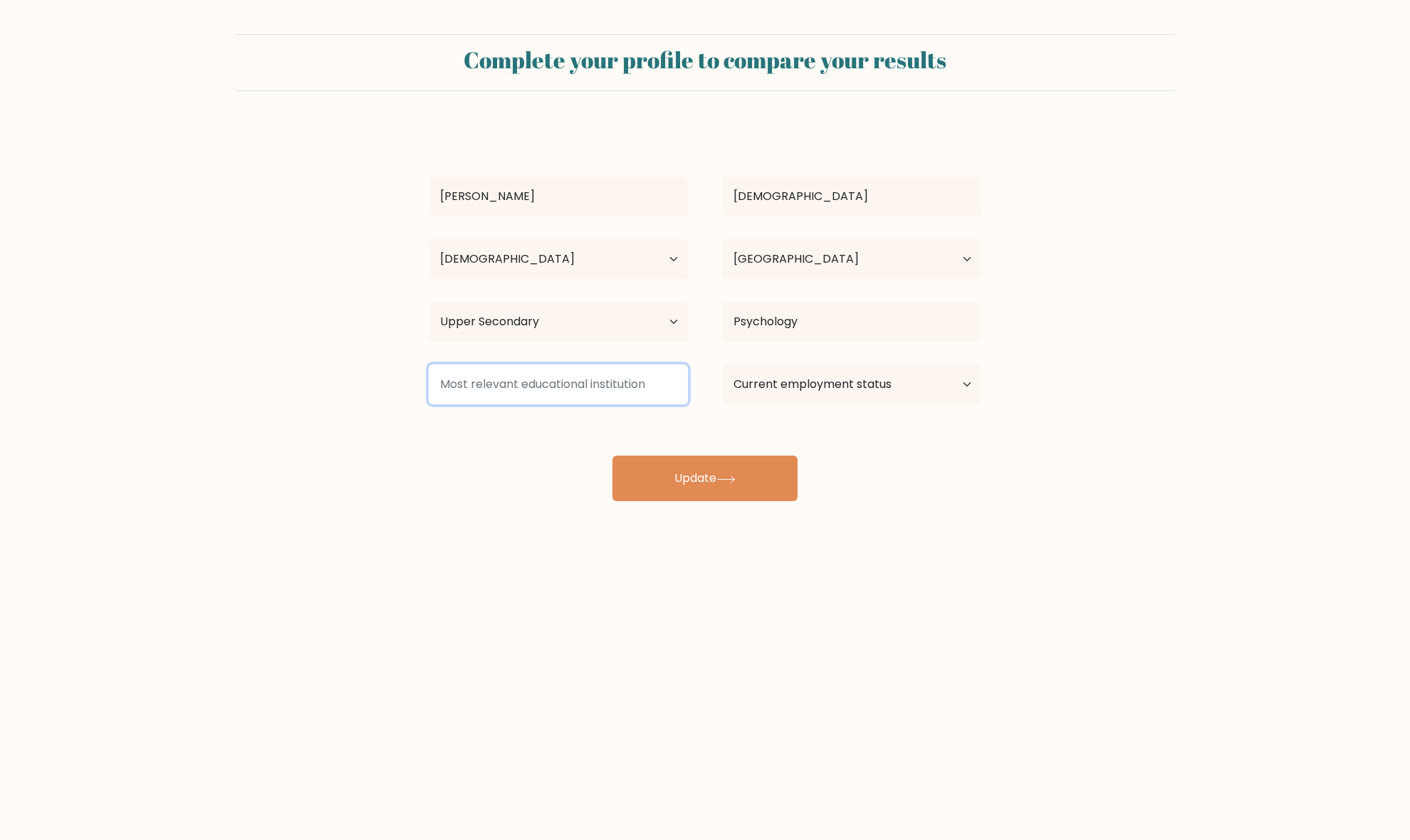
click at [639, 372] on input at bounding box center [558, 384] width 260 height 40
type input "d"
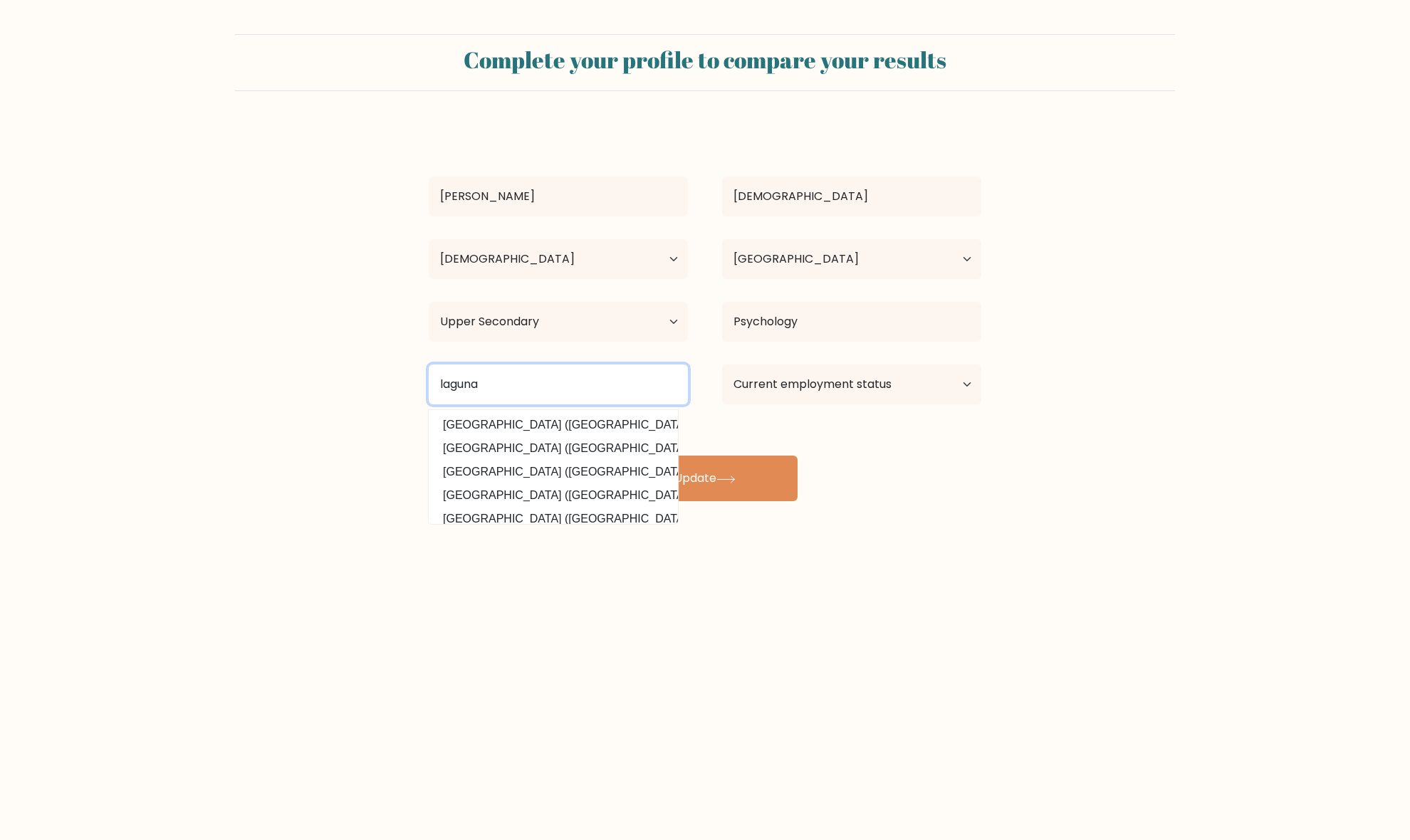
click at [636, 378] on input "laguna" at bounding box center [558, 384] width 260 height 40
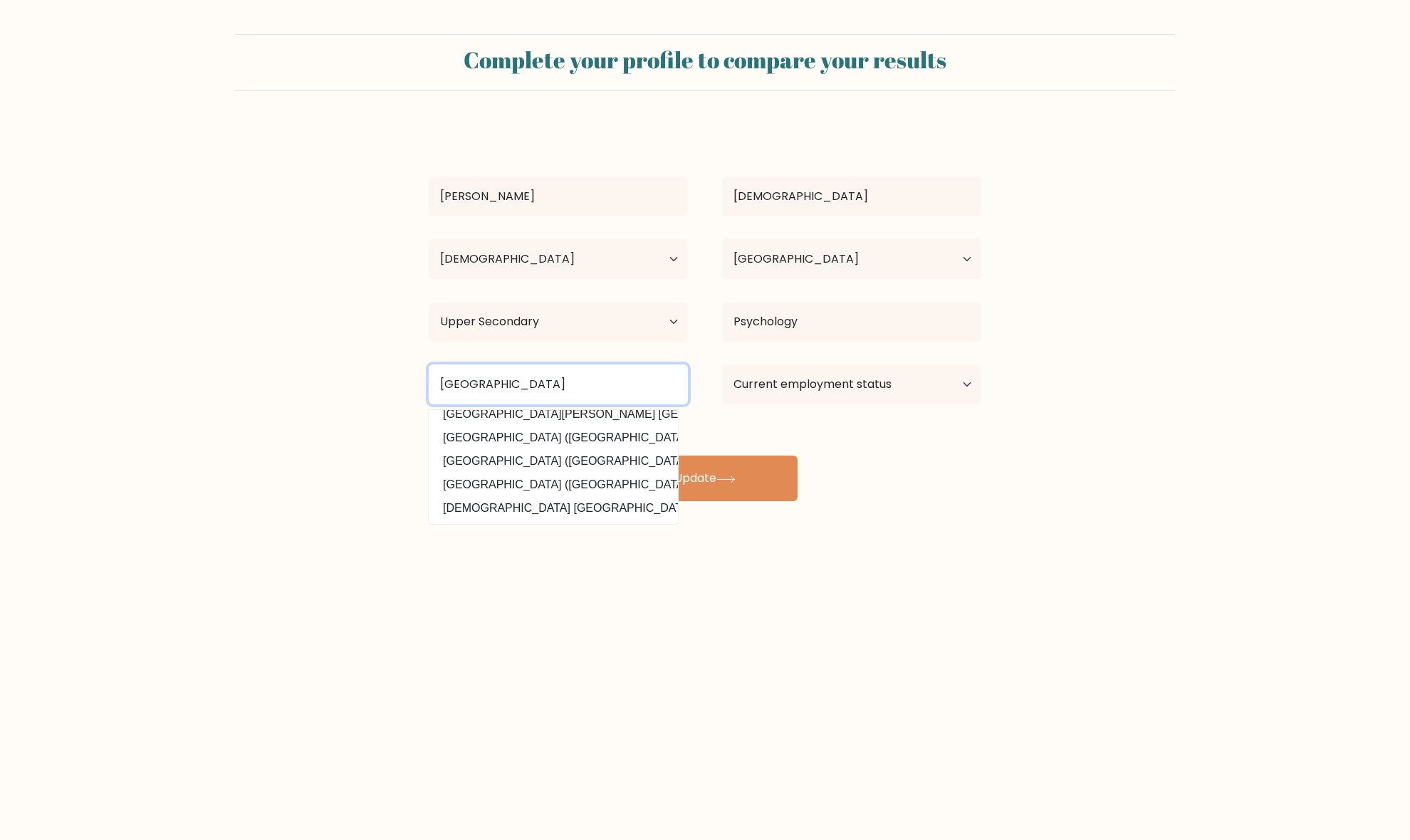
scroll to position [141, 0]
drag, startPoint x: 588, startPoint y: 401, endPoint x: 401, endPoint y: 375, distance: 188.8
click at [401, 375] on form "Complete your profile to compare your results Graciella Bihis Age Under 18 year…" at bounding box center [705, 268] width 1410 height 467
click at [439, 384] on input "philippines" at bounding box center [558, 384] width 260 height 40
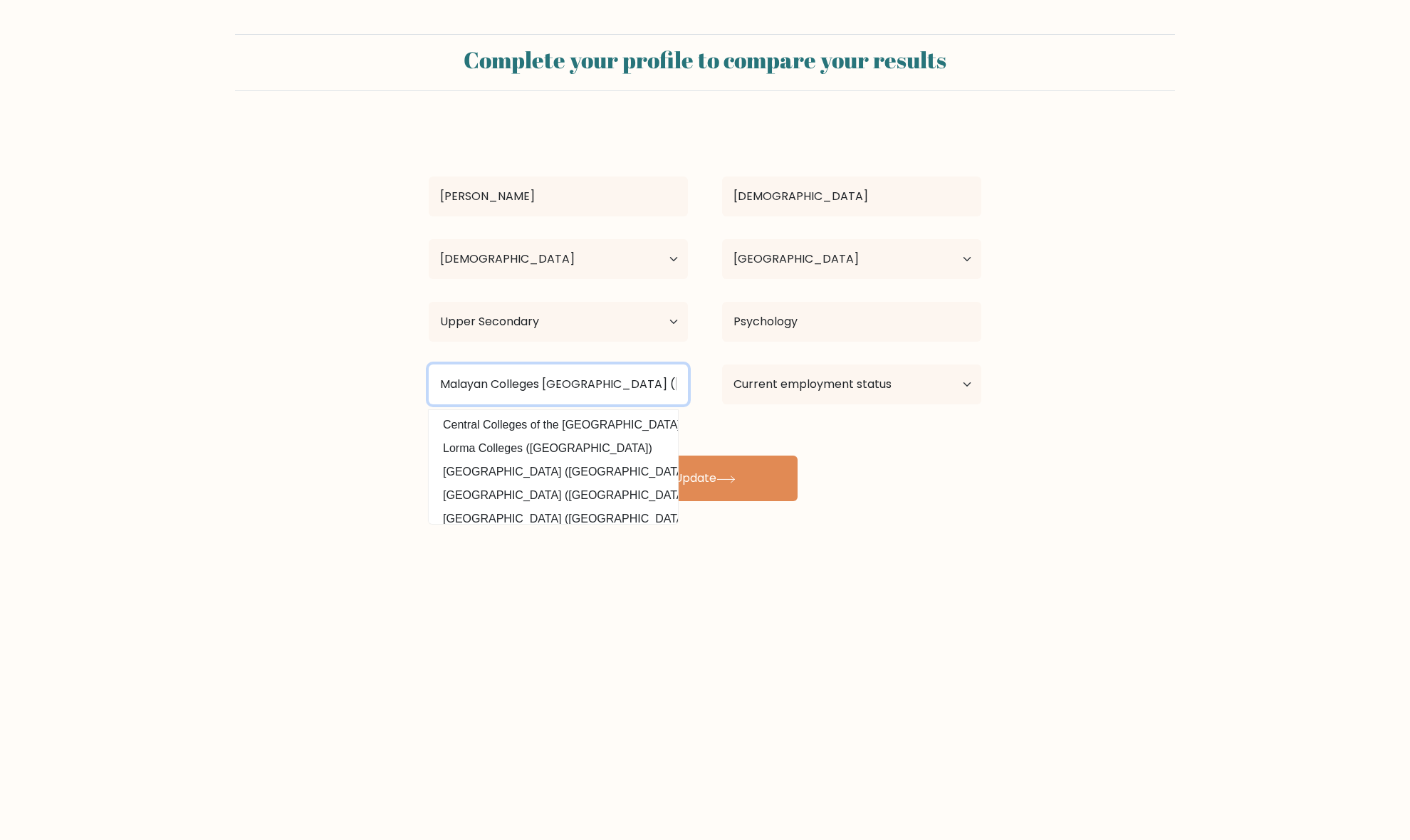
click at [675, 387] on input "Malayan Colleges Laguna (Philippines" at bounding box center [558, 384] width 260 height 40
type input "Malayan Colleges Laguna (Philippines)"
click at [923, 474] on div "Graciella Bihis Age Under 18 years old 18-24 years old 25-34 years old 35-44 ye…" at bounding box center [705, 314] width 570 height 376
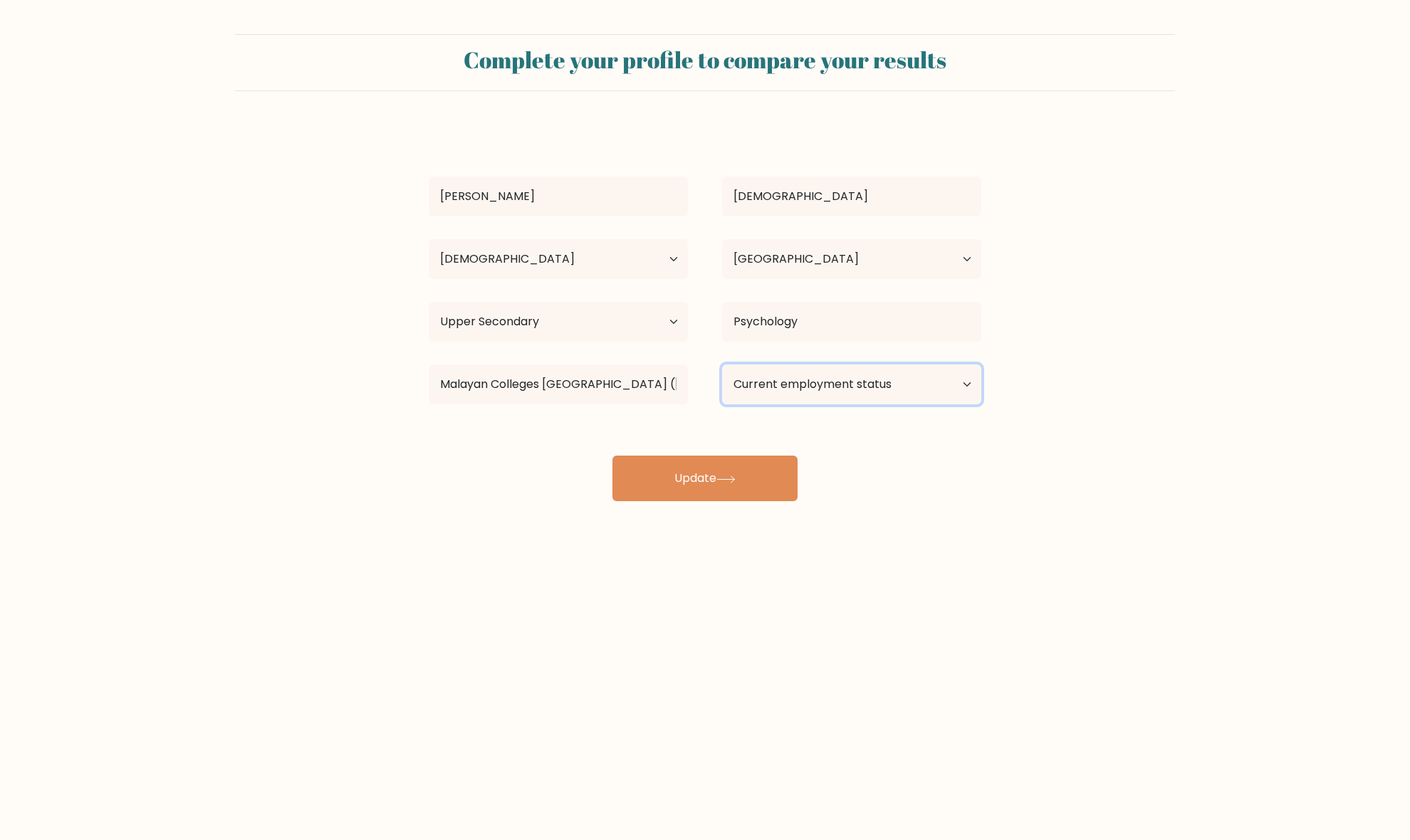
click at [875, 393] on select "Current employment status Employed Student Retired Other / prefer not to answer" at bounding box center [852, 384] width 260 height 40
select select "student"
click at [722, 364] on select "Current employment status Employed Student Retired Other / prefer not to answer" at bounding box center [852, 384] width 260 height 40
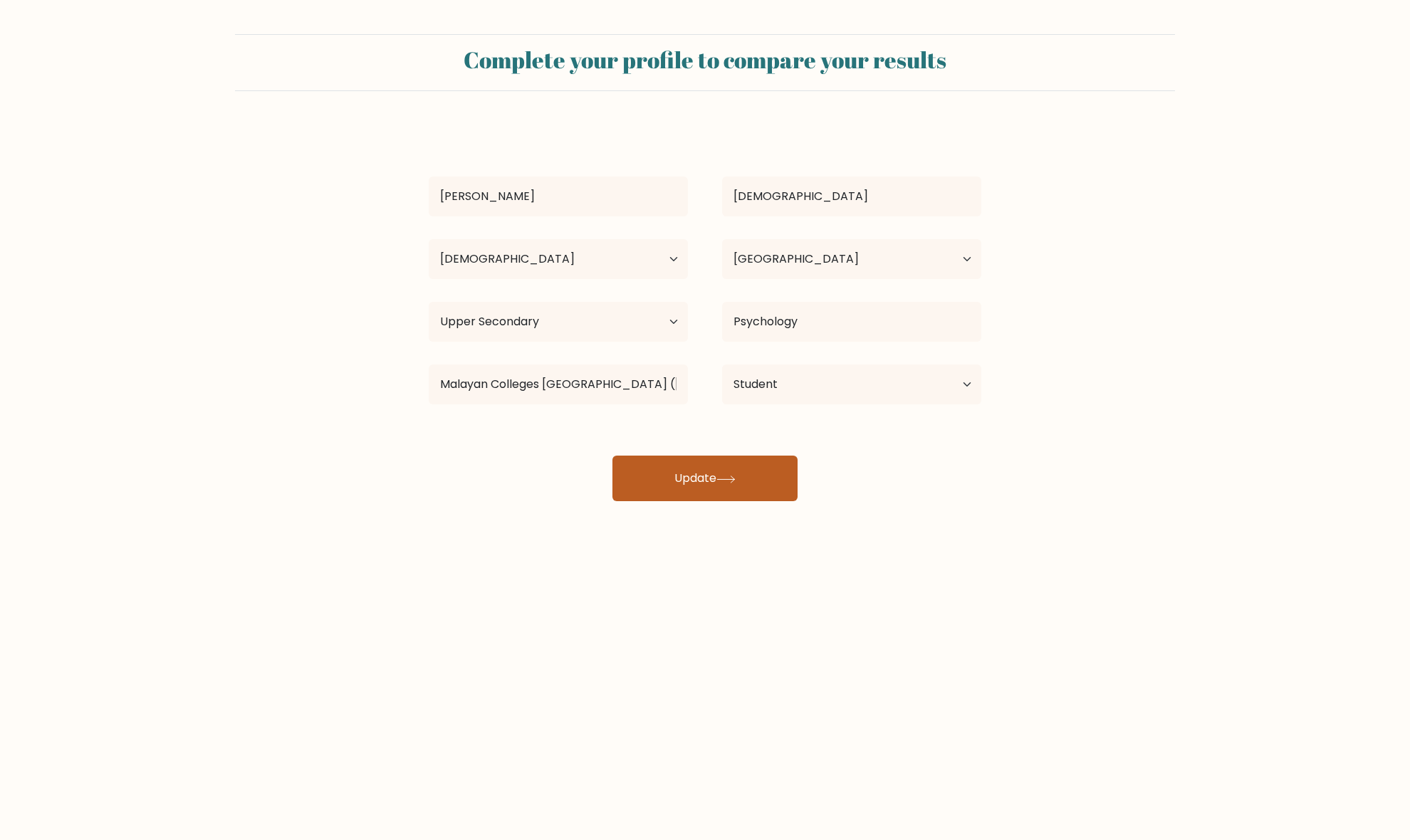
click at [728, 468] on button "Update" at bounding box center [704, 478] width 185 height 45
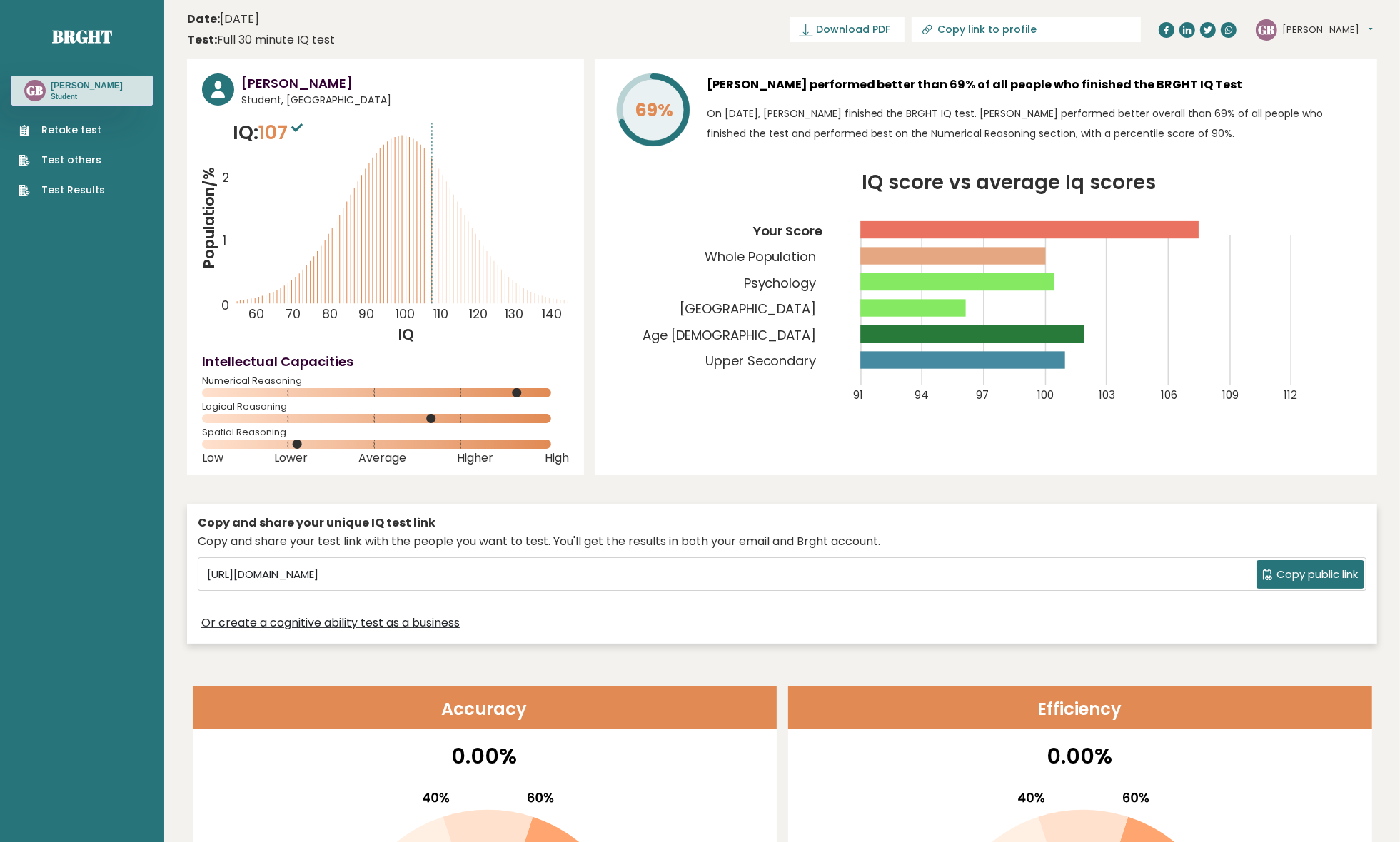
click at [84, 126] on link "Retake test" at bounding box center [62, 130] width 86 height 15
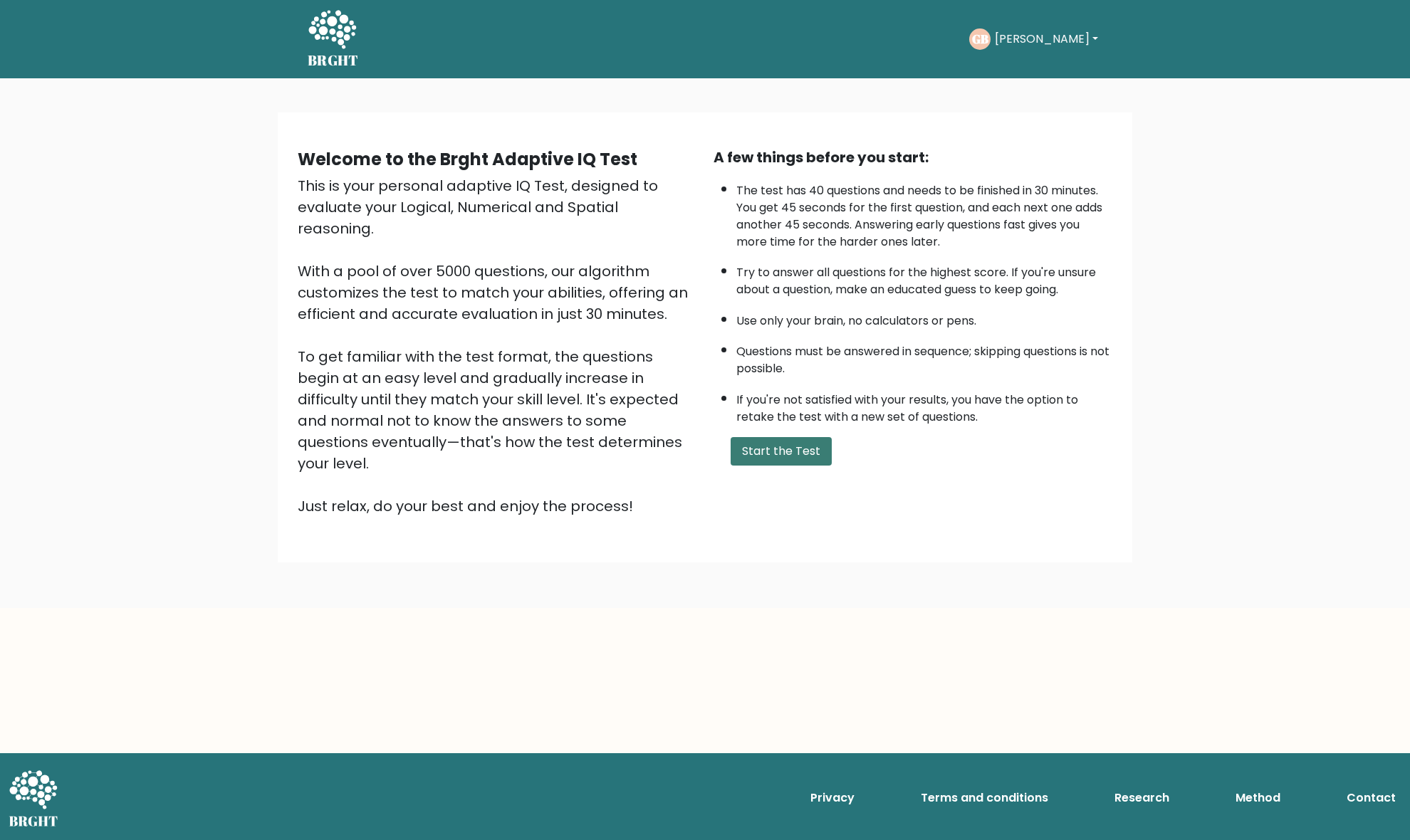
click at [785, 445] on button "Start the Test" at bounding box center [781, 451] width 101 height 28
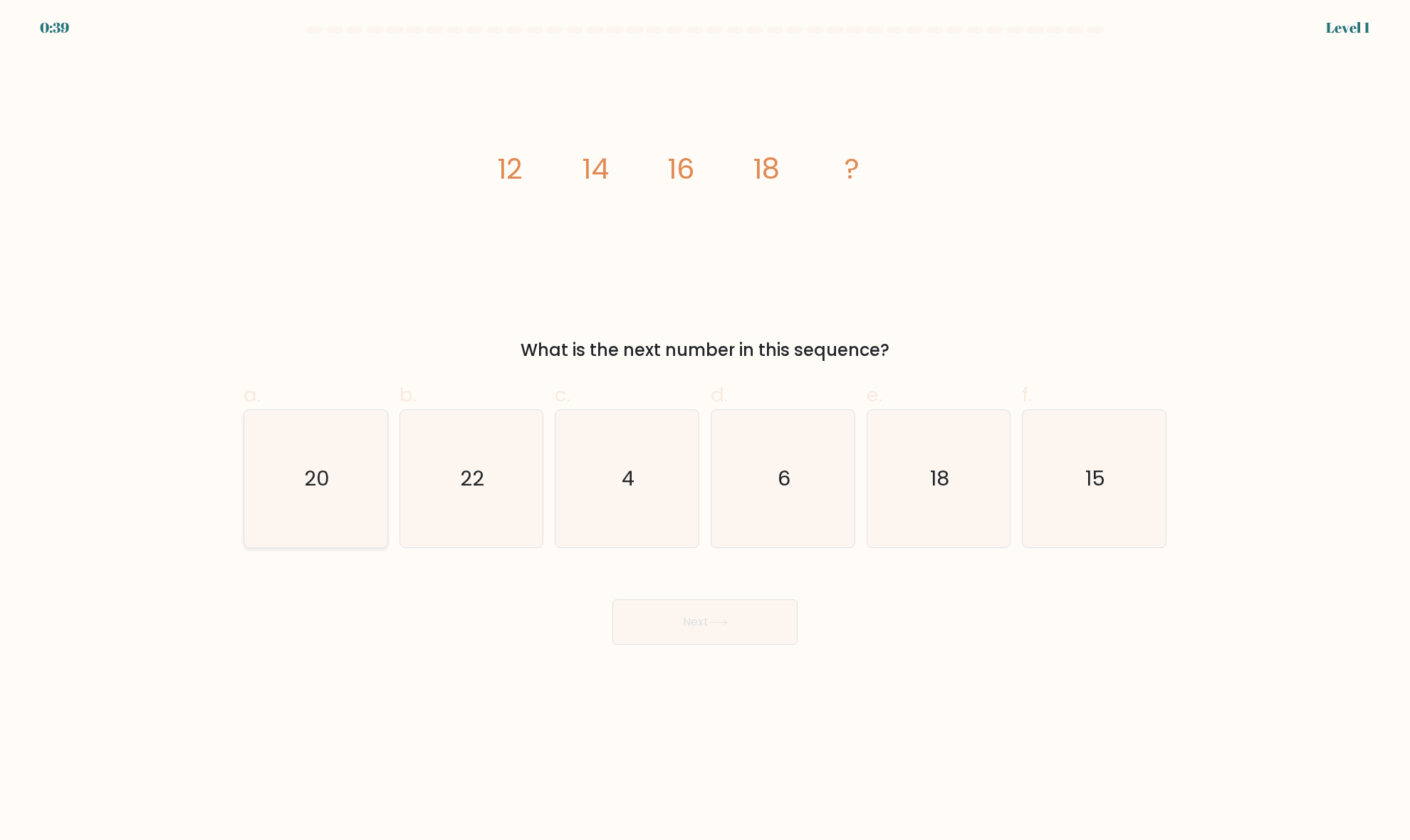
click at [345, 462] on icon "20" at bounding box center [315, 478] width 138 height 138
click at [705, 429] on input "a. 20" at bounding box center [705, 424] width 1 height 9
radio input "true"
click at [677, 635] on button "Next" at bounding box center [704, 621] width 185 height 45
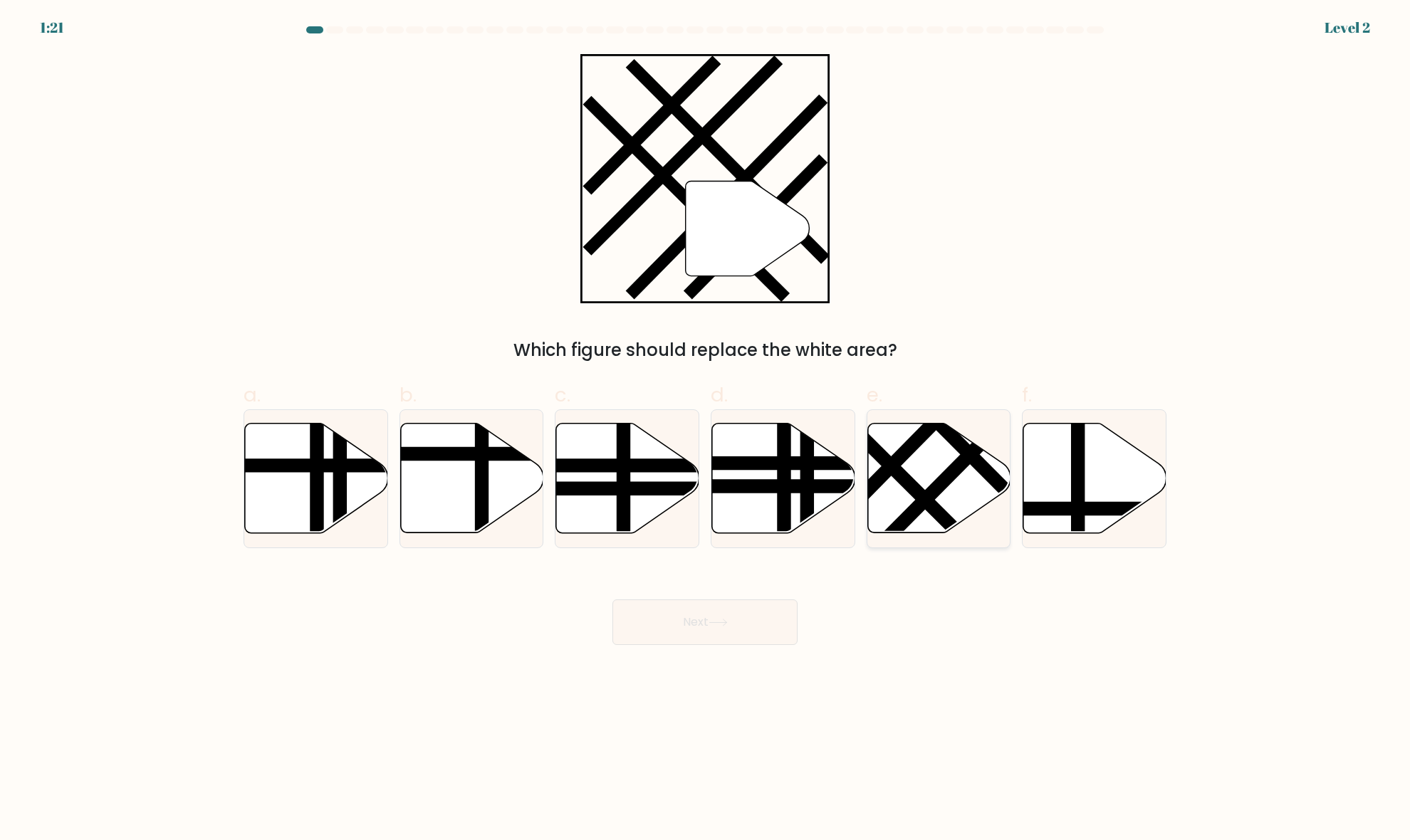
click at [912, 496] on line at bounding box center [869, 444] width 229 height 227
click at [706, 429] on input "e." at bounding box center [705, 424] width 1 height 9
radio input "true"
click at [716, 632] on button "Next" at bounding box center [704, 621] width 185 height 45
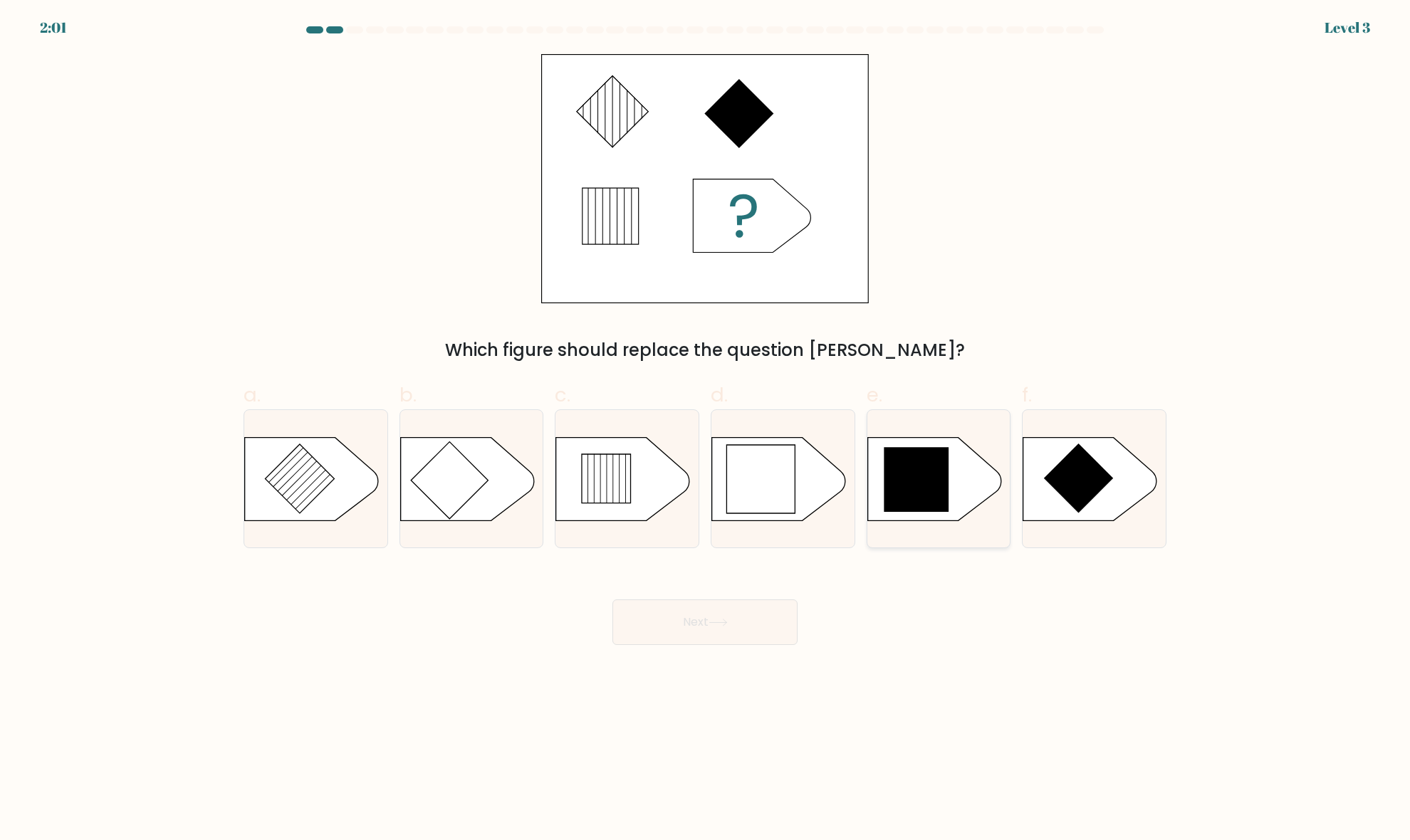
click at [927, 484] on icon at bounding box center [915, 479] width 65 height 65
click at [706, 429] on input "e." at bounding box center [705, 424] width 1 height 9
radio input "true"
click at [691, 632] on button "Next" at bounding box center [704, 621] width 185 height 45
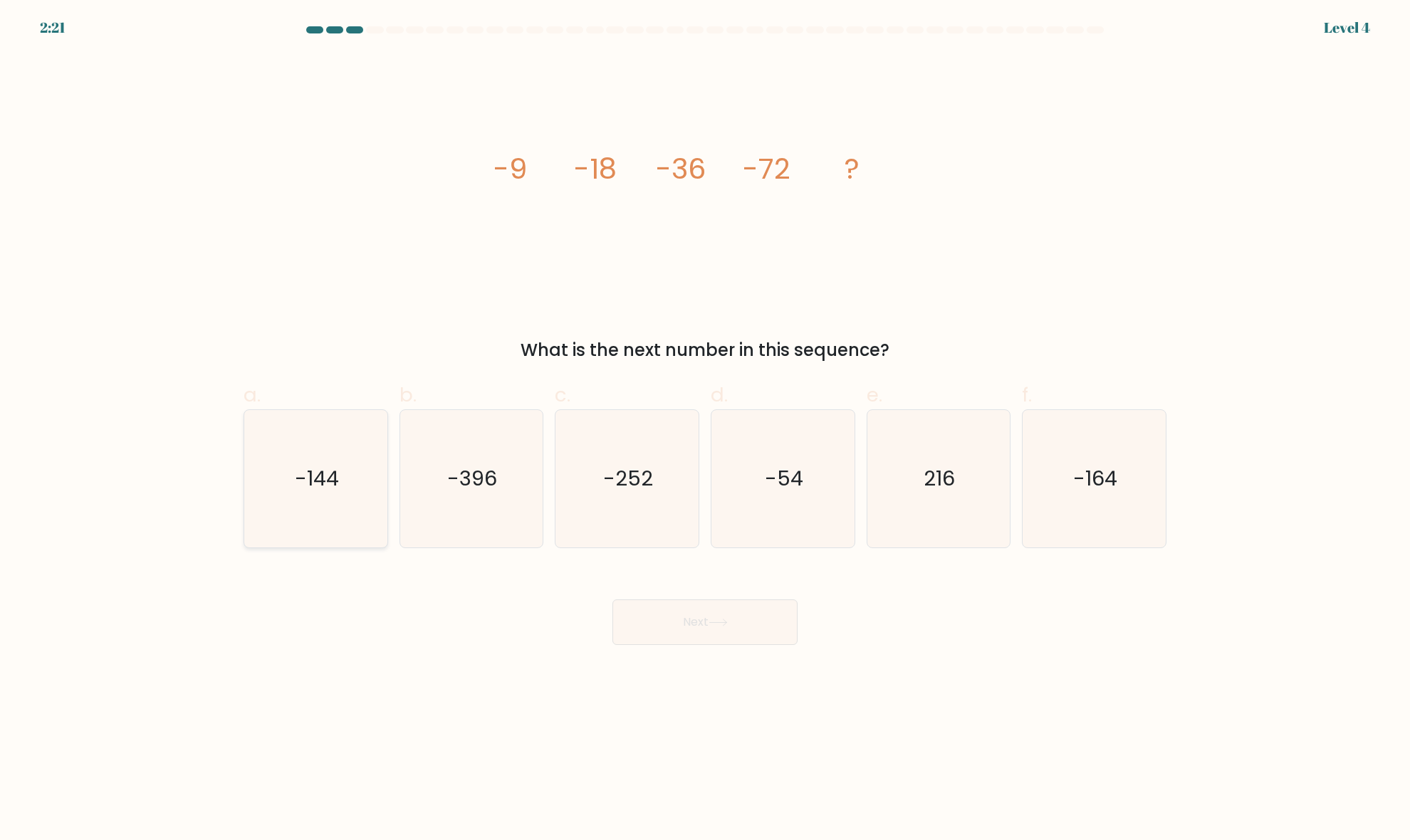
click at [292, 488] on icon "-144" at bounding box center [315, 478] width 138 height 138
click at [705, 429] on input "a. -144" at bounding box center [705, 424] width 1 height 9
radio input "true"
click at [695, 623] on button "Next" at bounding box center [704, 621] width 185 height 45
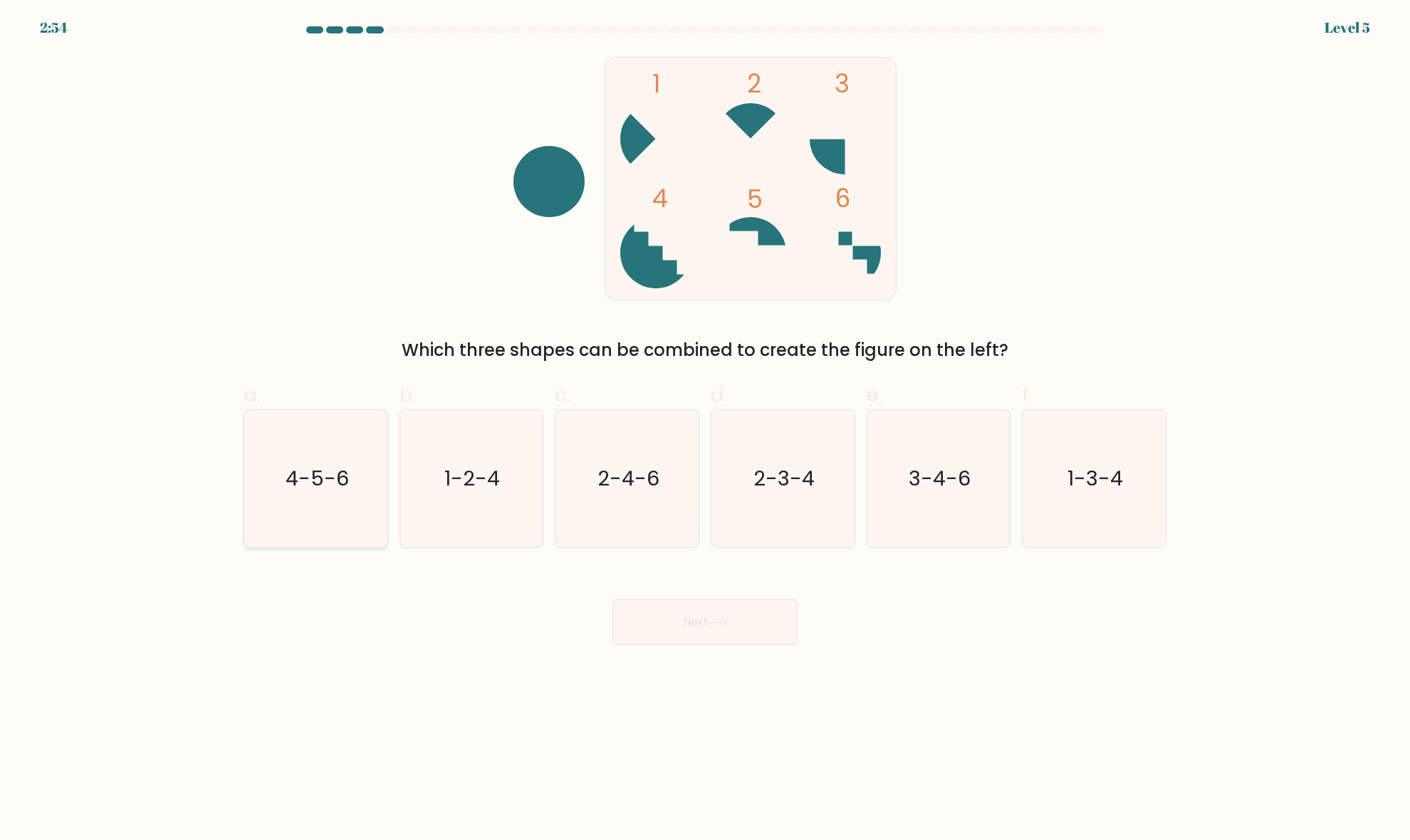
click at [347, 478] on icon "4-5-6" at bounding box center [315, 478] width 138 height 138
click at [705, 429] on input "a. 4-5-6" at bounding box center [705, 424] width 1 height 9
radio input "true"
click at [735, 638] on button "Next" at bounding box center [704, 621] width 185 height 45
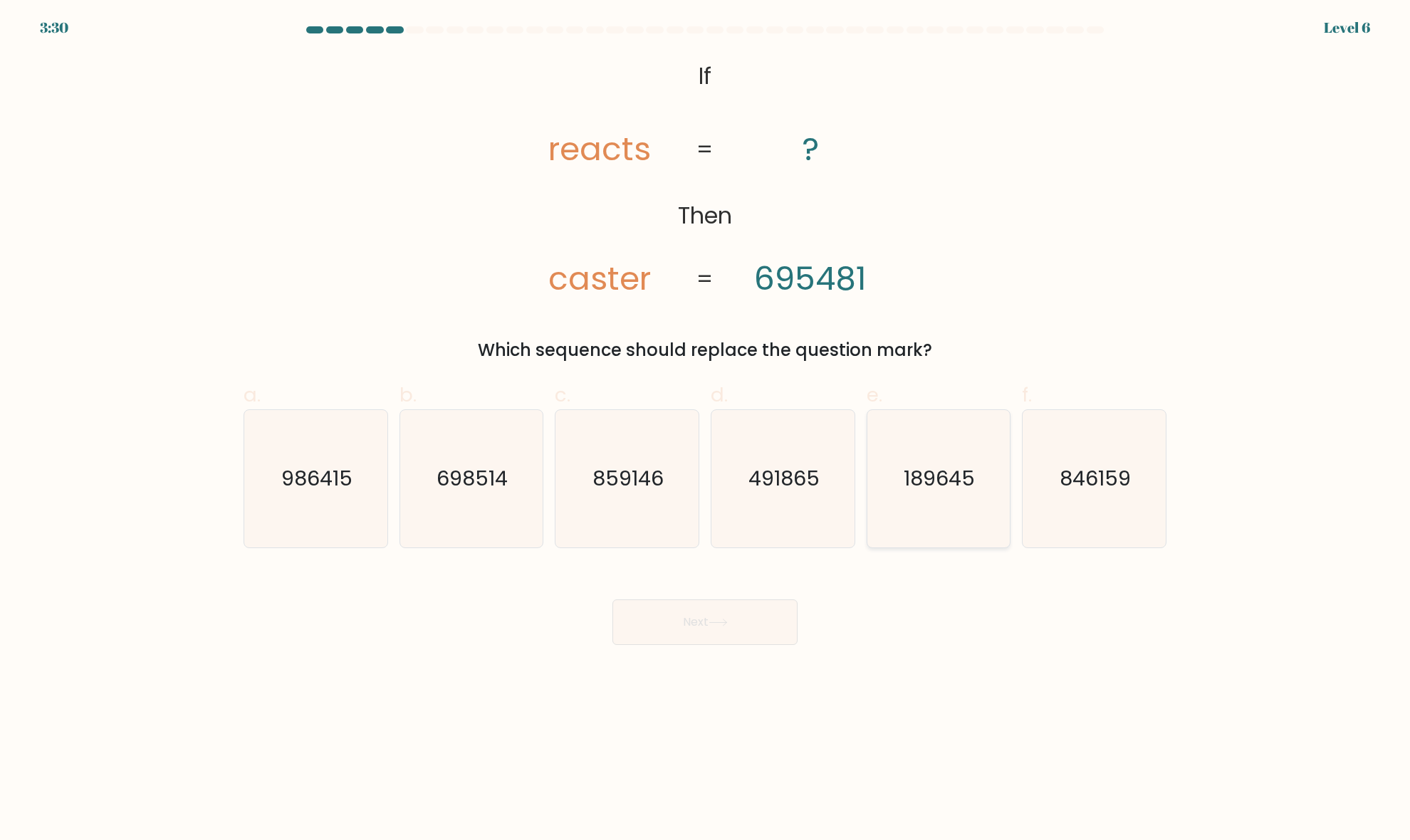
click at [934, 512] on icon "189645" at bounding box center [938, 478] width 138 height 138
click at [706, 429] on input "e. 189645" at bounding box center [705, 424] width 1 height 9
radio input "true"
click at [723, 620] on icon at bounding box center [718, 622] width 19 height 8
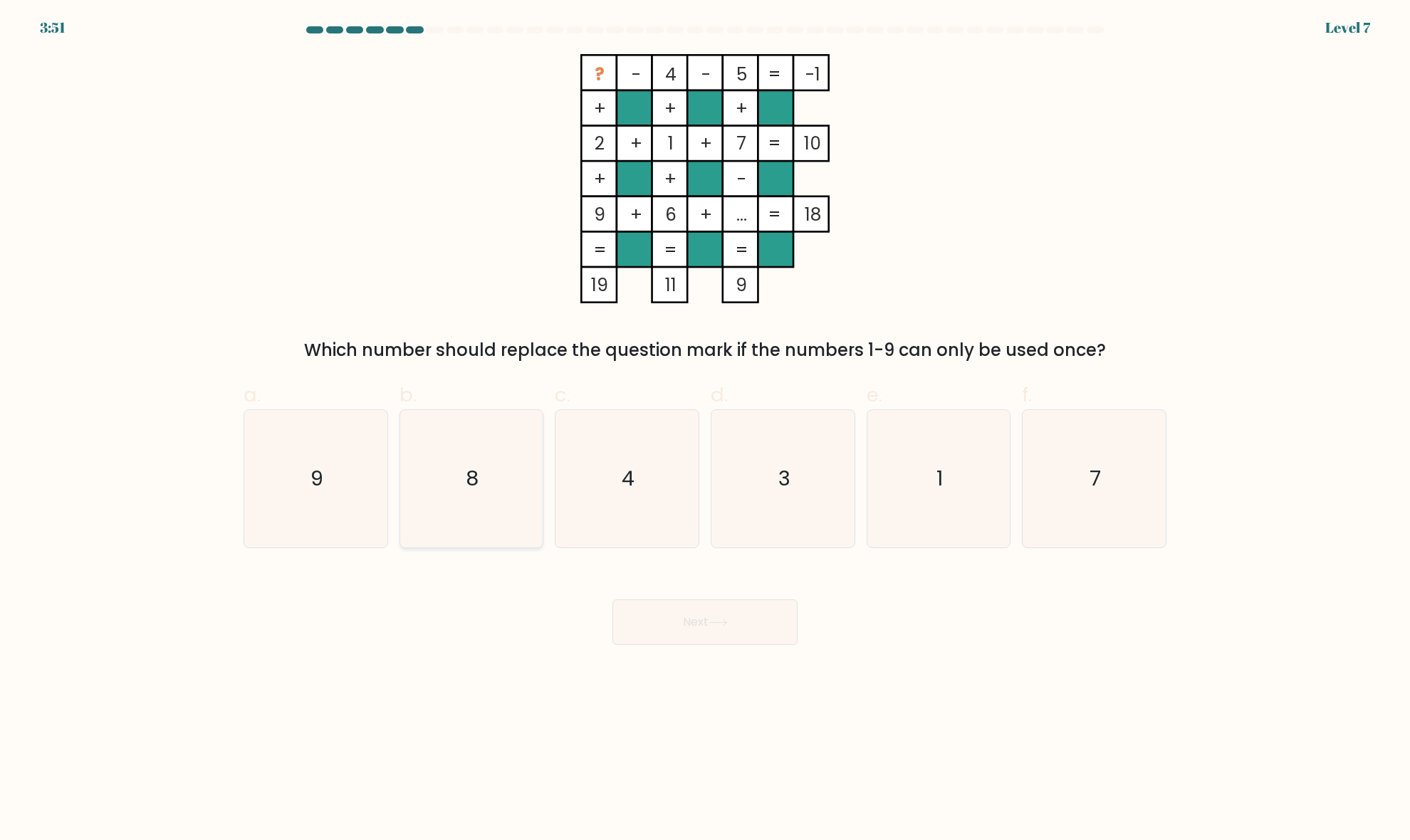
click at [517, 456] on icon "8" at bounding box center [471, 478] width 138 height 138
click at [705, 429] on input "b. 8" at bounding box center [705, 424] width 1 height 9
radio input "true"
click at [699, 642] on button "Next" at bounding box center [704, 621] width 185 height 45
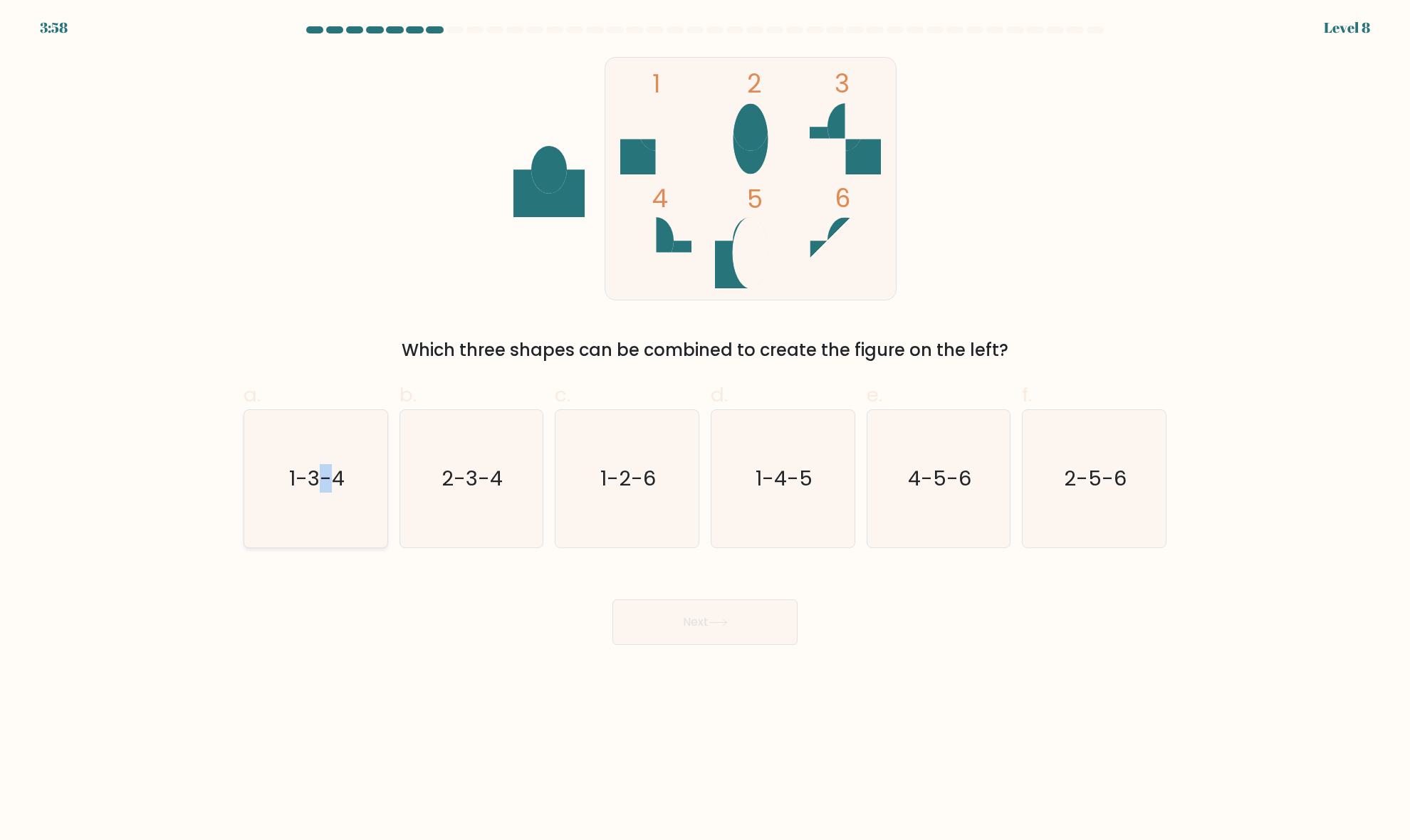
drag, startPoint x: 332, startPoint y: 507, endPoint x: 361, endPoint y: 532, distance: 38.3
click at [319, 509] on icon "1-3-4" at bounding box center [315, 478] width 138 height 138
click at [677, 631] on button "Next" at bounding box center [704, 621] width 185 height 45
click at [333, 604] on div "Next" at bounding box center [705, 604] width 940 height 80
click at [315, 482] on text "1-3-4" at bounding box center [317, 479] width 56 height 28
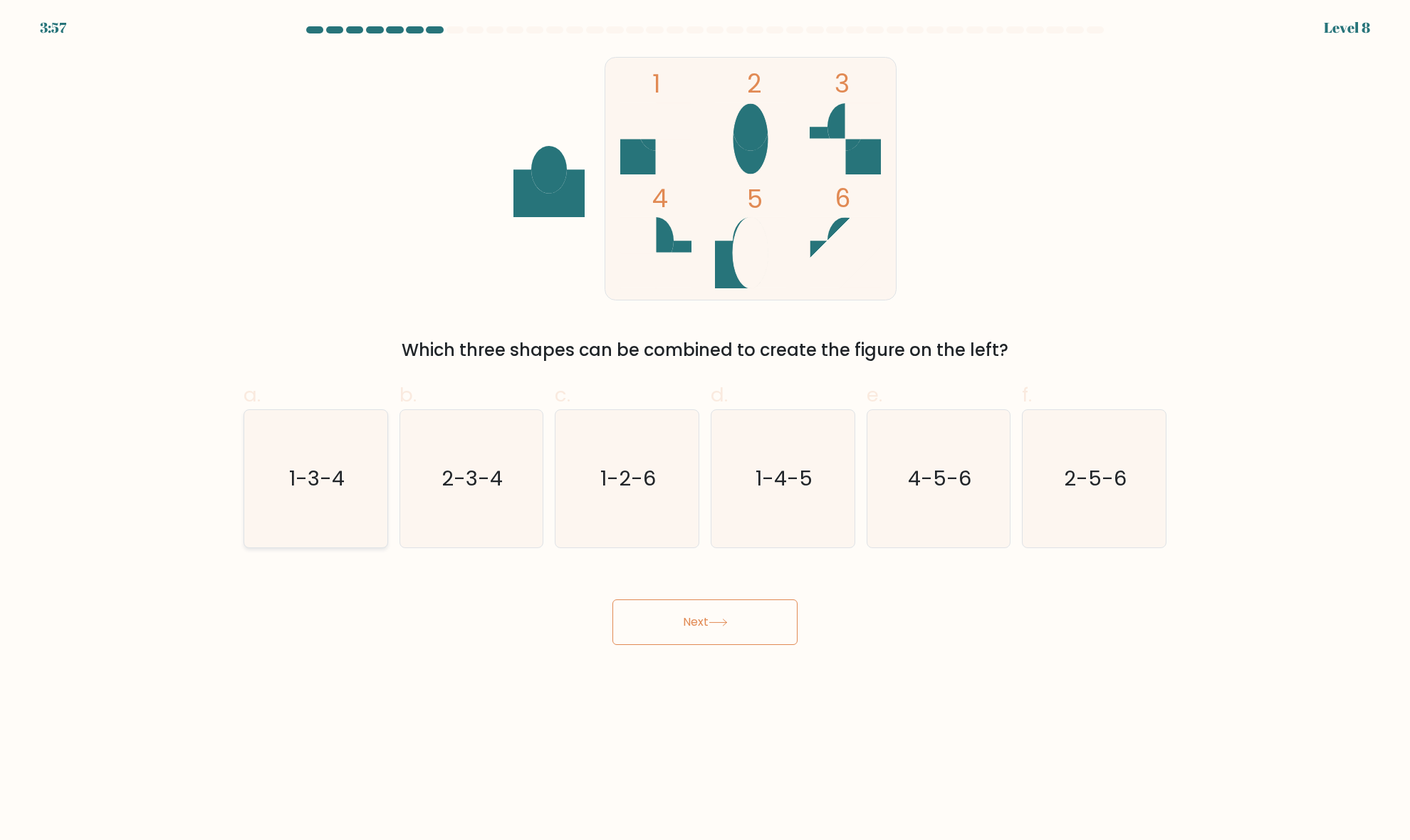
click at [705, 429] on input "a. 1-3-4" at bounding box center [705, 424] width 1 height 9
radio input "true"
click at [705, 623] on button "Next" at bounding box center [704, 621] width 185 height 45
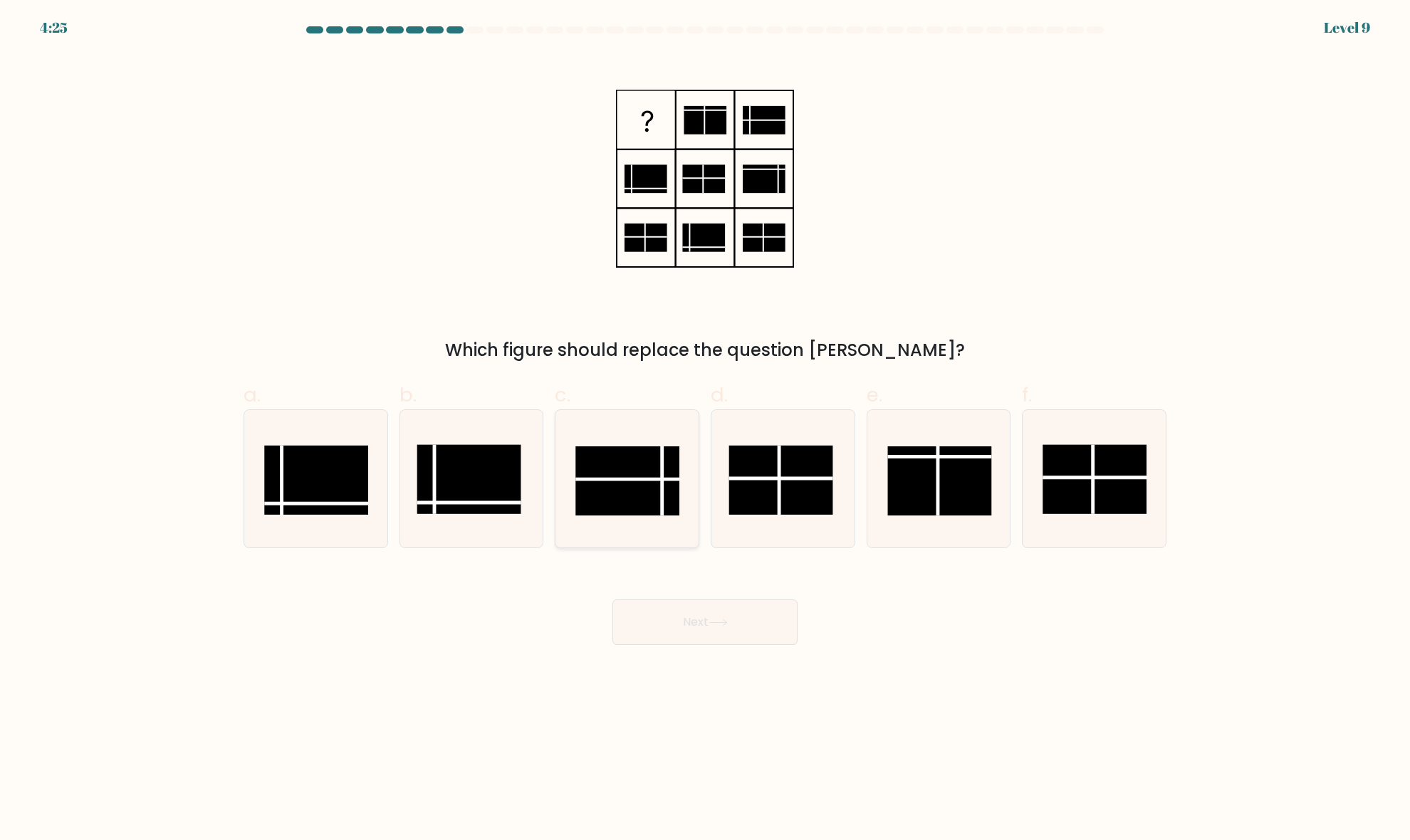
click at [668, 492] on rect at bounding box center [628, 480] width 104 height 69
click at [705, 429] on input "c." at bounding box center [705, 424] width 1 height 9
radio input "true"
click at [709, 610] on button "Next" at bounding box center [704, 621] width 185 height 45
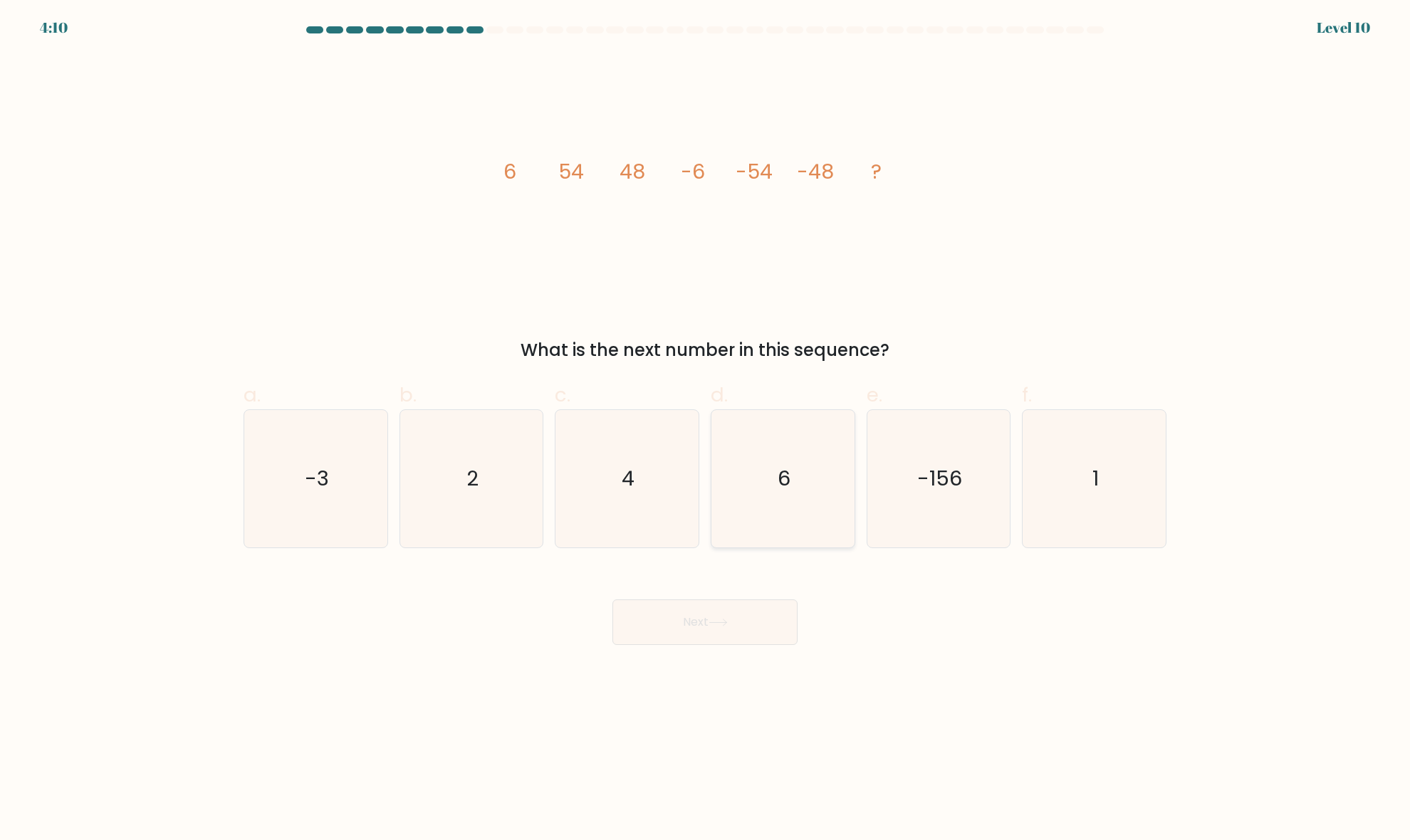
click at [788, 450] on icon "6" at bounding box center [782, 478] width 138 height 138
click at [706, 429] on input "d. 6" at bounding box center [705, 424] width 1 height 9
radio input "true"
click at [752, 616] on button "Next" at bounding box center [704, 621] width 185 height 45
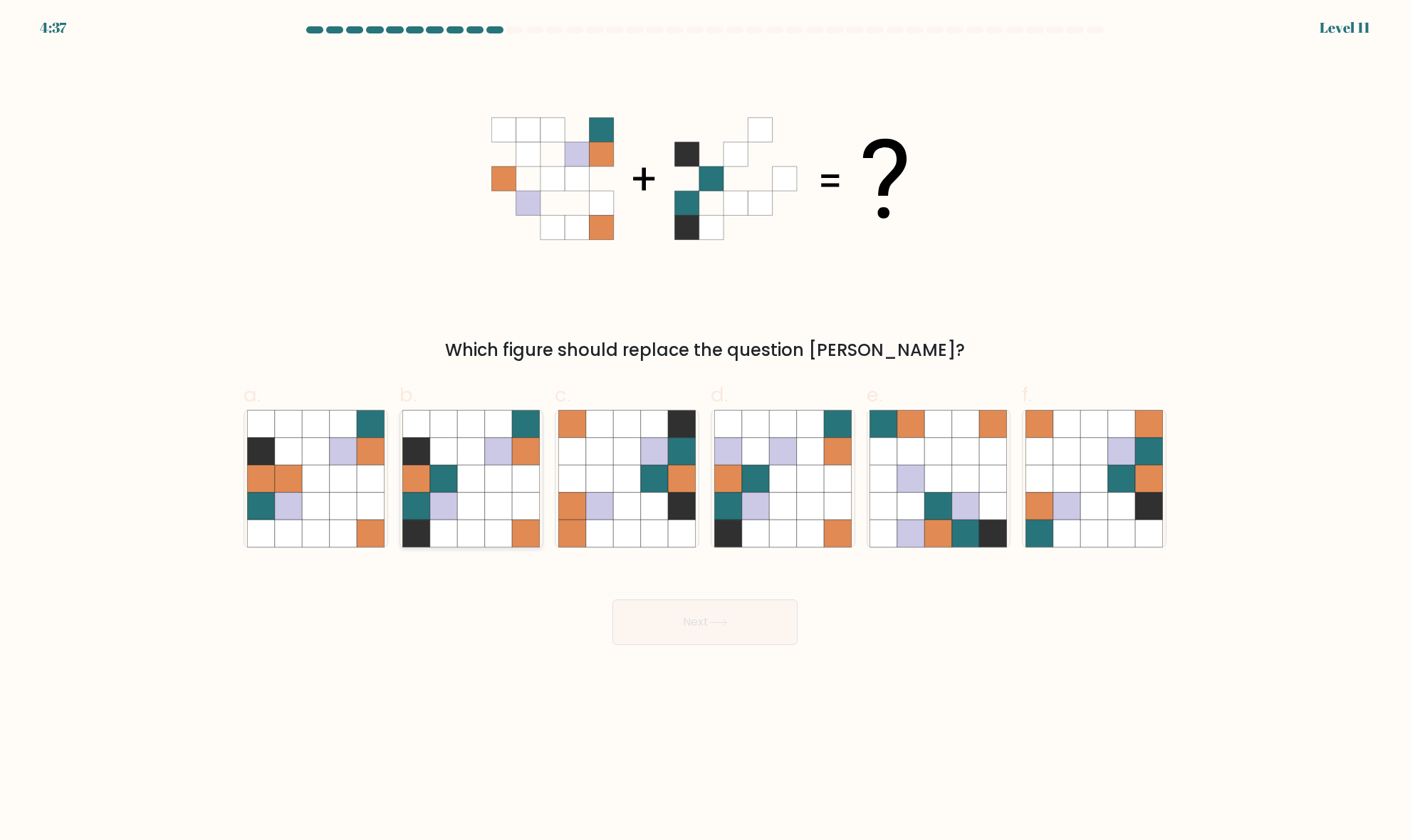
click at [470, 504] on icon at bounding box center [471, 506] width 27 height 27
click at [705, 429] on input "b." at bounding box center [705, 424] width 1 height 9
radio input "true"
drag, startPoint x: 696, startPoint y: 598, endPoint x: 719, endPoint y: 625, distance: 35.5
click at [713, 618] on div "Next" at bounding box center [705, 604] width 940 height 80
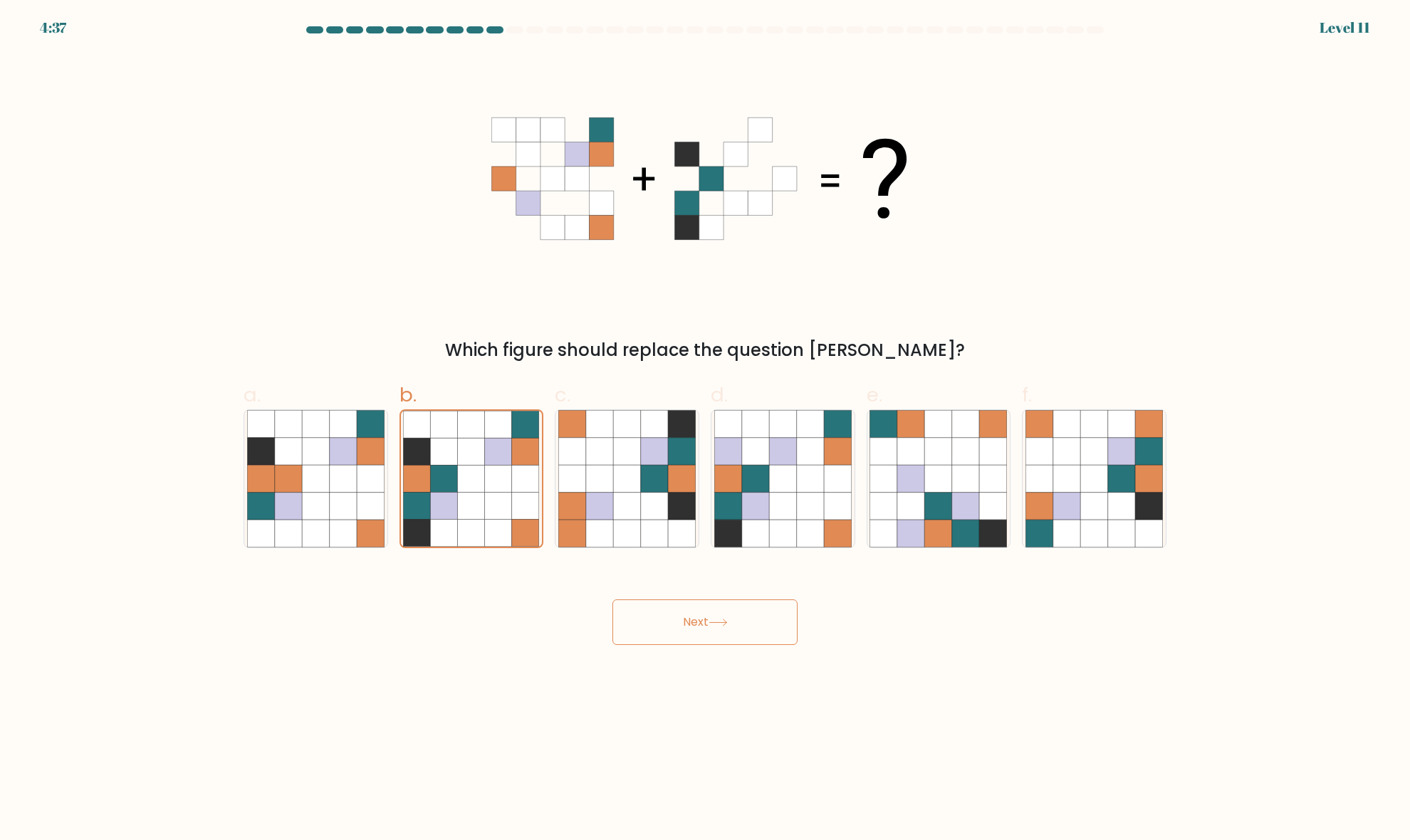
click at [719, 625] on icon at bounding box center [718, 622] width 19 height 8
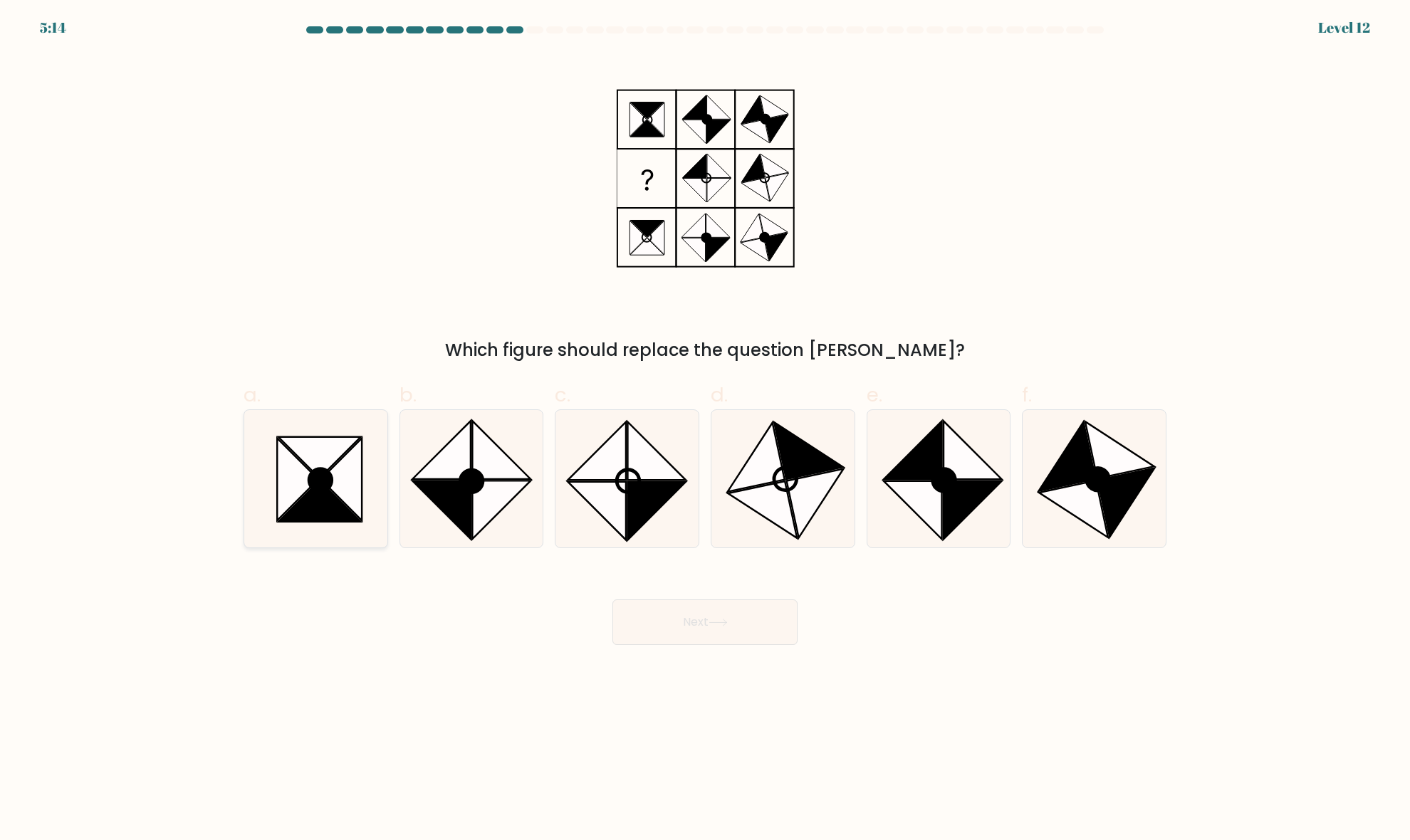
click at [326, 494] on icon at bounding box center [319, 501] width 82 height 42
click at [705, 429] on input "a." at bounding box center [705, 424] width 1 height 9
radio input "true"
click at [674, 639] on button "Next" at bounding box center [704, 621] width 185 height 45
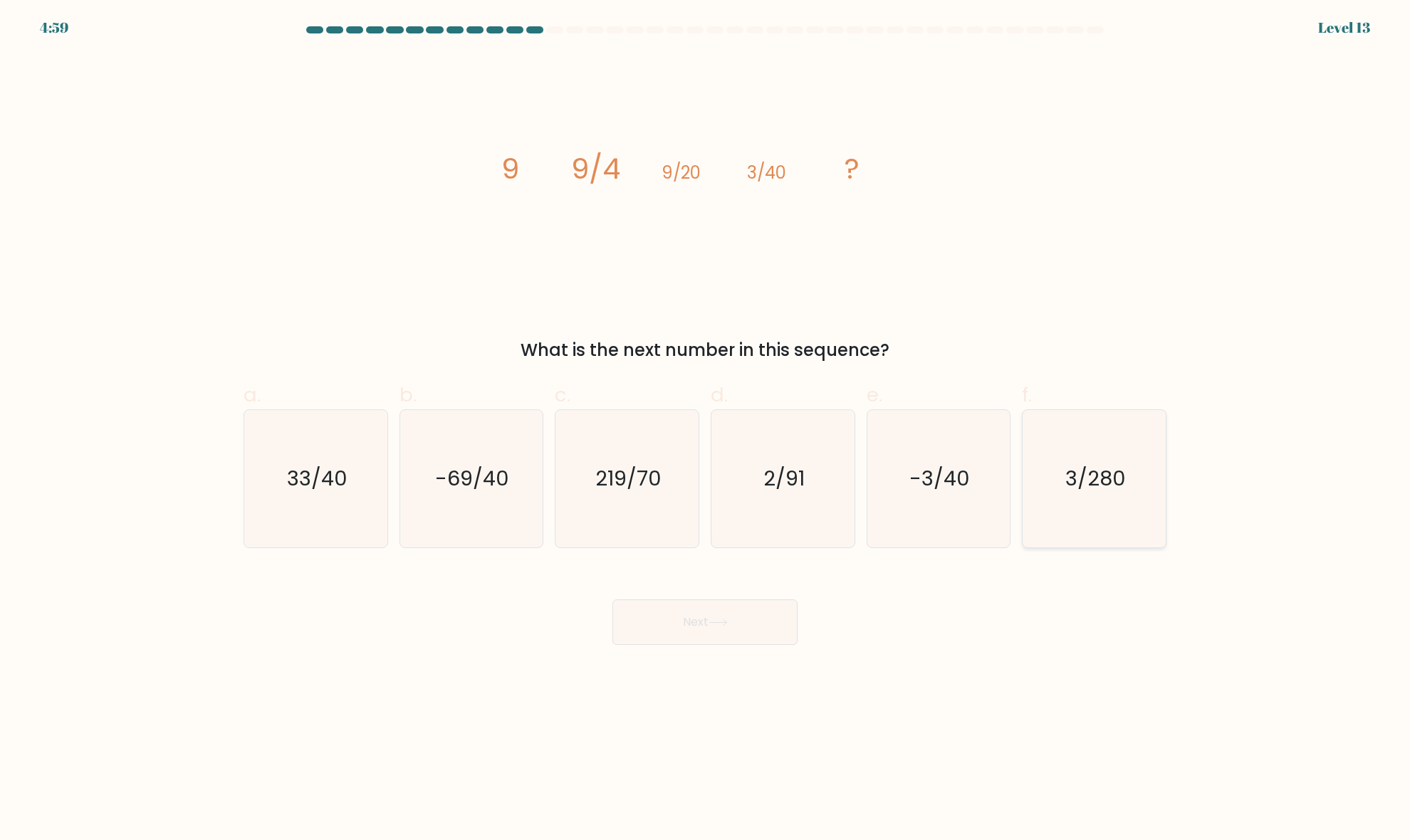
click at [1100, 502] on icon "3/280" at bounding box center [1094, 478] width 138 height 138
click at [706, 429] on input "f. 3/280" at bounding box center [705, 424] width 1 height 9
radio input "true"
click at [762, 621] on button "Next" at bounding box center [704, 621] width 185 height 45
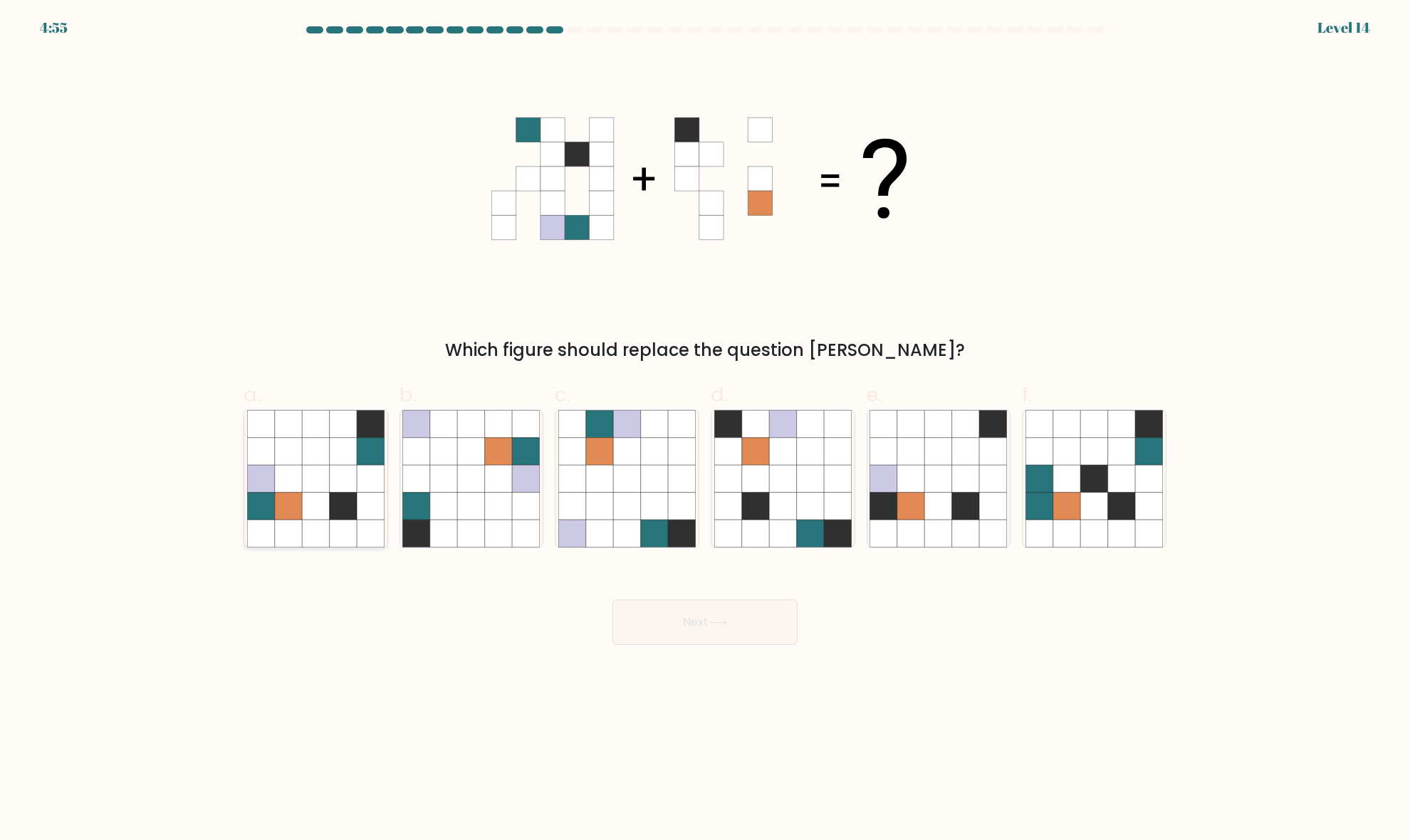
click at [293, 495] on icon at bounding box center [289, 506] width 27 height 27
click at [705, 429] on input "a." at bounding box center [705, 424] width 1 height 9
radio input "true"
click at [286, 524] on icon at bounding box center [289, 533] width 27 height 27
click at [705, 429] on input "a." at bounding box center [705, 424] width 1 height 9
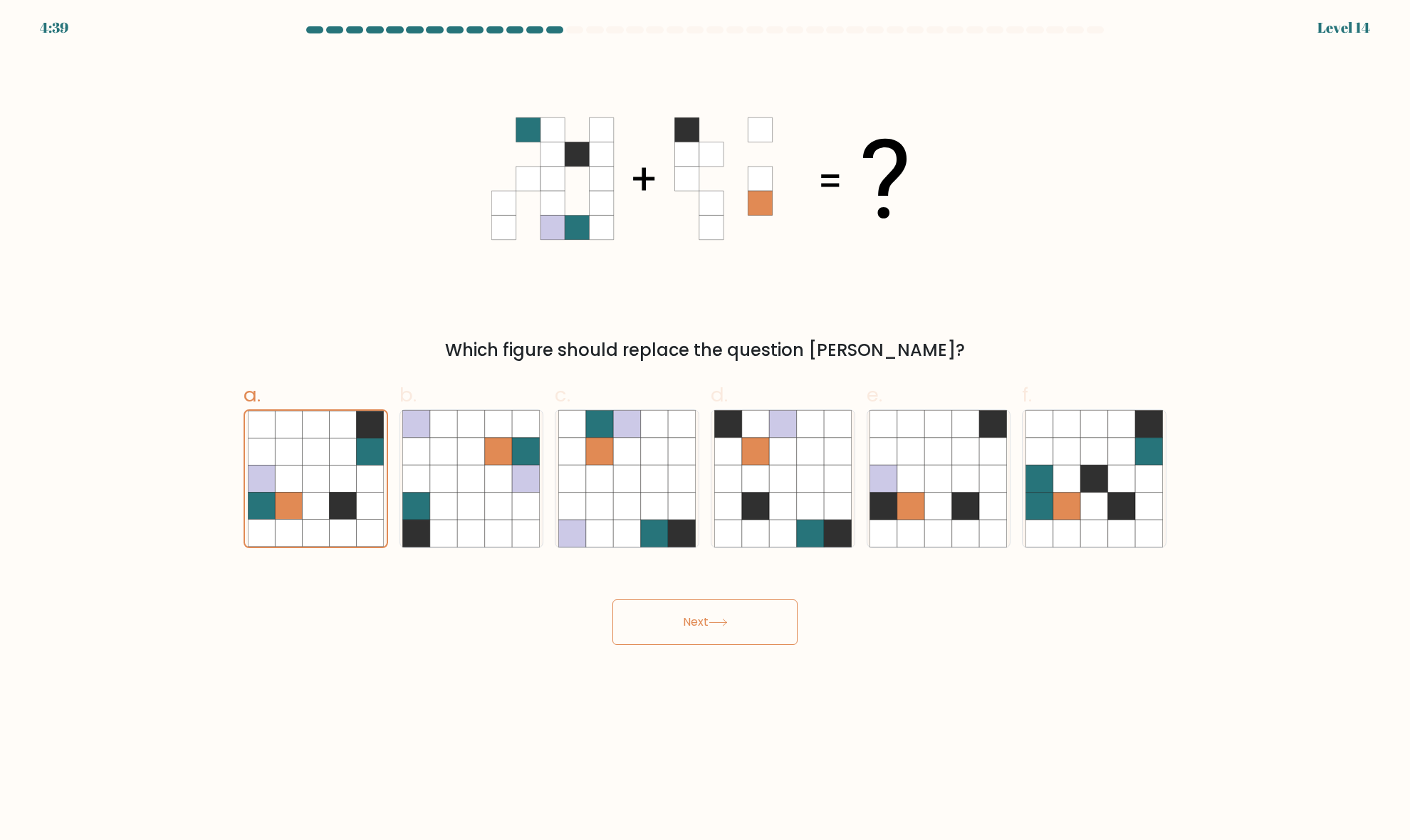
click at [668, 634] on button "Next" at bounding box center [704, 621] width 185 height 45
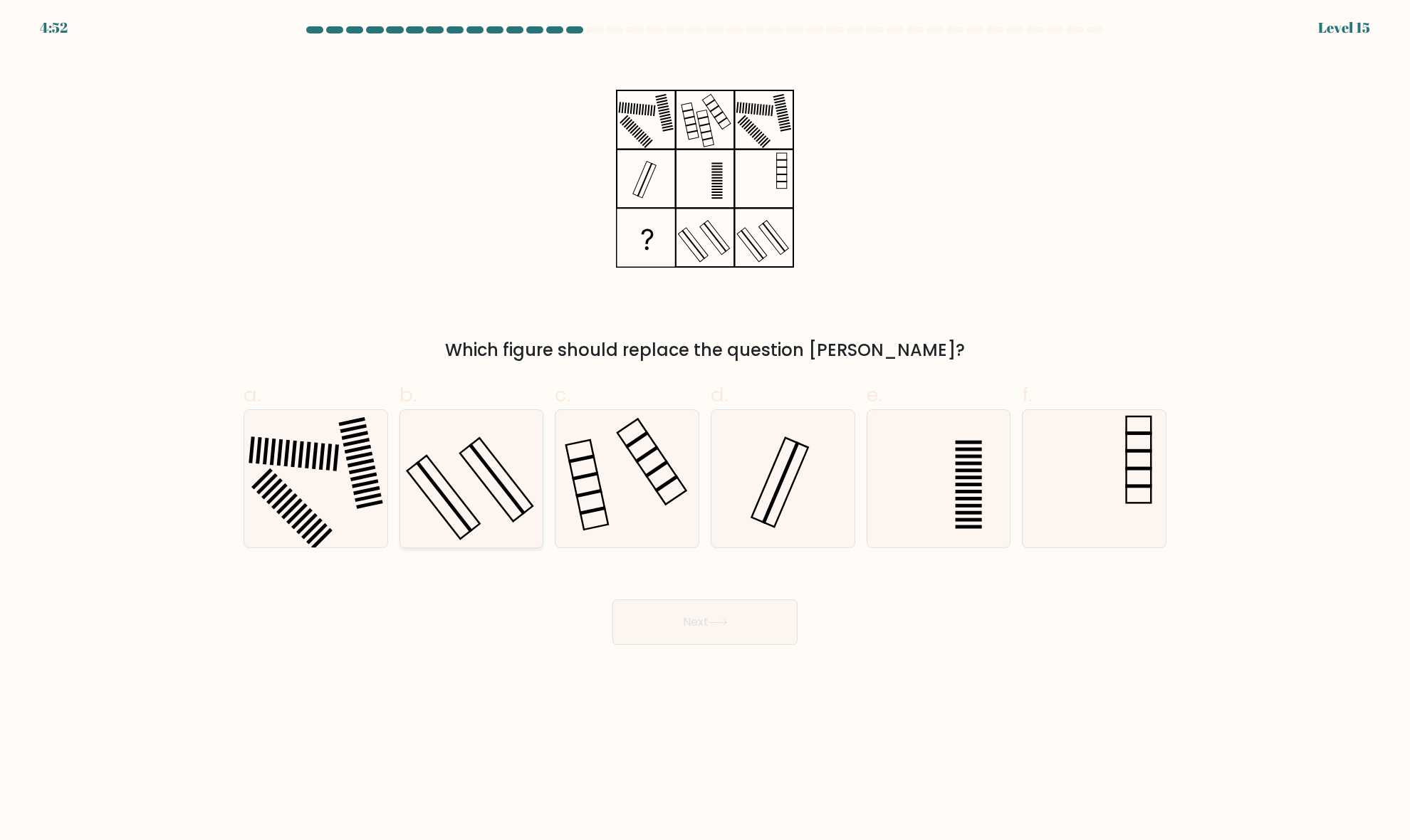
click at [493, 482] on icon at bounding box center [471, 478] width 138 height 138
click at [705, 429] on input "b." at bounding box center [705, 424] width 1 height 9
radio input "true"
click at [756, 627] on button "Next" at bounding box center [704, 621] width 185 height 45
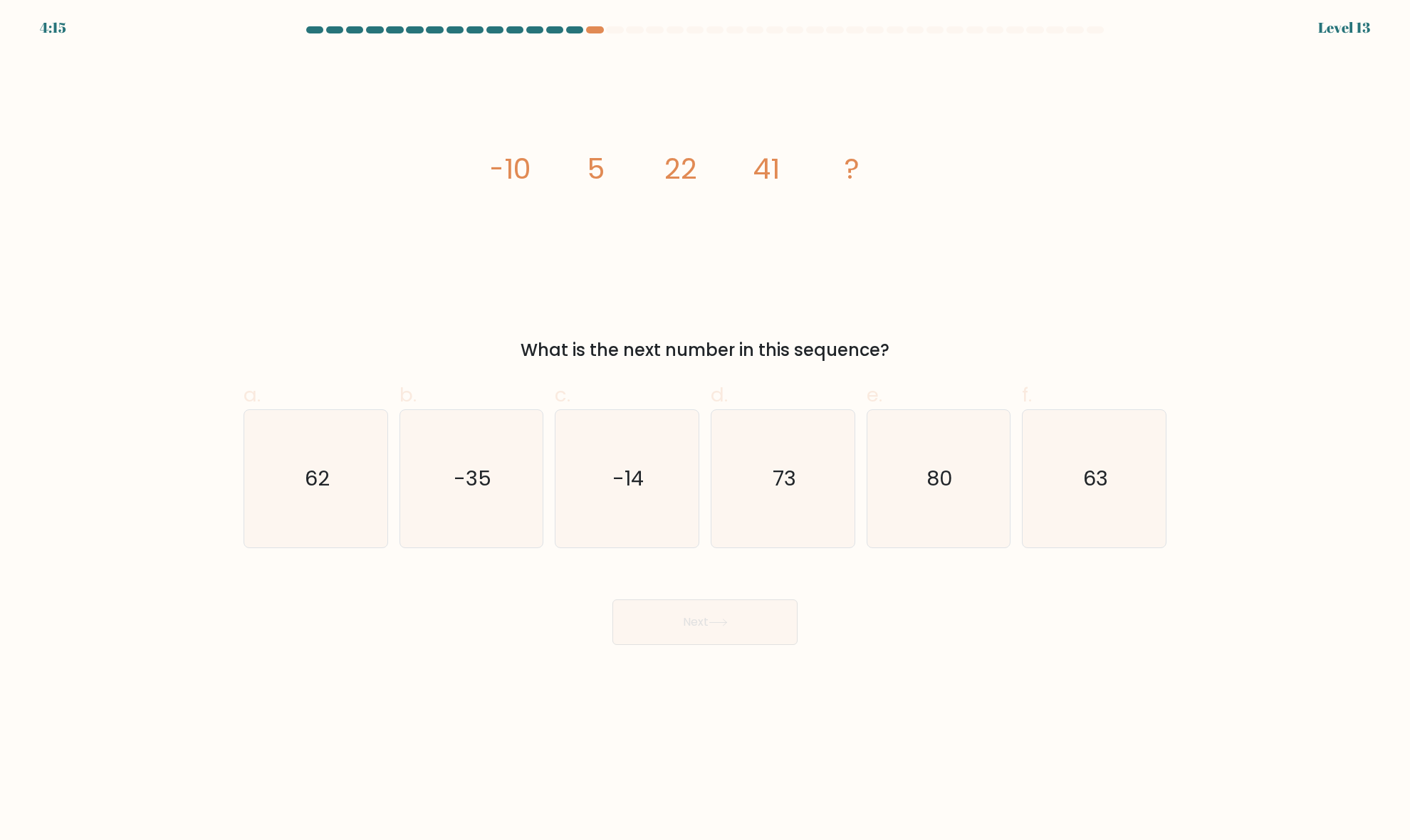
click at [1234, 697] on body "4:15 Level 13" at bounding box center [705, 420] width 1410 height 840
click at [322, 493] on text "62" at bounding box center [318, 479] width 25 height 28
click at [705, 429] on input "a. 62" at bounding box center [705, 424] width 1 height 9
radio input "true"
click at [775, 627] on button "Next" at bounding box center [704, 621] width 185 height 45
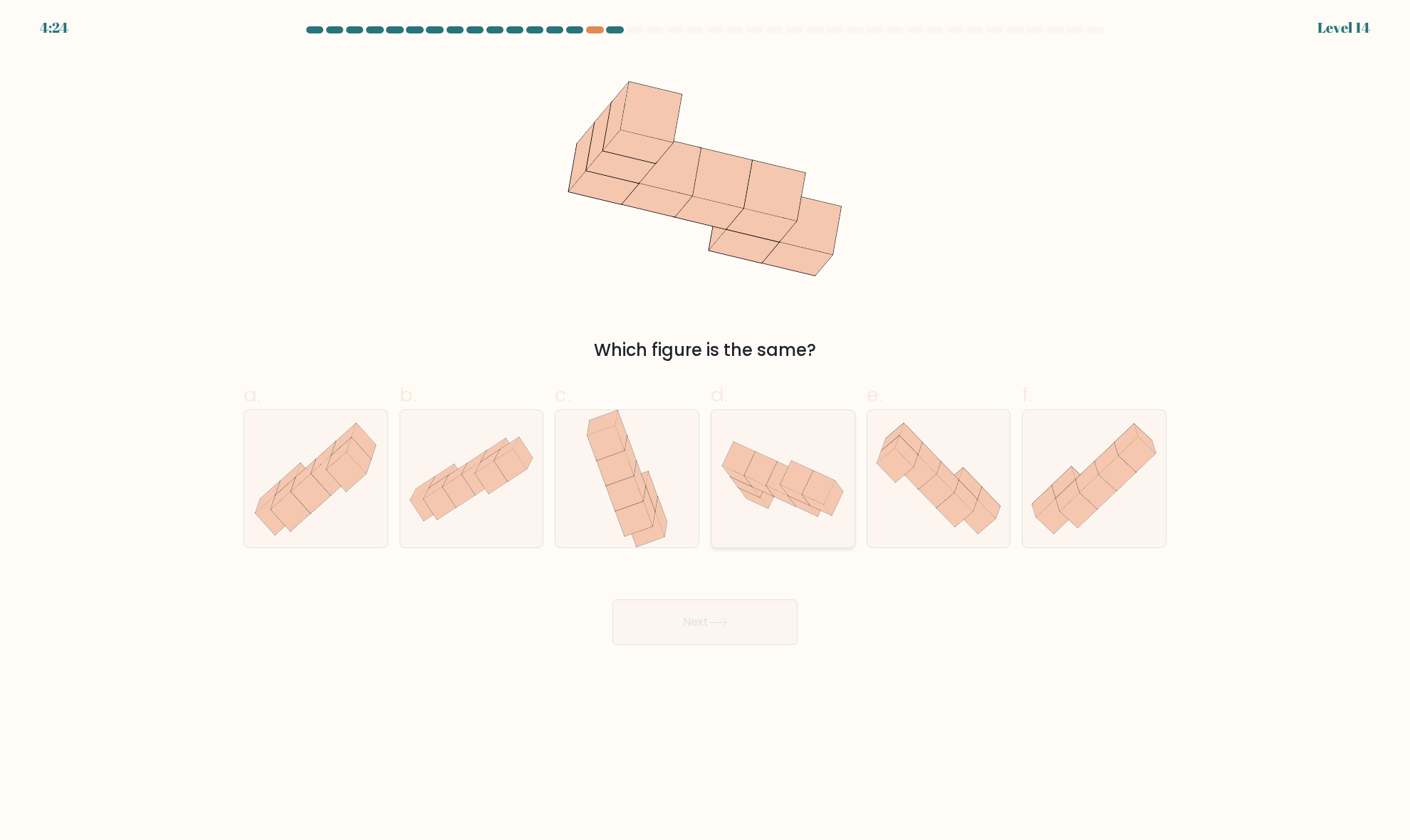
click at [817, 488] on icon at bounding box center [819, 487] width 33 height 33
click at [706, 429] on input "d." at bounding box center [705, 424] width 1 height 9
radio input "true"
click at [741, 634] on button "Next" at bounding box center [704, 621] width 185 height 45
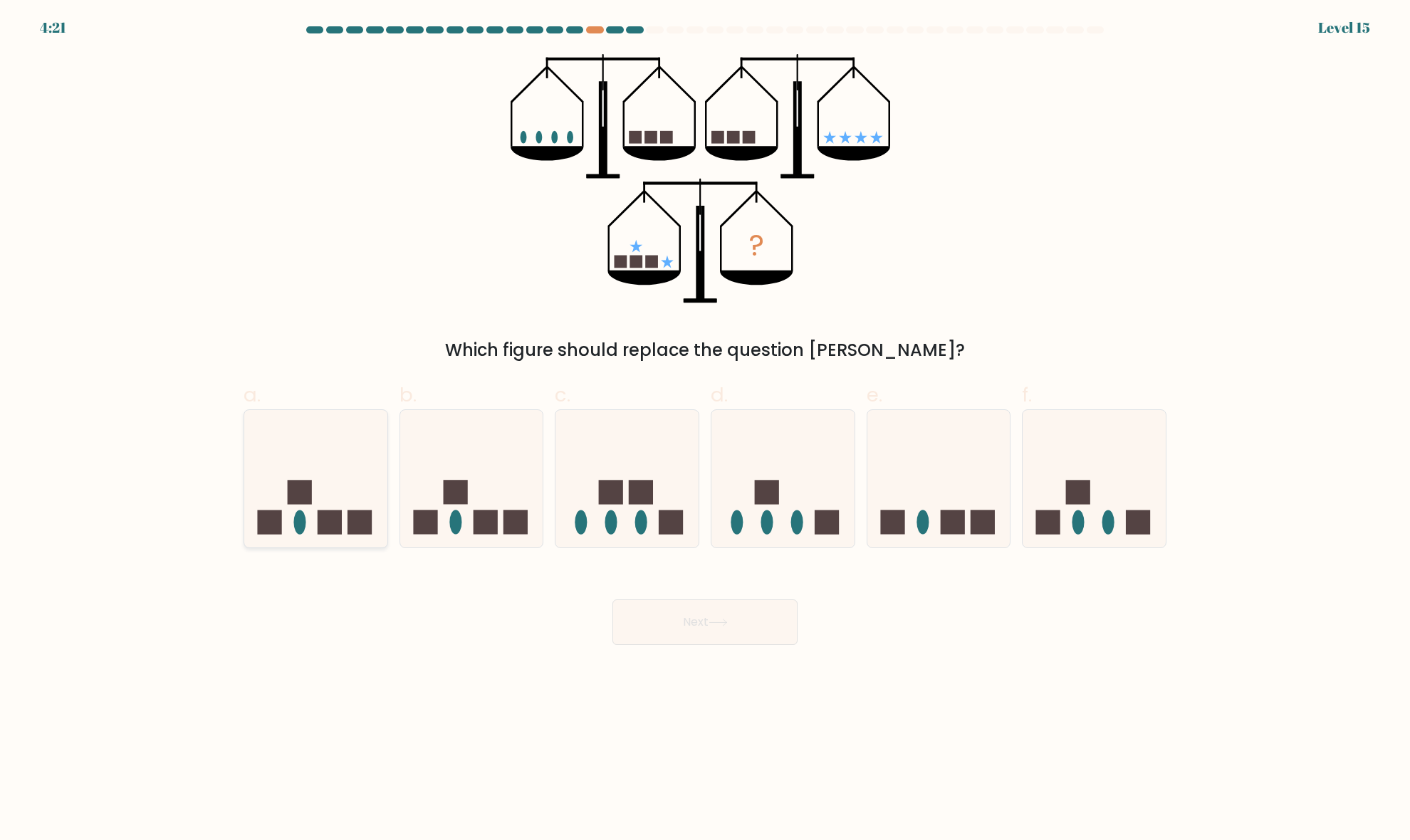
click at [356, 526] on rect at bounding box center [359, 522] width 25 height 25
click at [705, 429] on input "a." at bounding box center [705, 424] width 1 height 9
radio input "true"
click at [751, 625] on button "Next" at bounding box center [704, 621] width 185 height 45
